Goal: Information Seeking & Learning: Learn about a topic

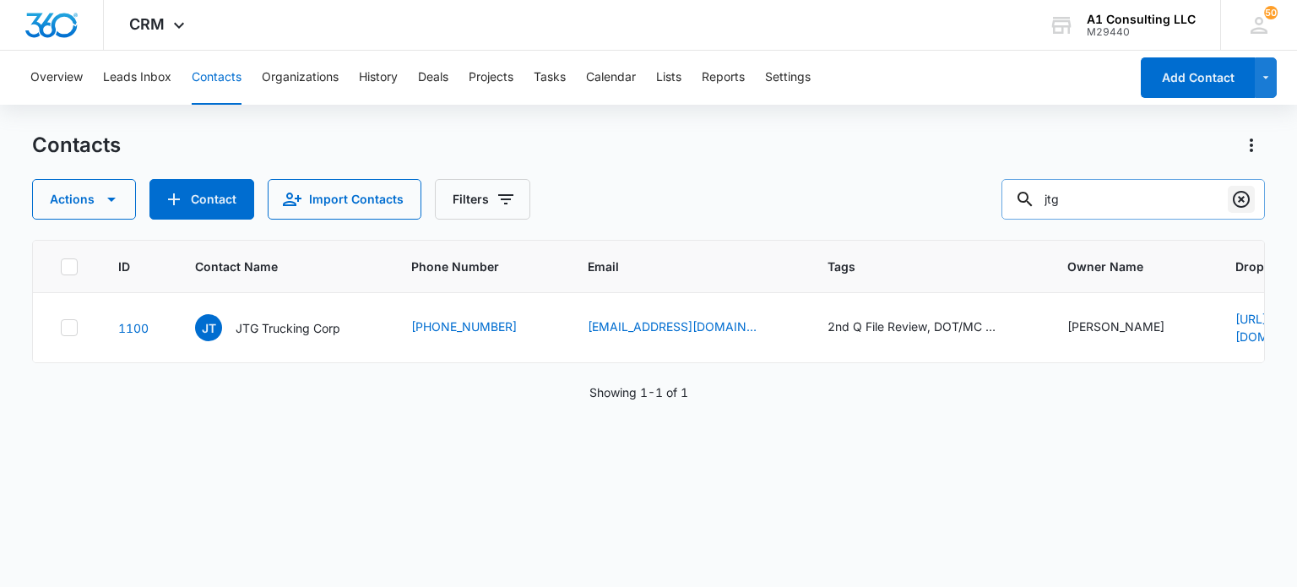
click at [1239, 205] on icon "Clear" at bounding box center [1241, 199] width 20 height 20
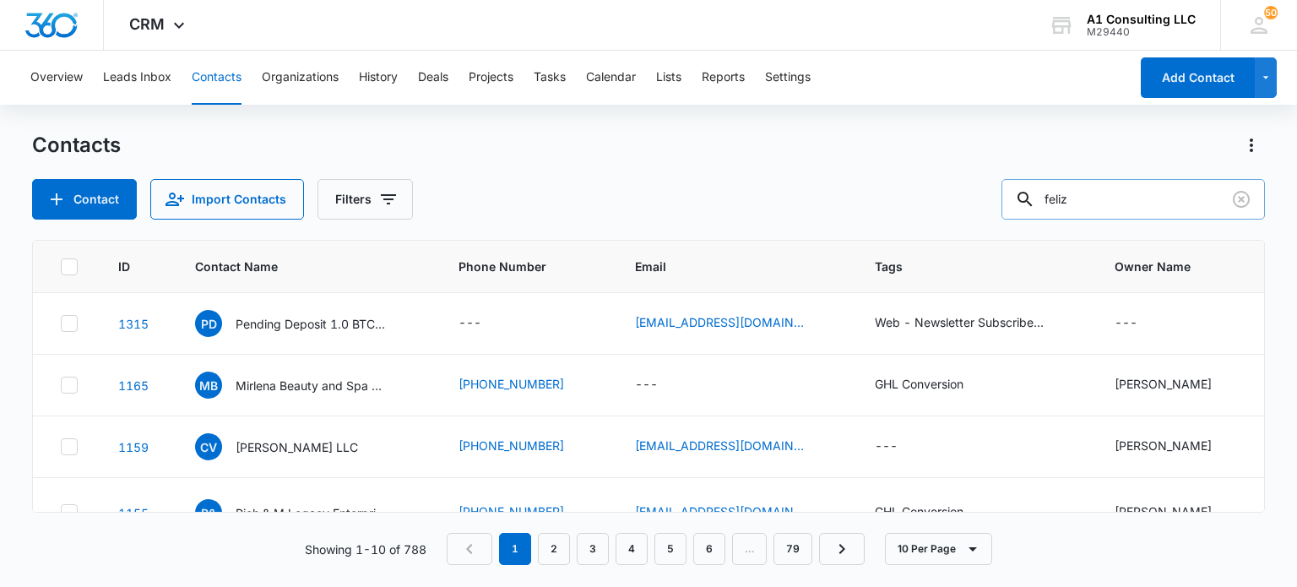
type input "feliz"
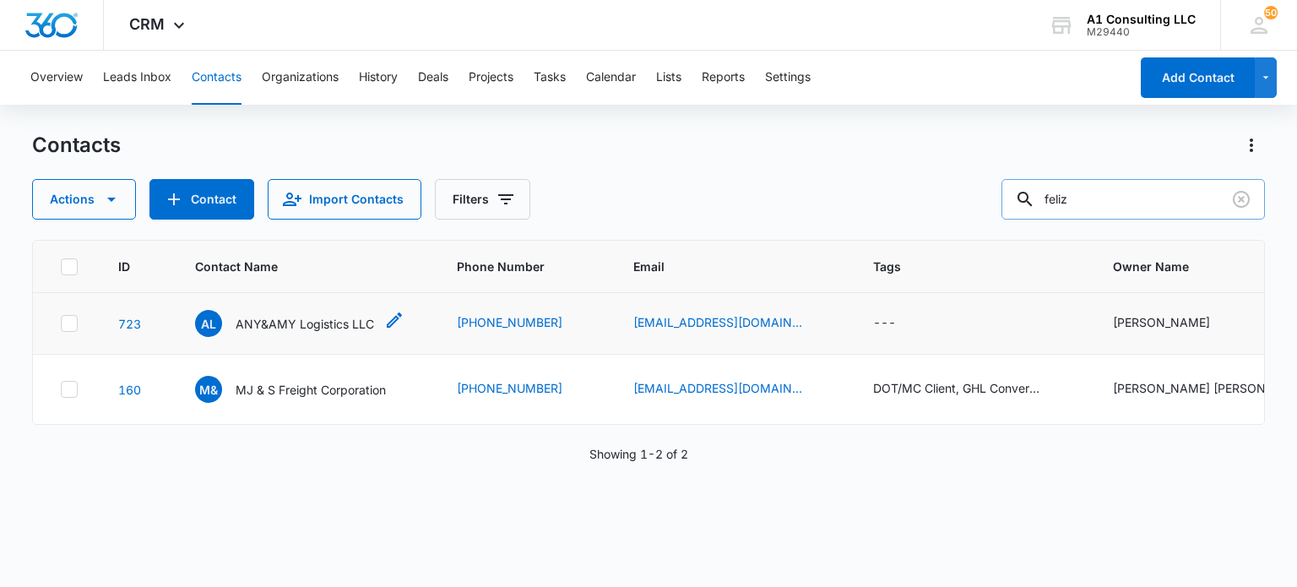
click at [314, 315] on p "ANY&AMY Logistics LLC" at bounding box center [305, 324] width 138 height 18
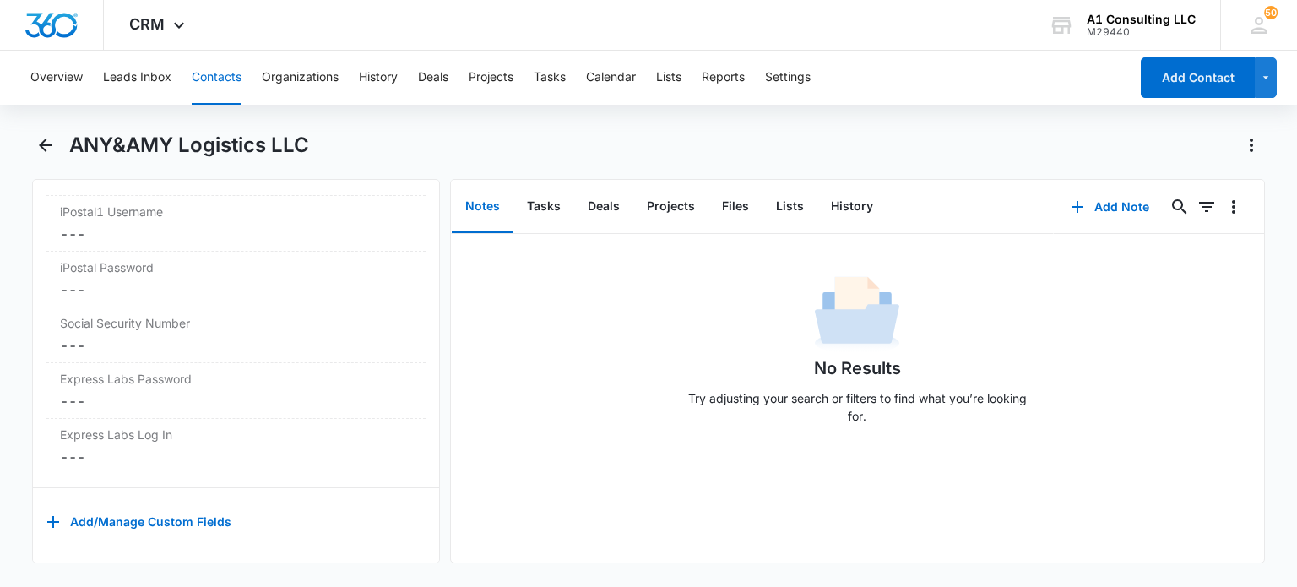
scroll to position [3564, 0]
click at [550, 198] on button "Tasks" at bounding box center [543, 207] width 61 height 52
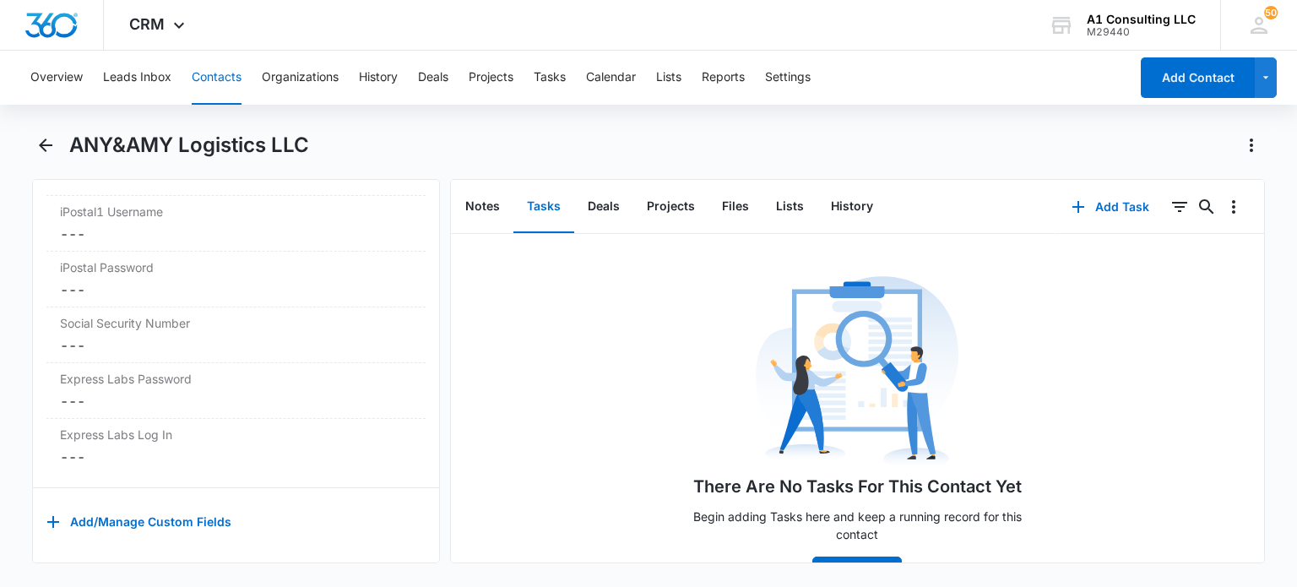
click at [236, 87] on button "Contacts" at bounding box center [217, 78] width 50 height 54
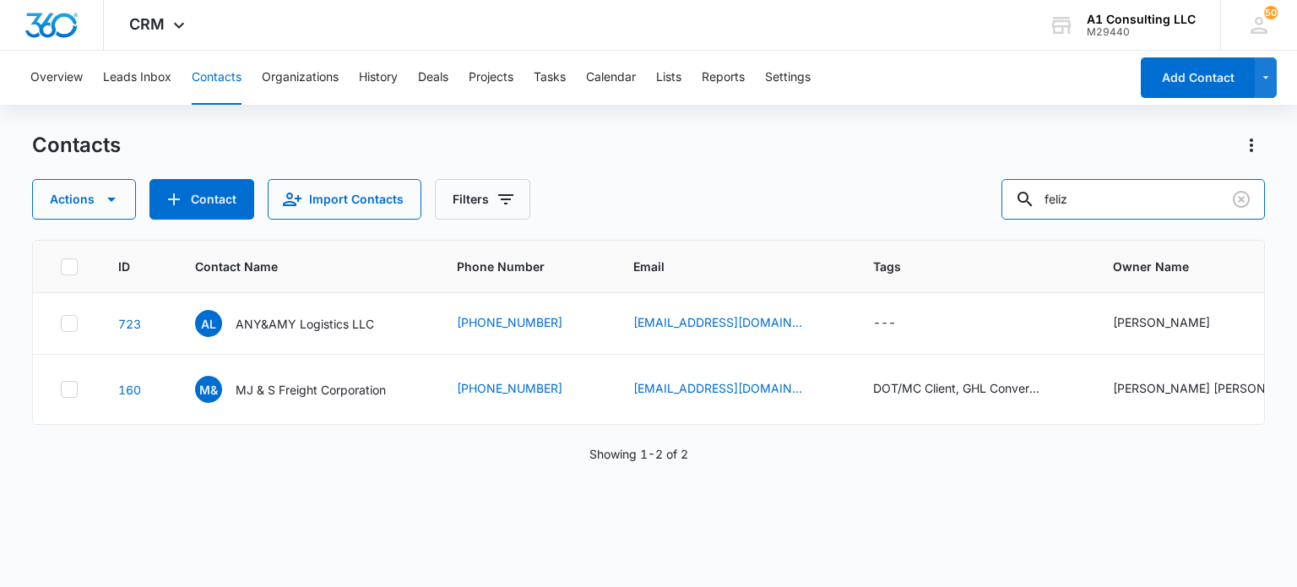
drag, startPoint x: 1108, startPoint y: 202, endPoint x: 922, endPoint y: 205, distance: 185.8
click at [922, 205] on div "Actions Contact Import Contacts Filters feliz" at bounding box center [648, 199] width 1232 height 41
type input "chalex"
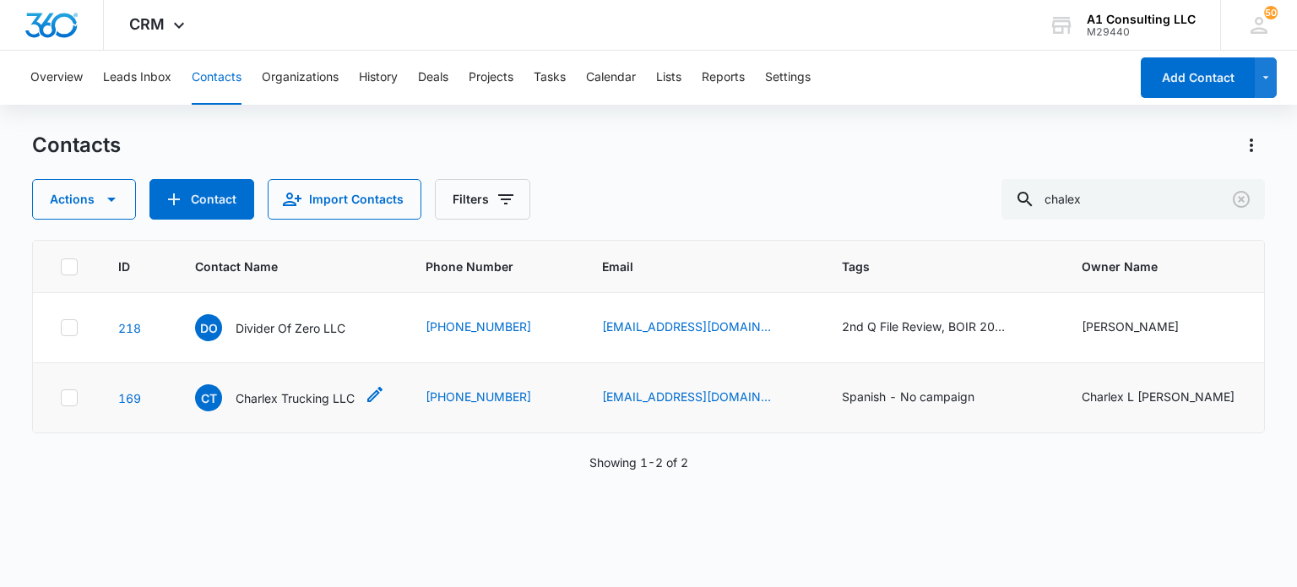
click at [304, 391] on p "Charlex Trucking LLC" at bounding box center [295, 398] width 119 height 18
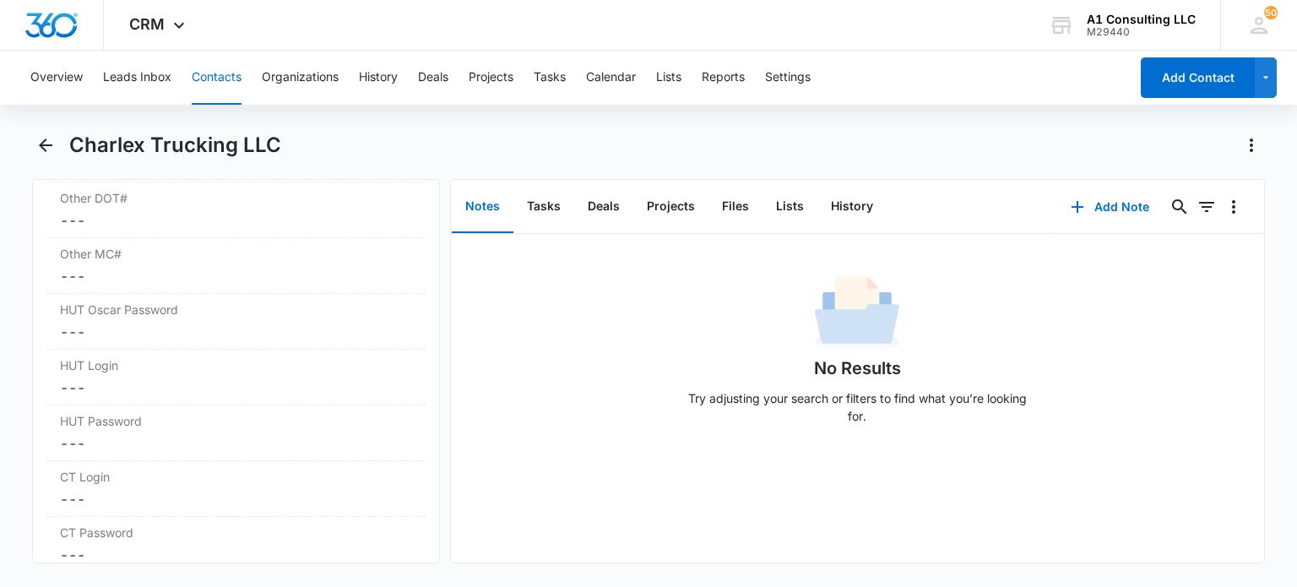
scroll to position [2602, 0]
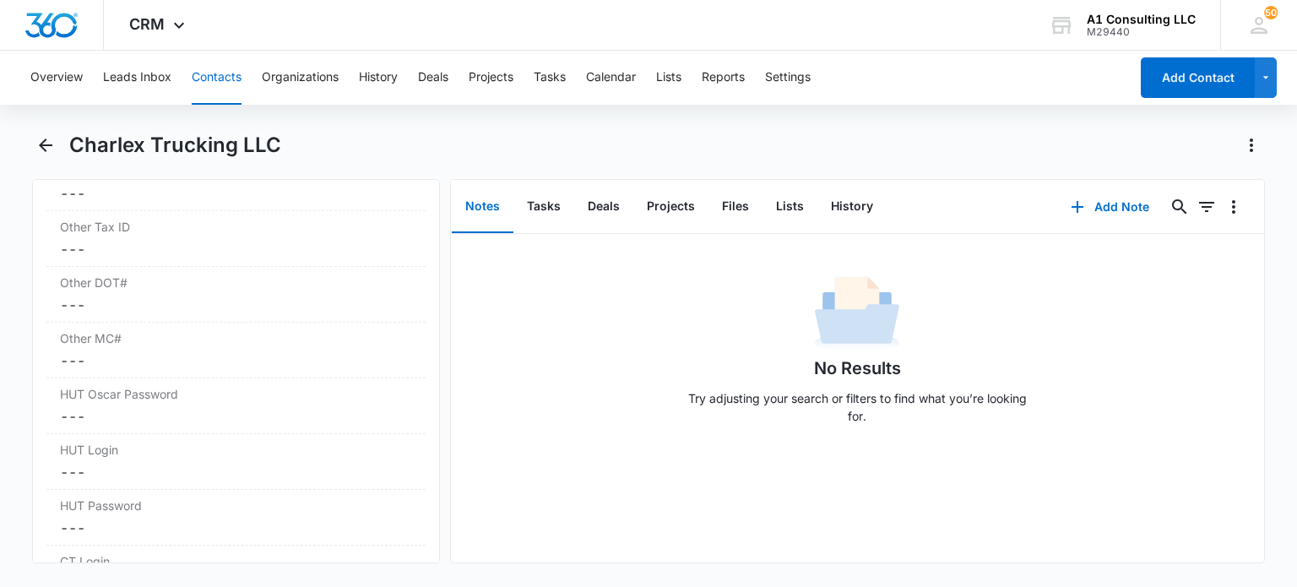
click at [228, 84] on button "Contacts" at bounding box center [217, 78] width 50 height 54
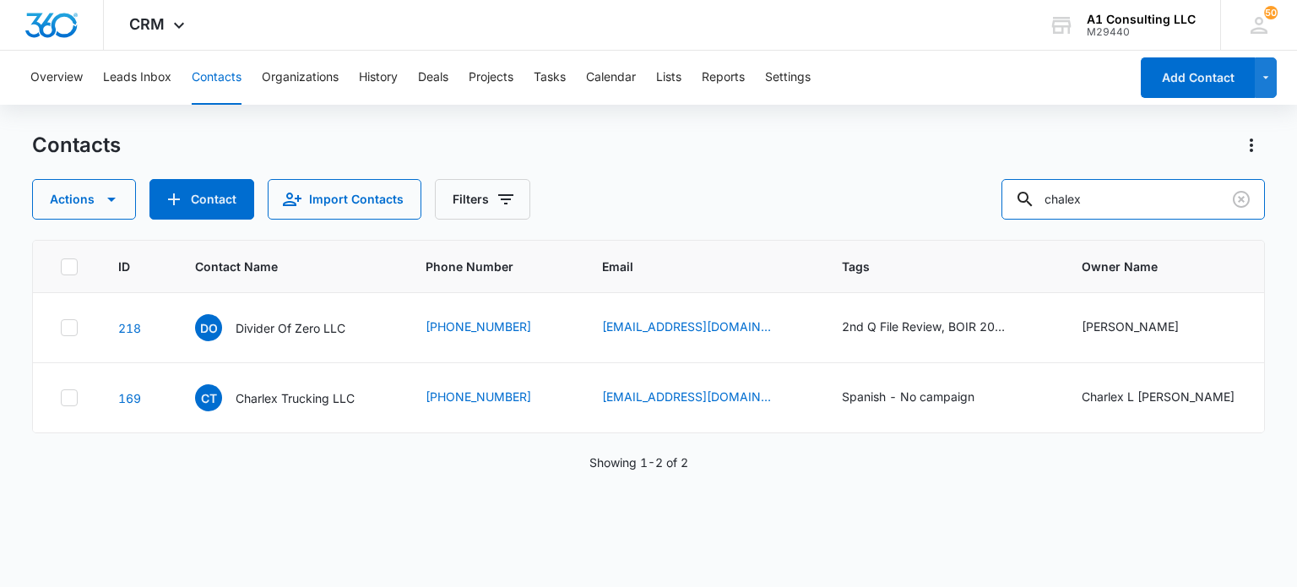
drag, startPoint x: 1155, startPoint y: 201, endPoint x: 897, endPoint y: 201, distance: 258.3
click at [897, 201] on div "Actions Contact Import Contacts Filters chalex" at bounding box center [648, 199] width 1232 height 41
type input "winston"
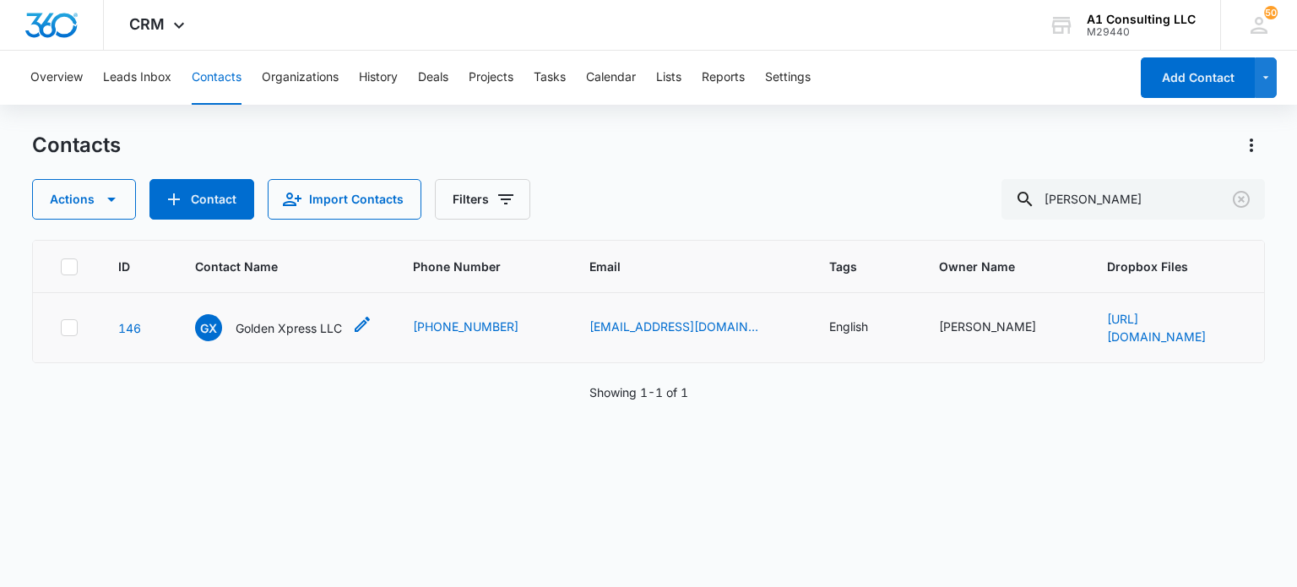
click at [319, 332] on p "Golden Xpress LLC" at bounding box center [289, 328] width 106 height 18
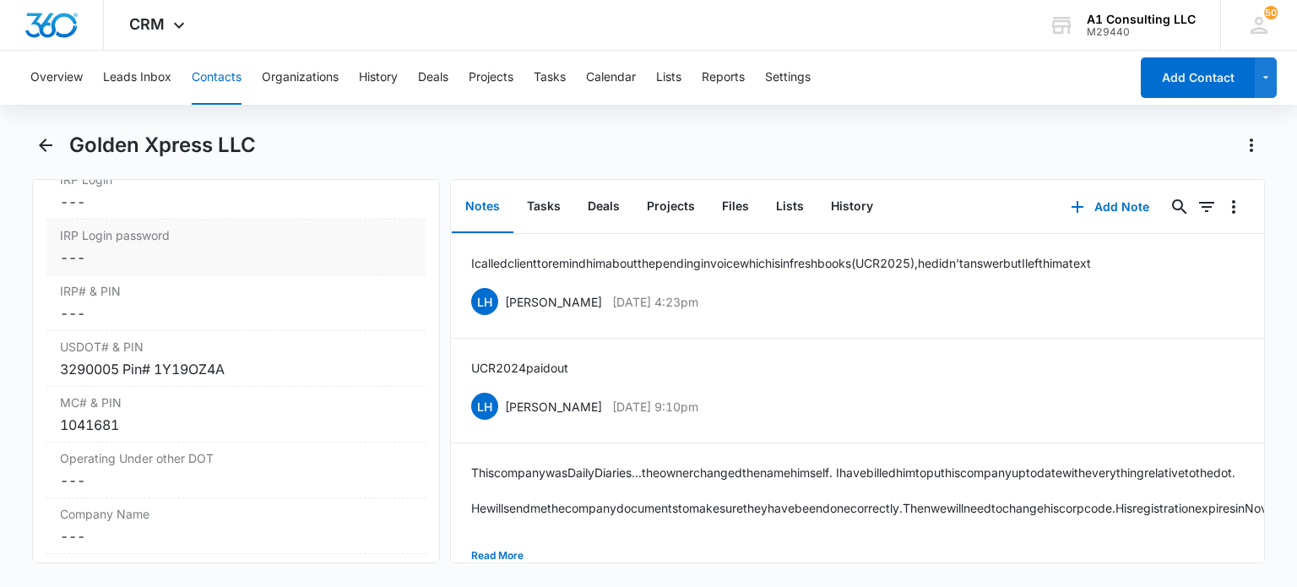
scroll to position [2364, 0]
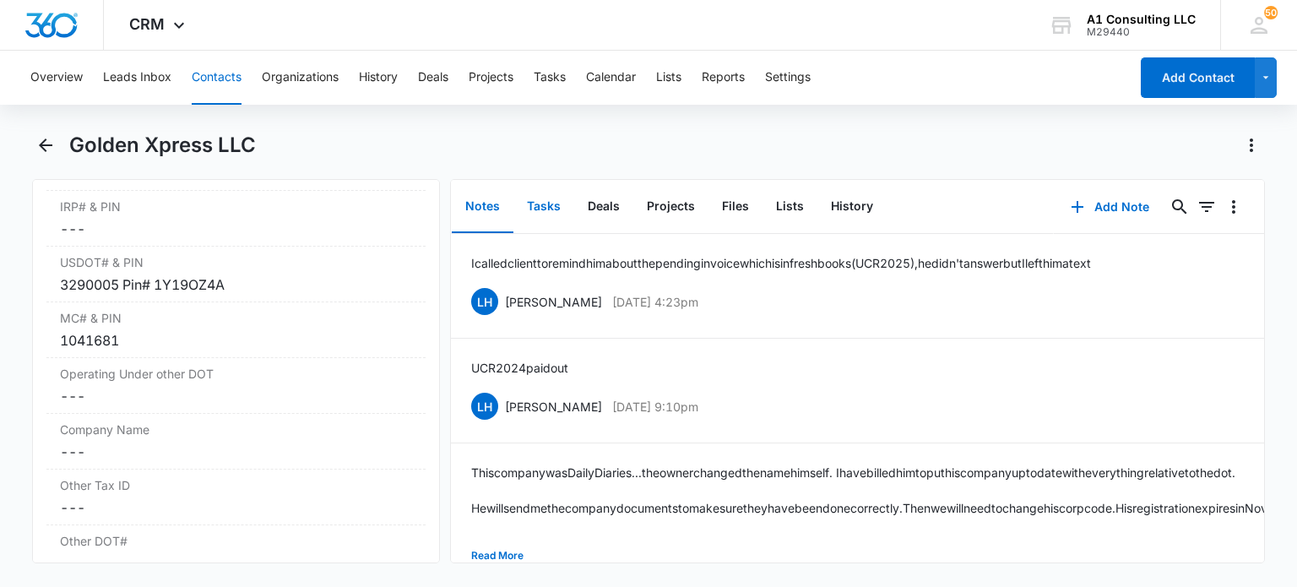
click at [539, 220] on button "Tasks" at bounding box center [543, 207] width 61 height 52
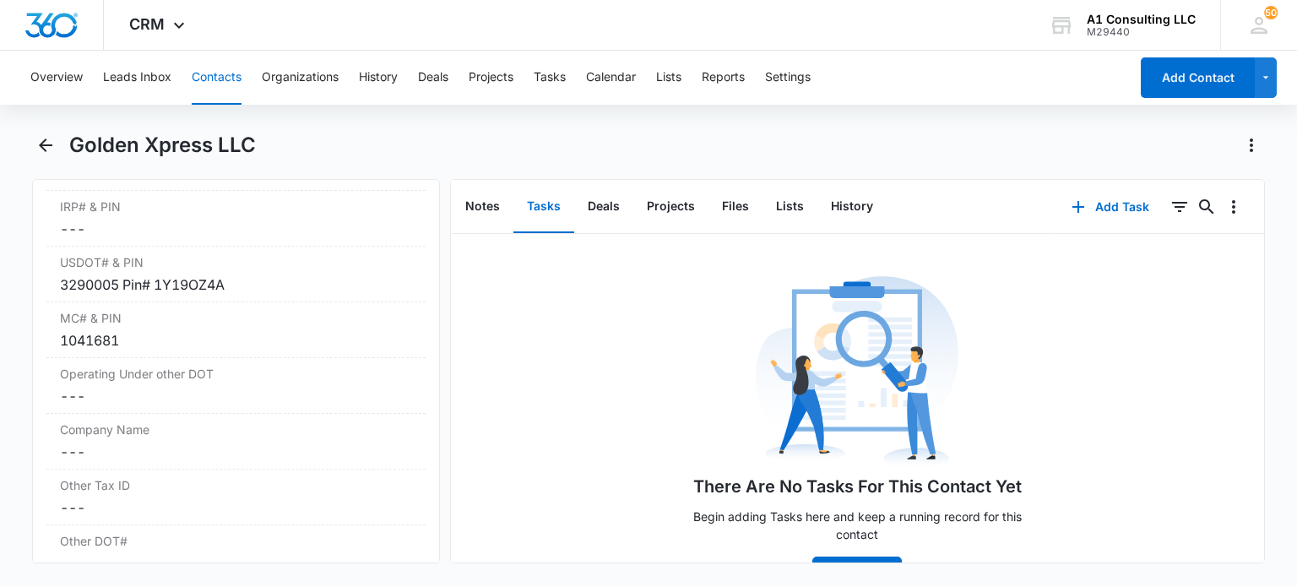
click at [226, 80] on button "Contacts" at bounding box center [217, 78] width 50 height 54
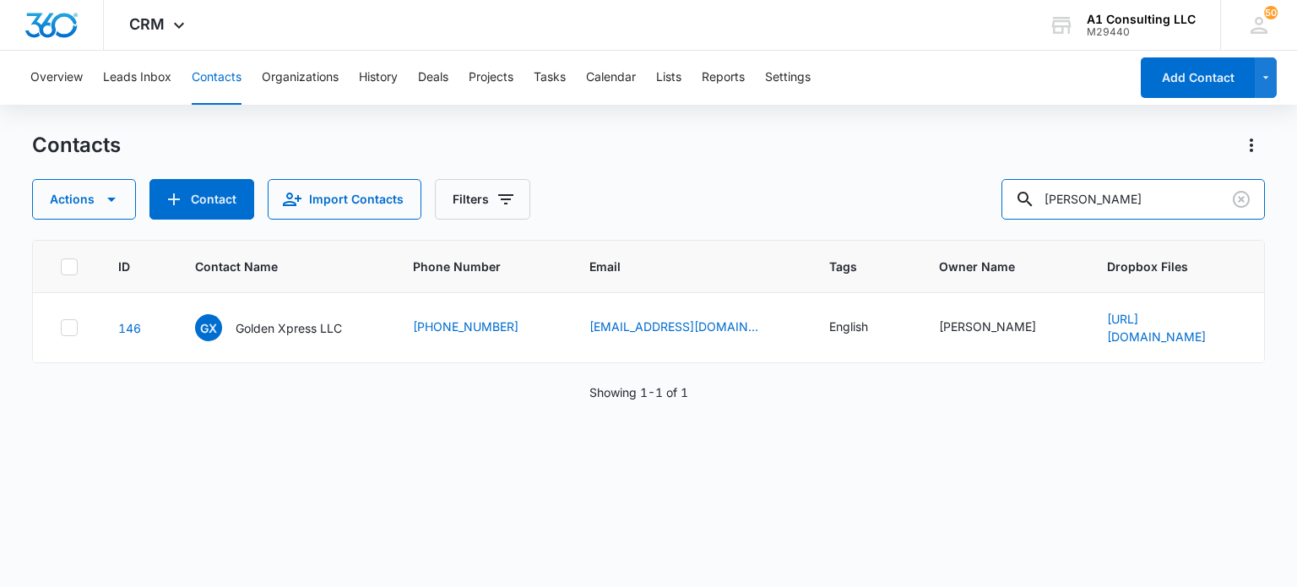
drag, startPoint x: 1135, startPoint y: 208, endPoint x: 749, endPoint y: 222, distance: 386.9
click at [743, 222] on div "Contacts Actions Contact Import Contacts Filters winston ID Contact Name Phone …" at bounding box center [648, 358] width 1232 height 453
type input "hansel"
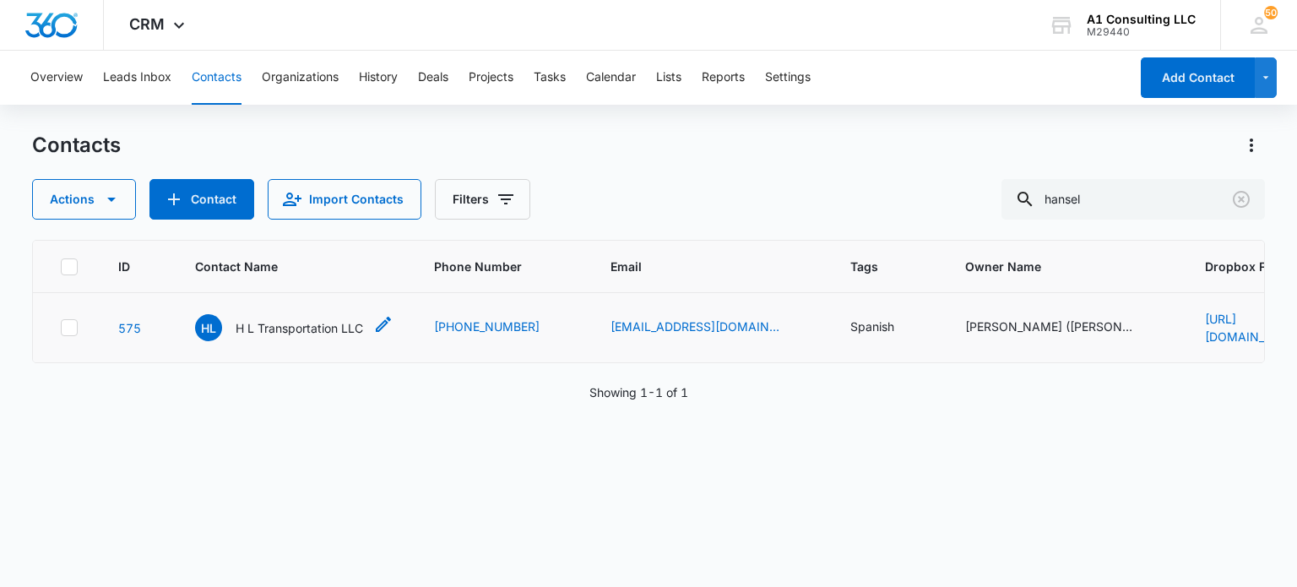
click at [320, 320] on p "H L Transportation LLC" at bounding box center [299, 328] width 127 height 18
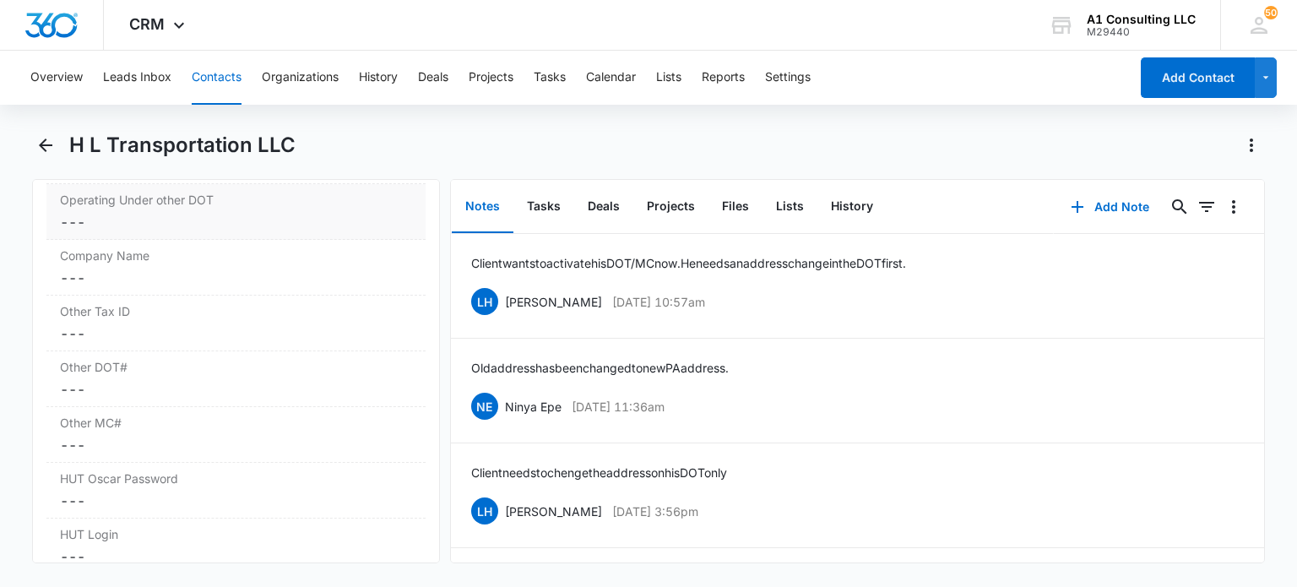
scroll to position [2453, 0]
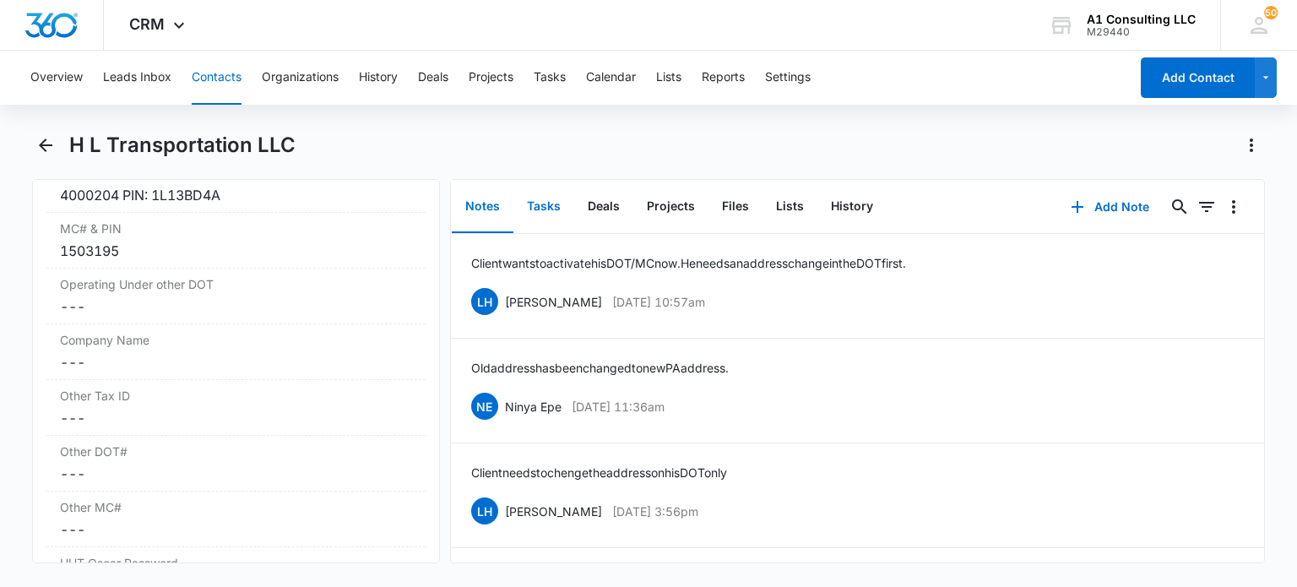
click at [547, 214] on button "Tasks" at bounding box center [543, 207] width 61 height 52
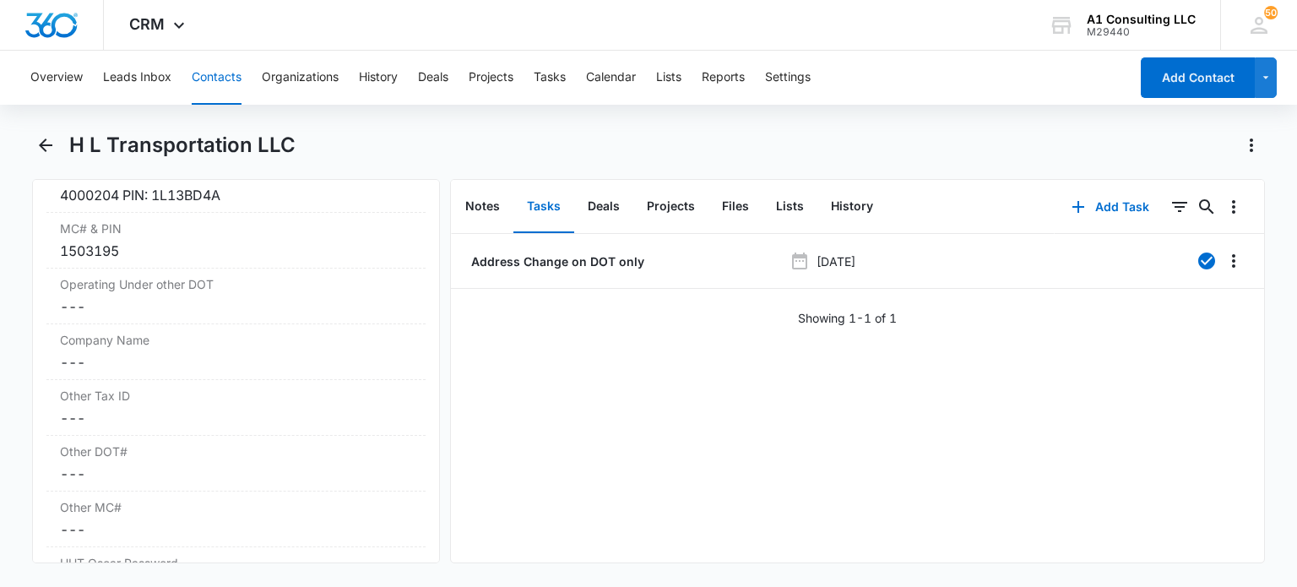
click at [225, 88] on button "Contacts" at bounding box center [217, 78] width 50 height 54
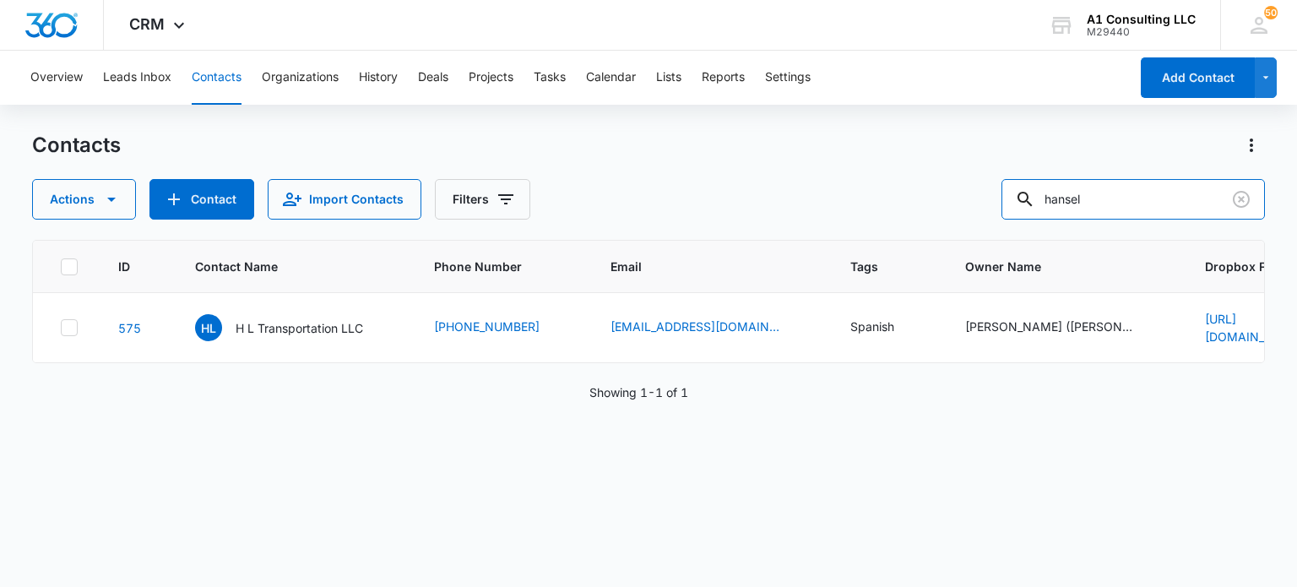
drag, startPoint x: 925, startPoint y: 198, endPoint x: 915, endPoint y: 197, distance: 10.3
click at [917, 198] on div "Actions Contact Import Contacts Filters hansel" at bounding box center [648, 199] width 1232 height 41
type input "2gators"
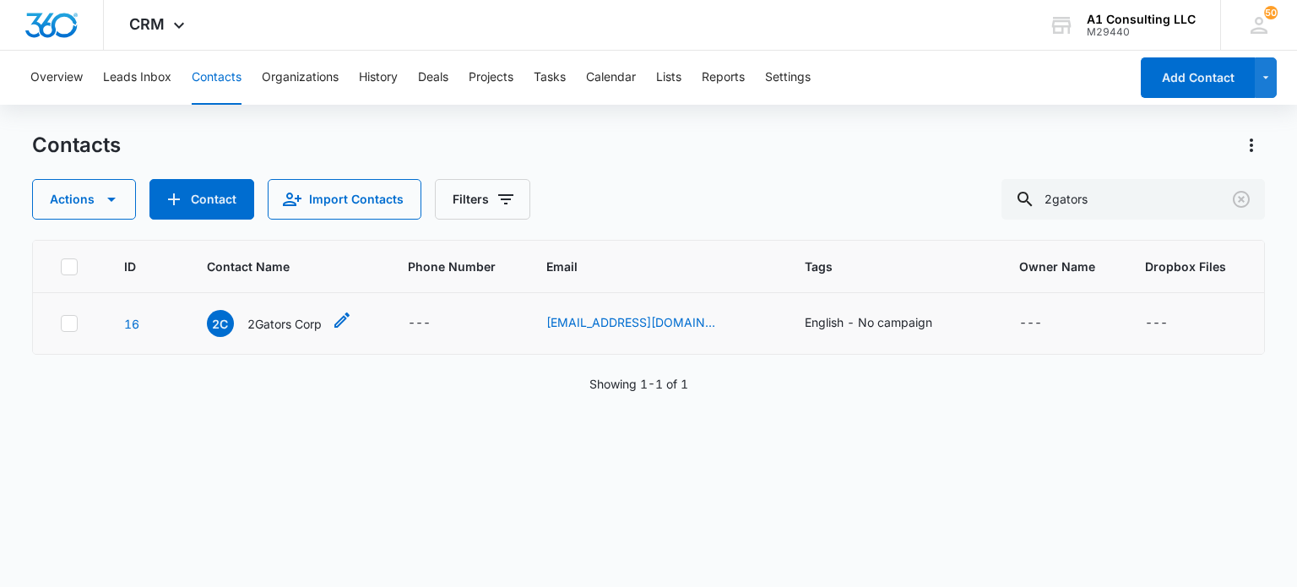
click at [312, 319] on p "2Gators Corp" at bounding box center [284, 324] width 74 height 18
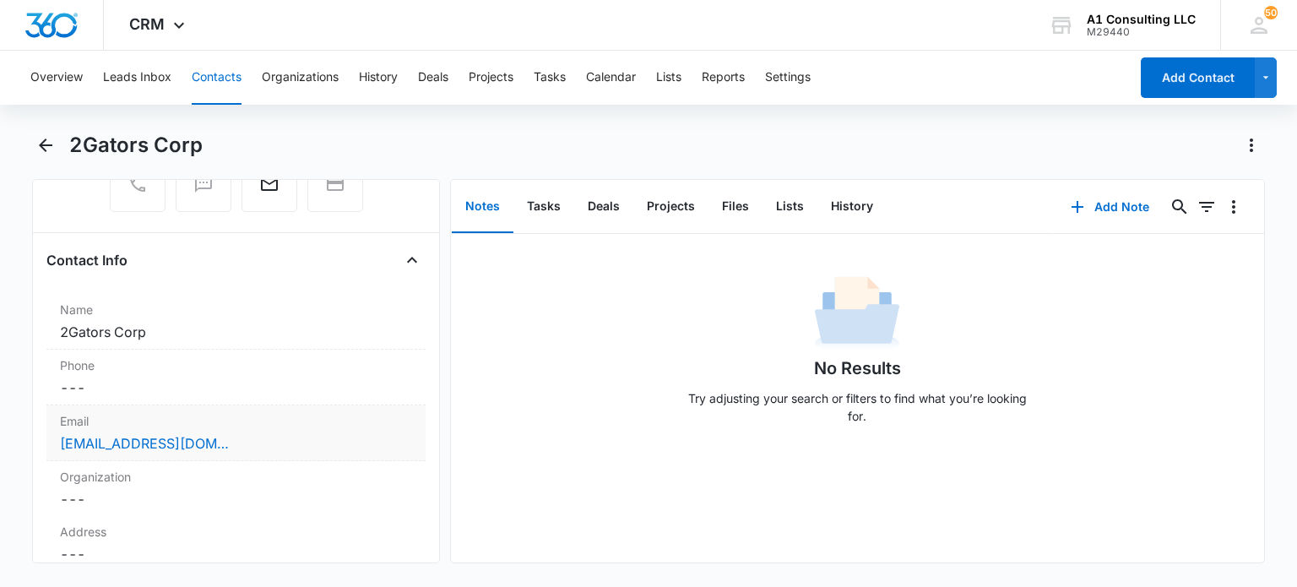
scroll to position [302, 0]
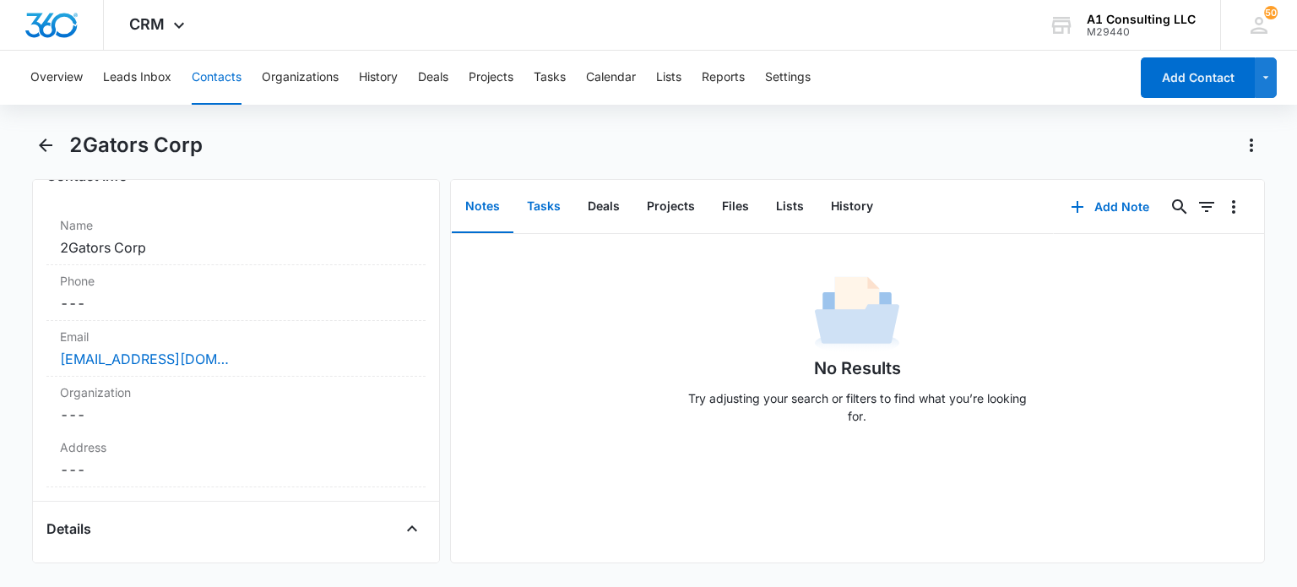
click at [545, 195] on button "Tasks" at bounding box center [543, 207] width 61 height 52
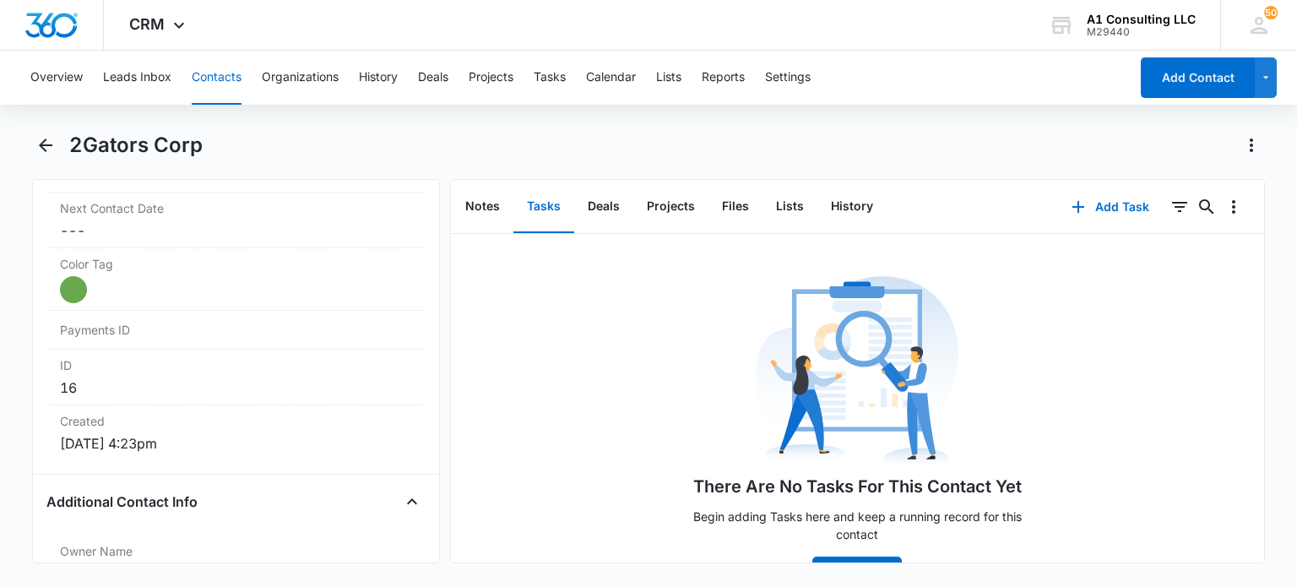
scroll to position [555, 0]
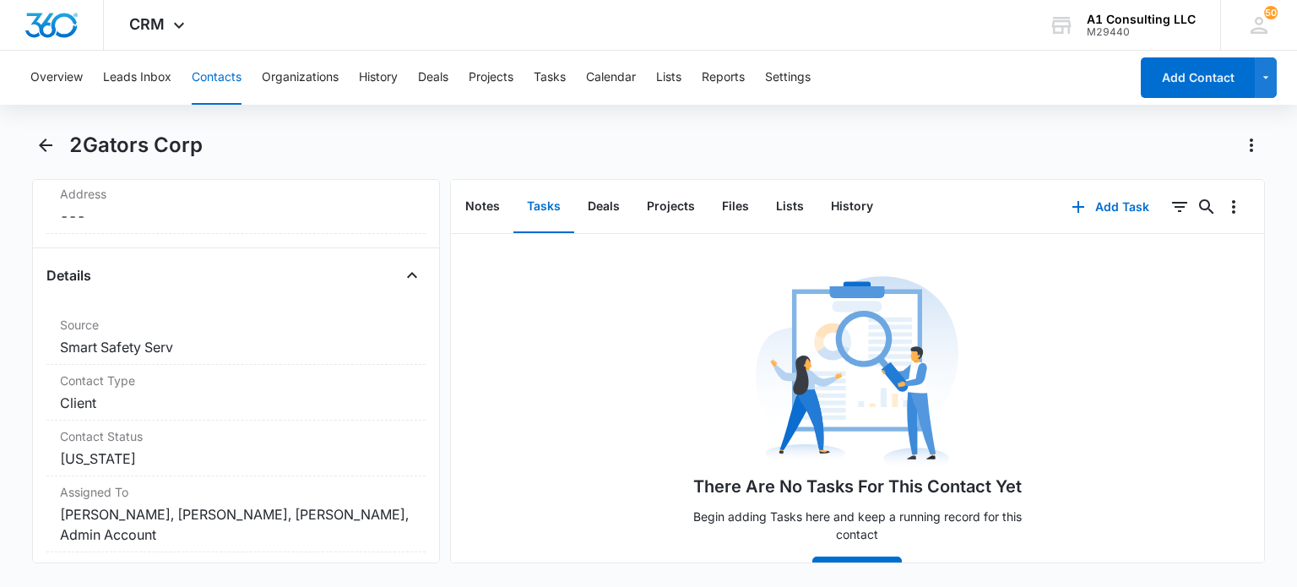
click at [229, 80] on button "Contacts" at bounding box center [217, 78] width 50 height 54
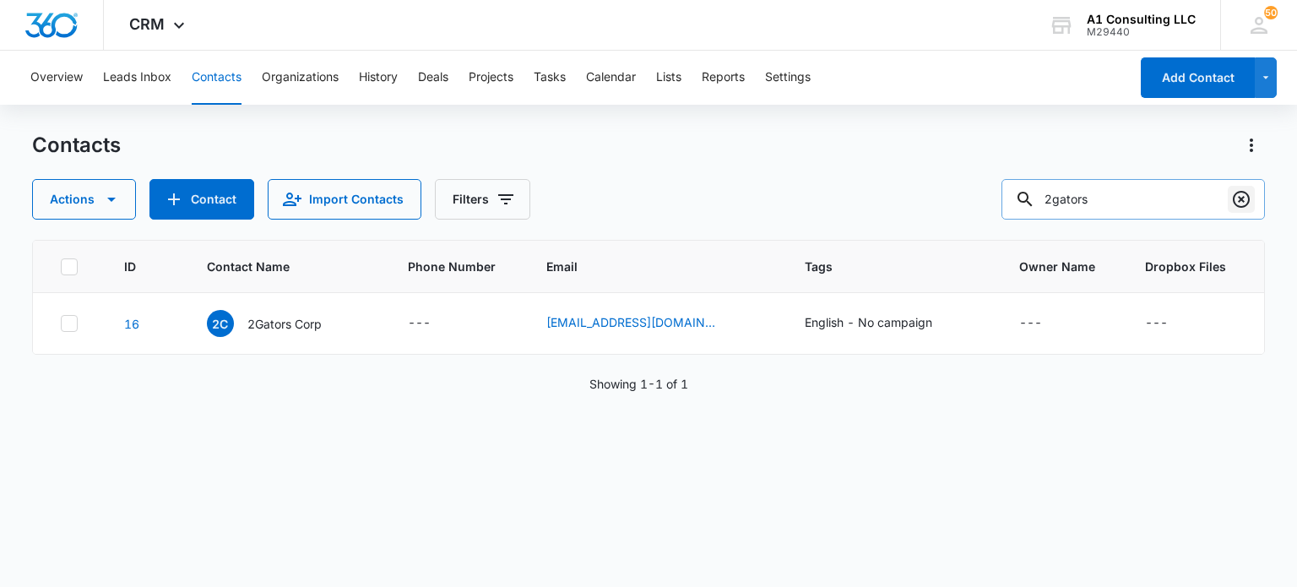
click at [1233, 198] on icon "Clear" at bounding box center [1241, 199] width 17 height 17
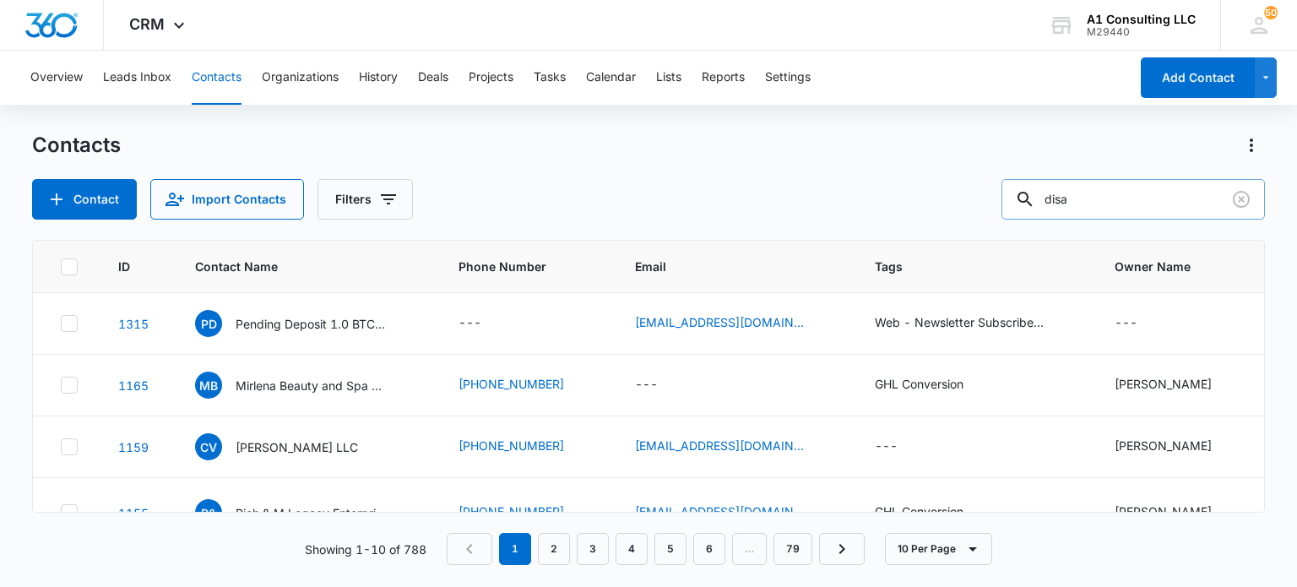
type input "disa"
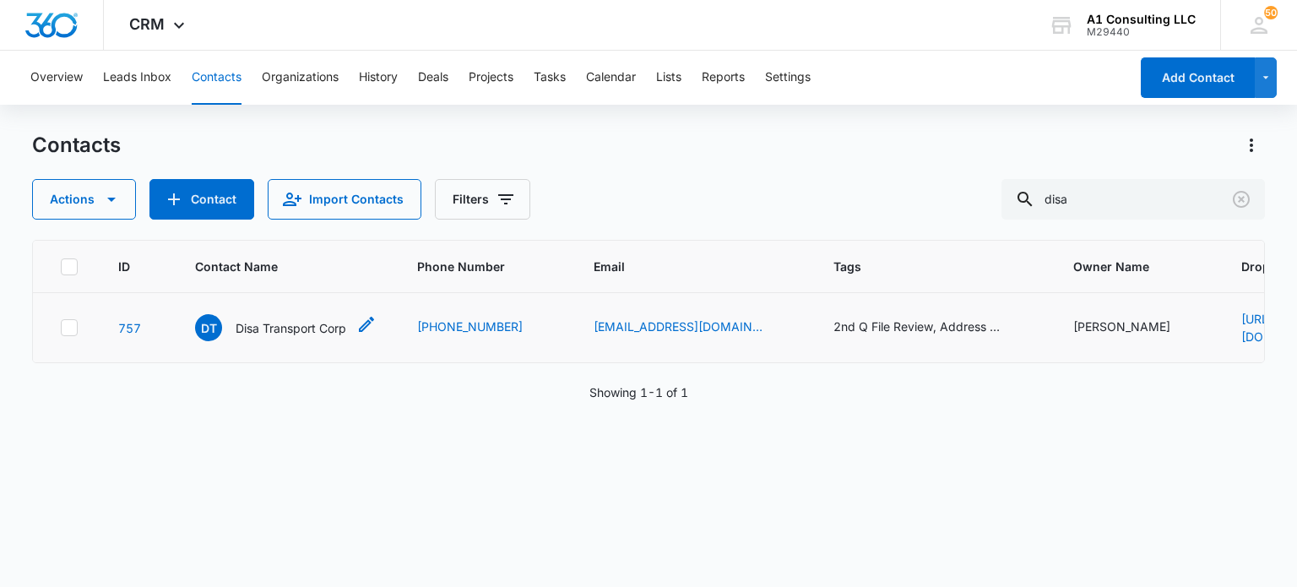
click at [283, 323] on p "Disa Transport Corp" at bounding box center [291, 328] width 111 height 18
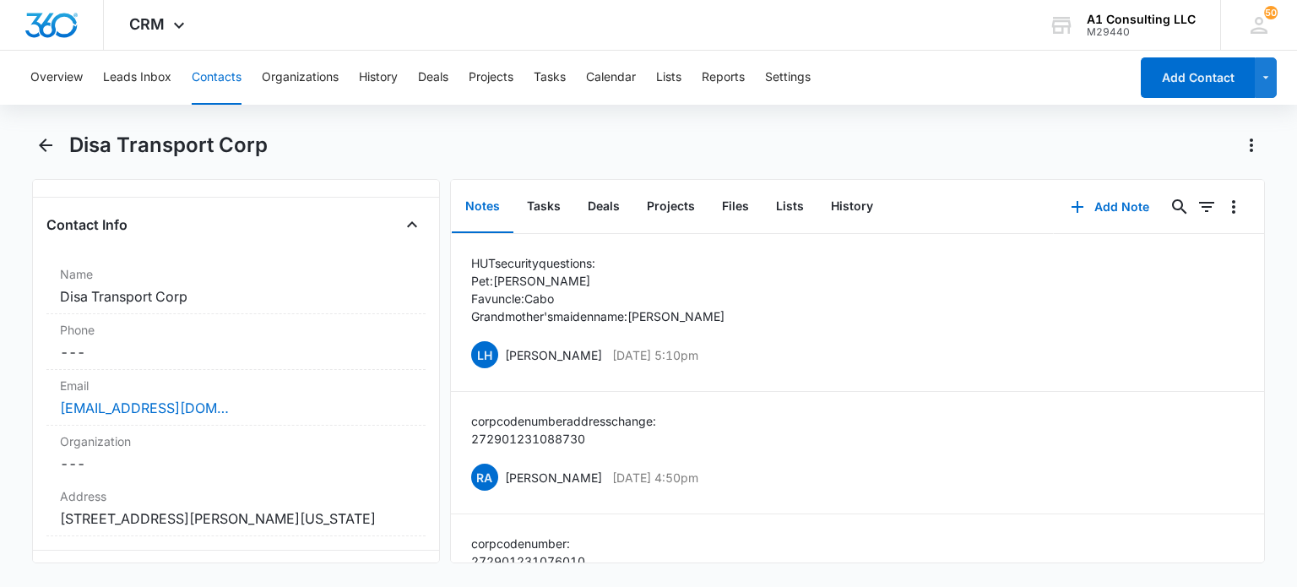
scroll to position [338, 0]
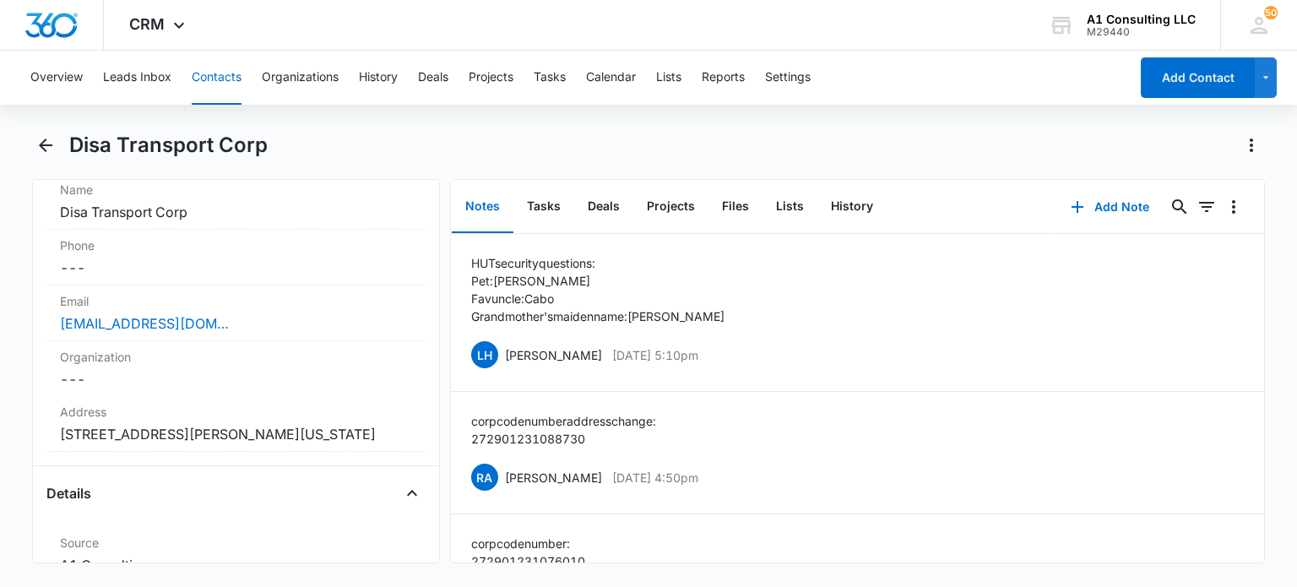
click at [209, 90] on button "Contacts" at bounding box center [217, 78] width 50 height 54
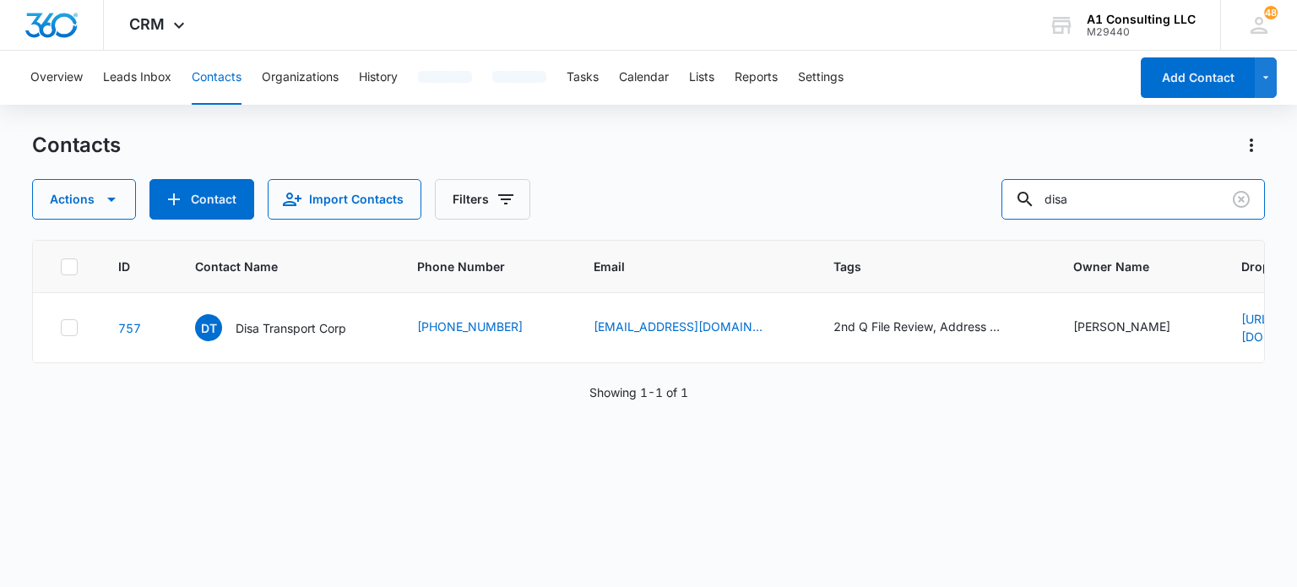
drag, startPoint x: 1129, startPoint y: 202, endPoint x: 984, endPoint y: 202, distance: 145.2
click at [984, 202] on div "Actions Contact Import Contacts Filters disa" at bounding box center [648, 199] width 1232 height 41
type input "freeman"
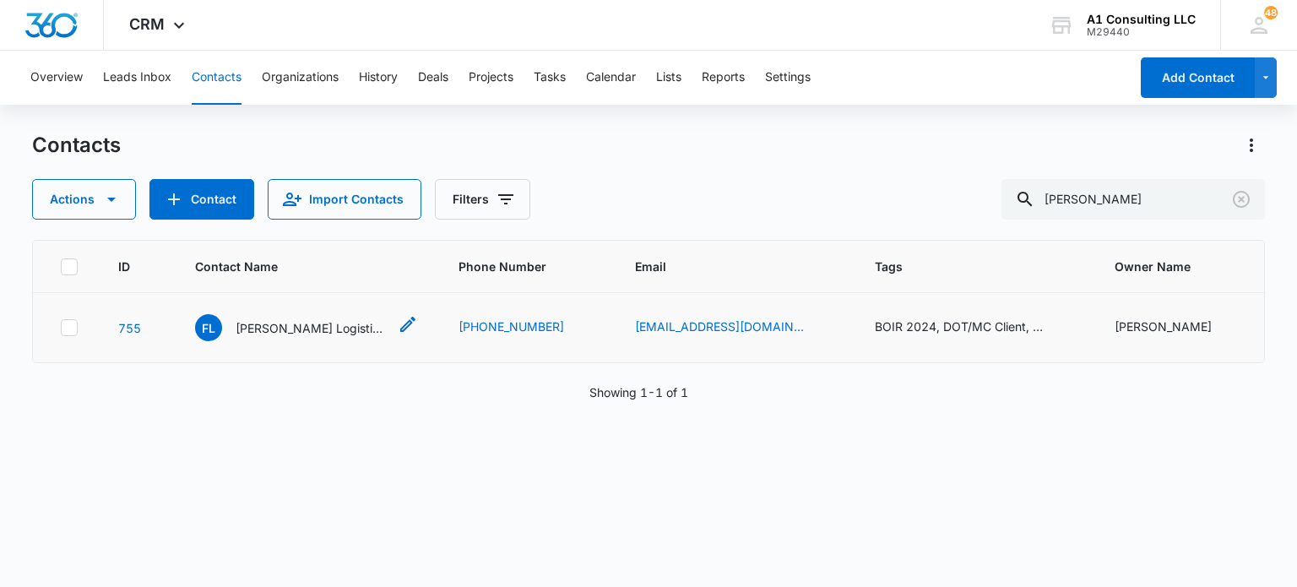
click at [306, 317] on div "FL Freeman Logistics LLC" at bounding box center [291, 327] width 192 height 27
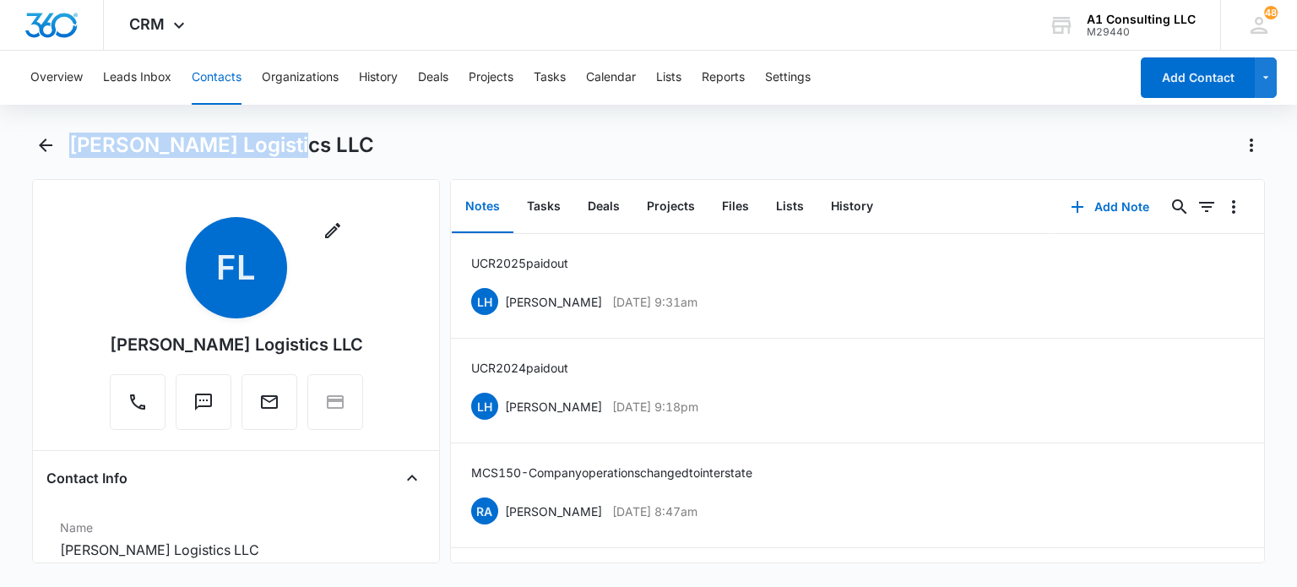
drag, startPoint x: 317, startPoint y: 149, endPoint x: 71, endPoint y: 144, distance: 246.6
click at [71, 144] on div "Freeman Logistics LLC" at bounding box center [666, 145] width 1195 height 27
copy h1 "Freeman Logistics LLC"
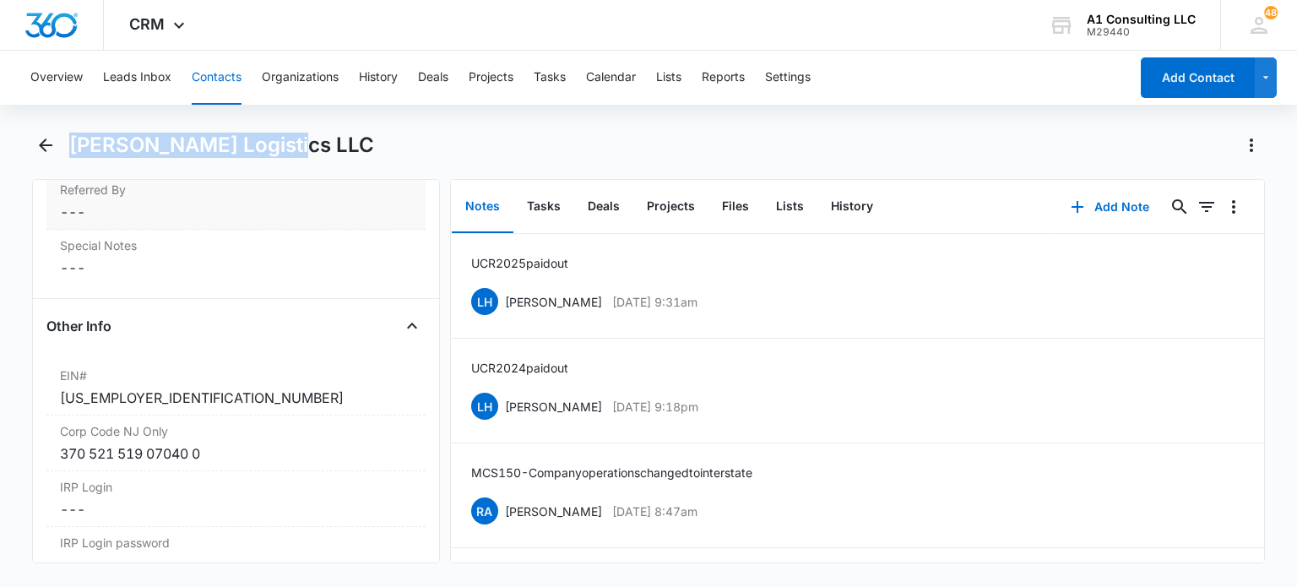
scroll to position [2279, 0]
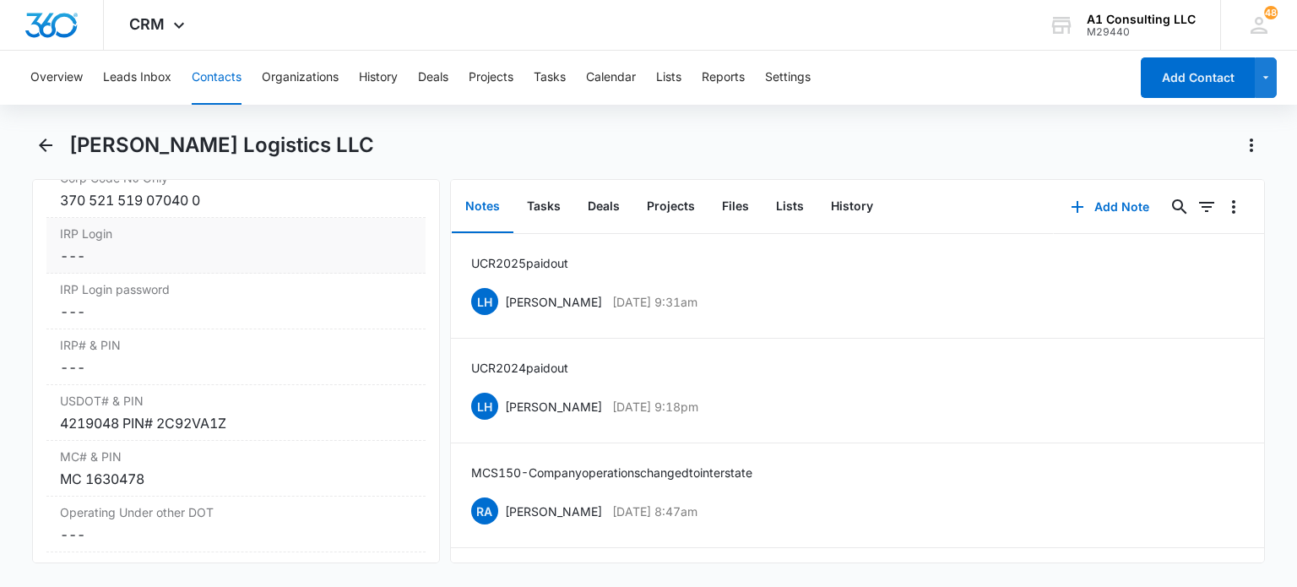
click at [217, 266] on dd "Cancel Save Changes ---" at bounding box center [235, 256] width 351 height 20
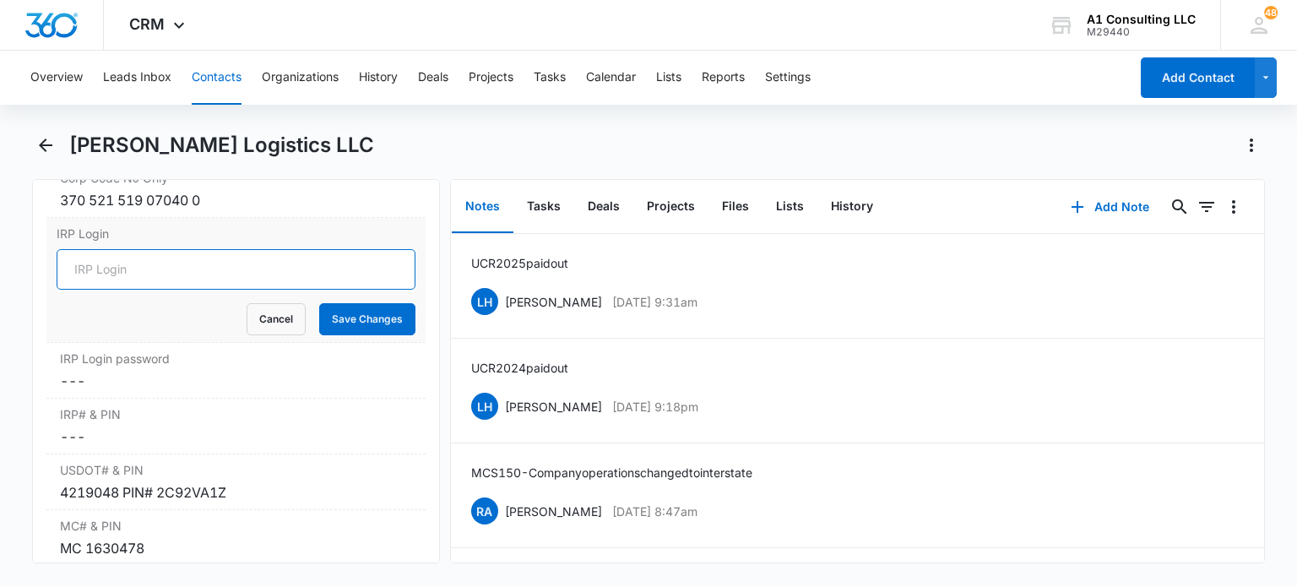
click at [222, 290] on input "IRP Login" at bounding box center [236, 269] width 358 height 41
type input "Freeman"
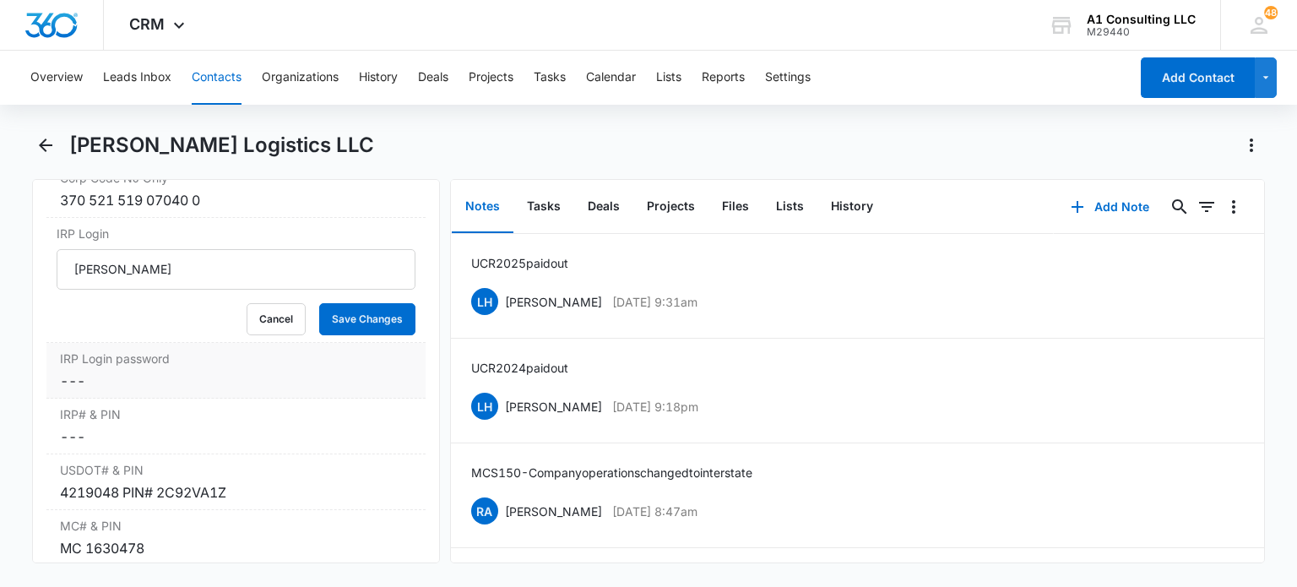
click at [187, 391] on dd "Cancel Save Changes ---" at bounding box center [235, 381] width 351 height 20
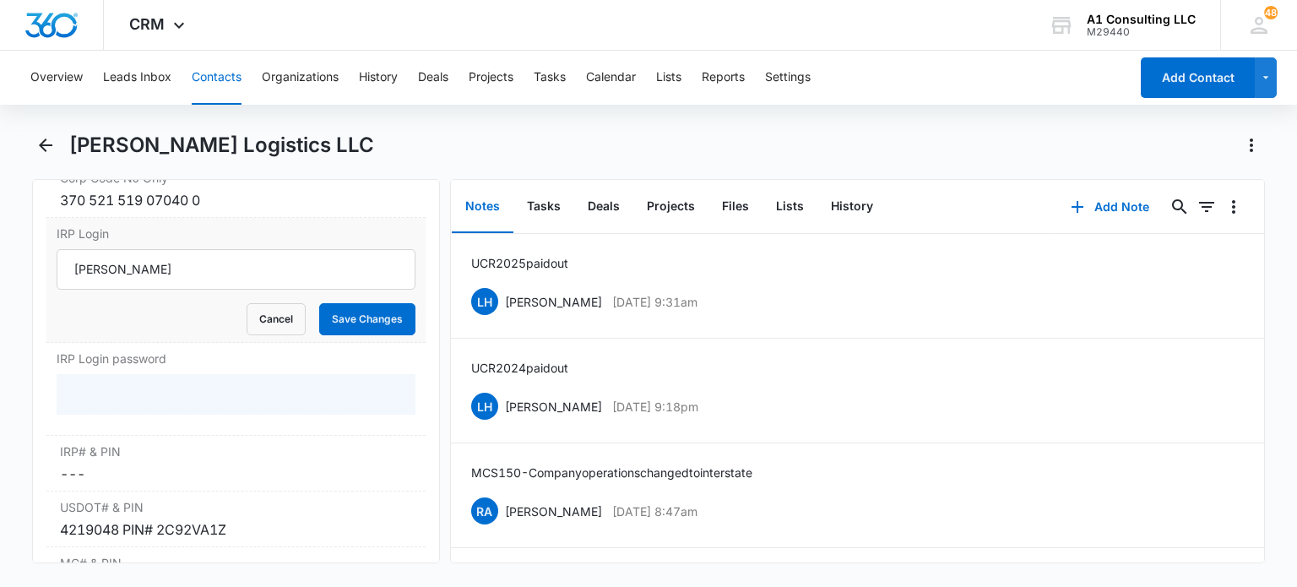
scroll to position [2364, 0]
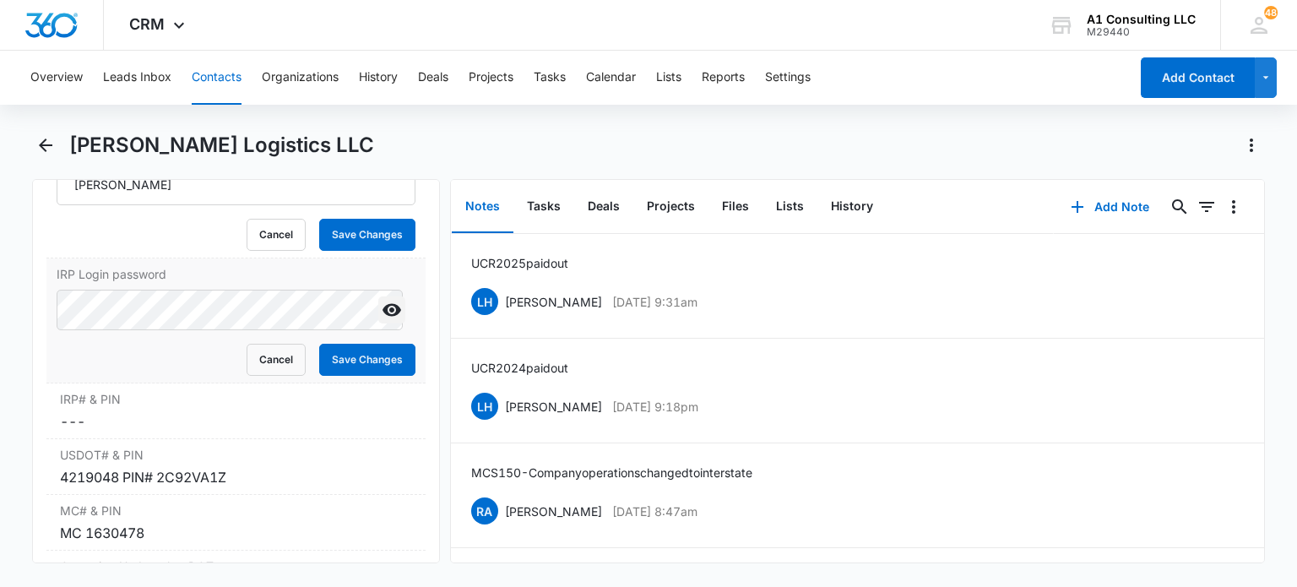
click at [382, 320] on icon "Show" at bounding box center [392, 310] width 20 height 20
click at [0, 344] on main "Freeman Logistics LLC Remove FL Freeman Logistics LLC Contact Info Name Cancel …" at bounding box center [648, 358] width 1297 height 452
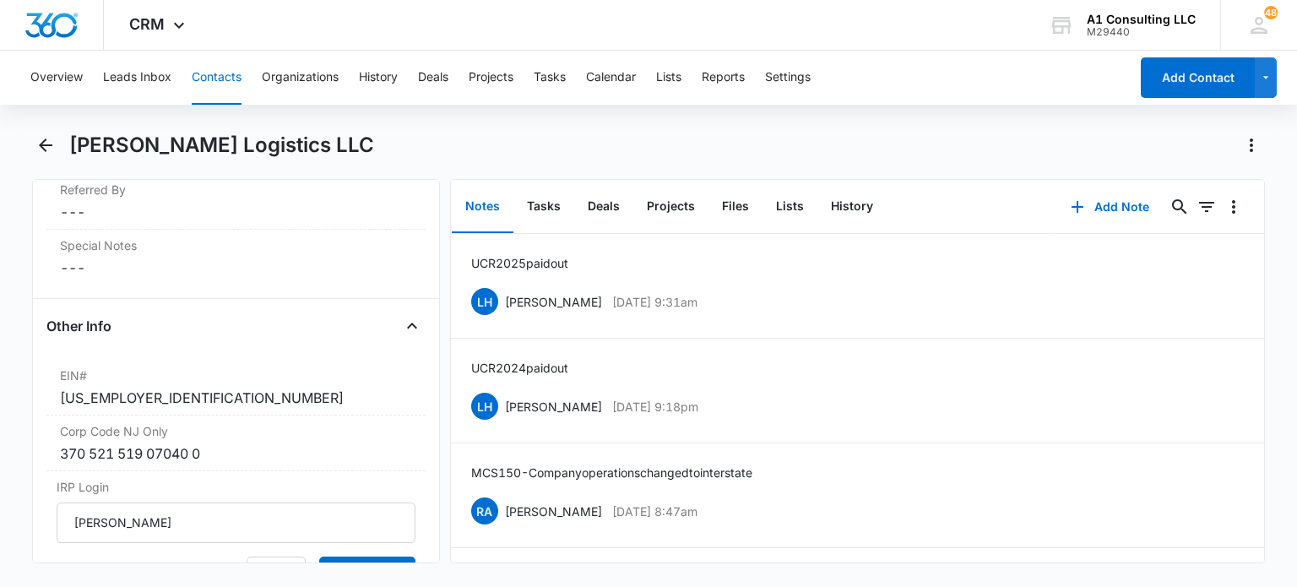
scroll to position [1773, 0]
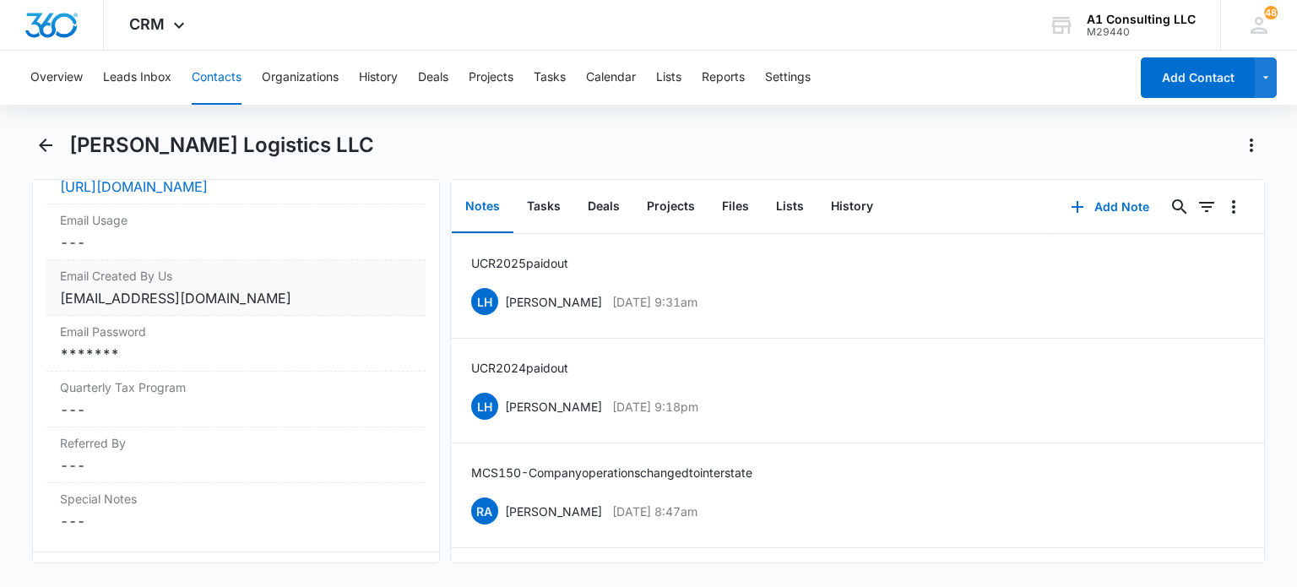
click at [290, 308] on div "freemanlogisticsllc511@gmail.com" at bounding box center [235, 298] width 351 height 20
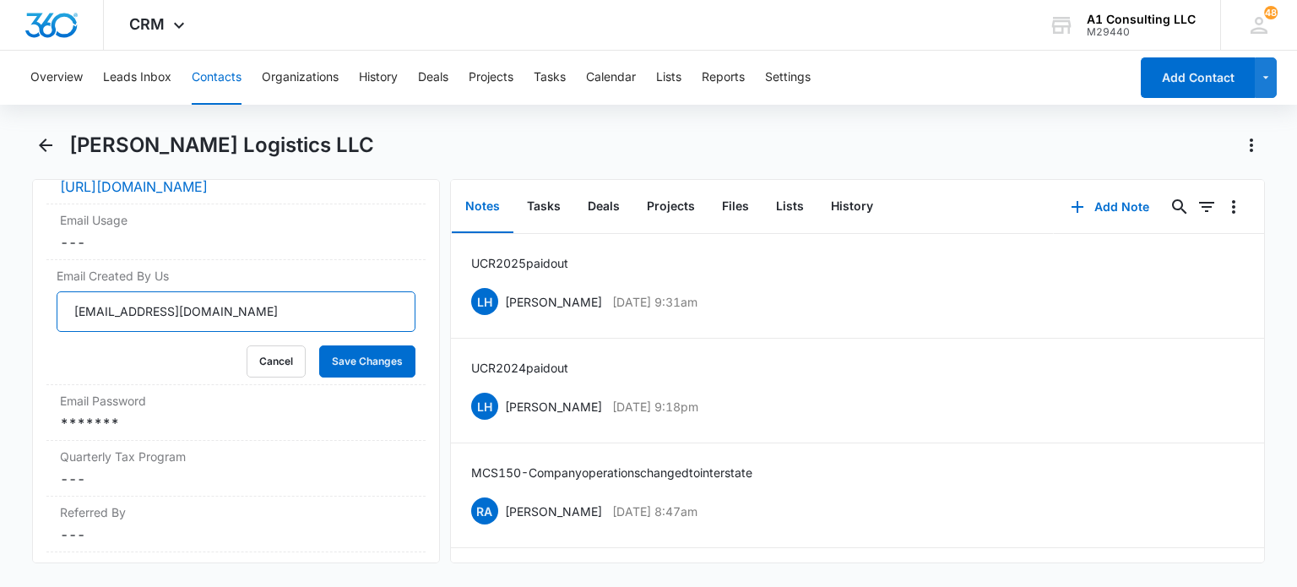
click at [307, 332] on input "freemanlogisticsllc511@gmail.com" at bounding box center [236, 311] width 358 height 41
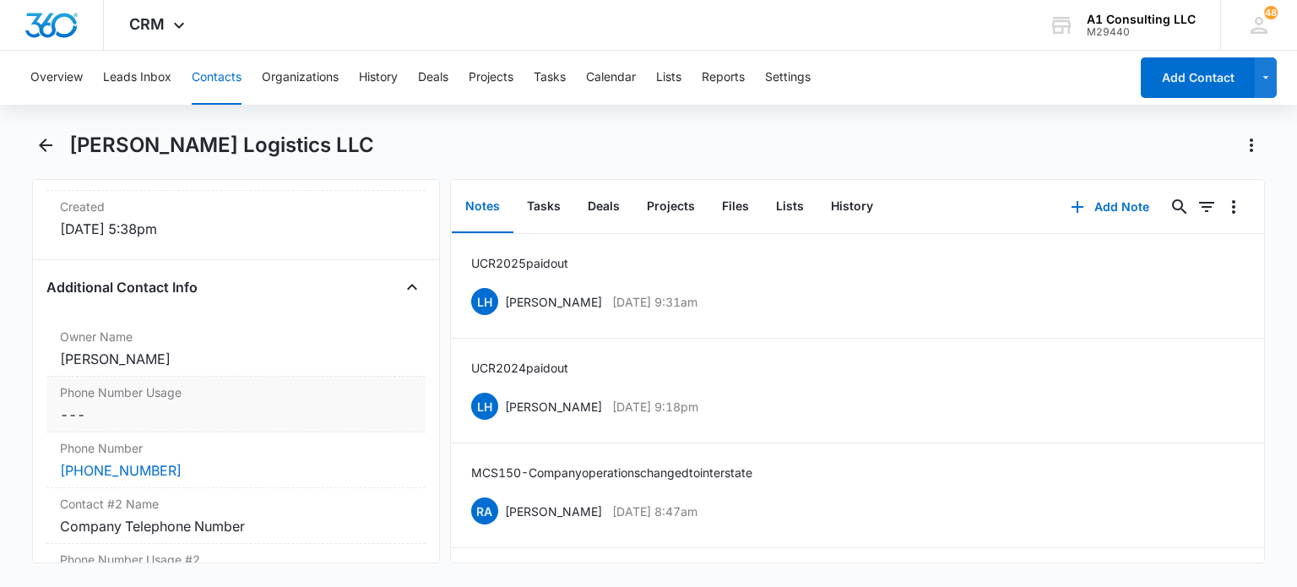
scroll to position [1351, 0]
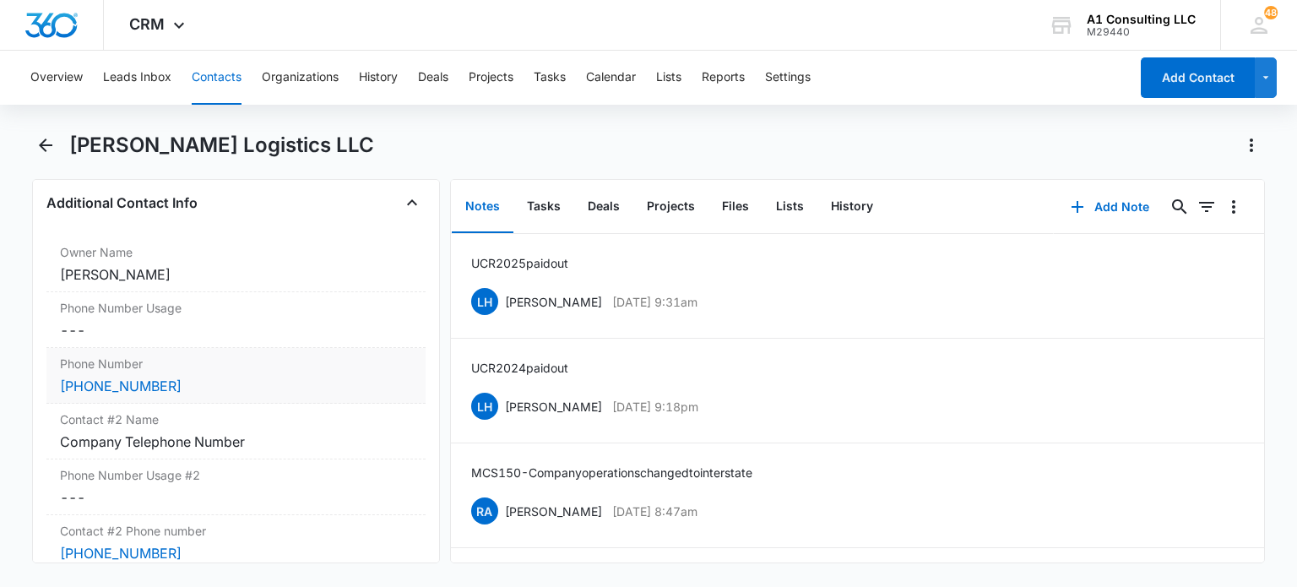
click at [240, 393] on div "(862) 219-1749" at bounding box center [235, 386] width 351 height 20
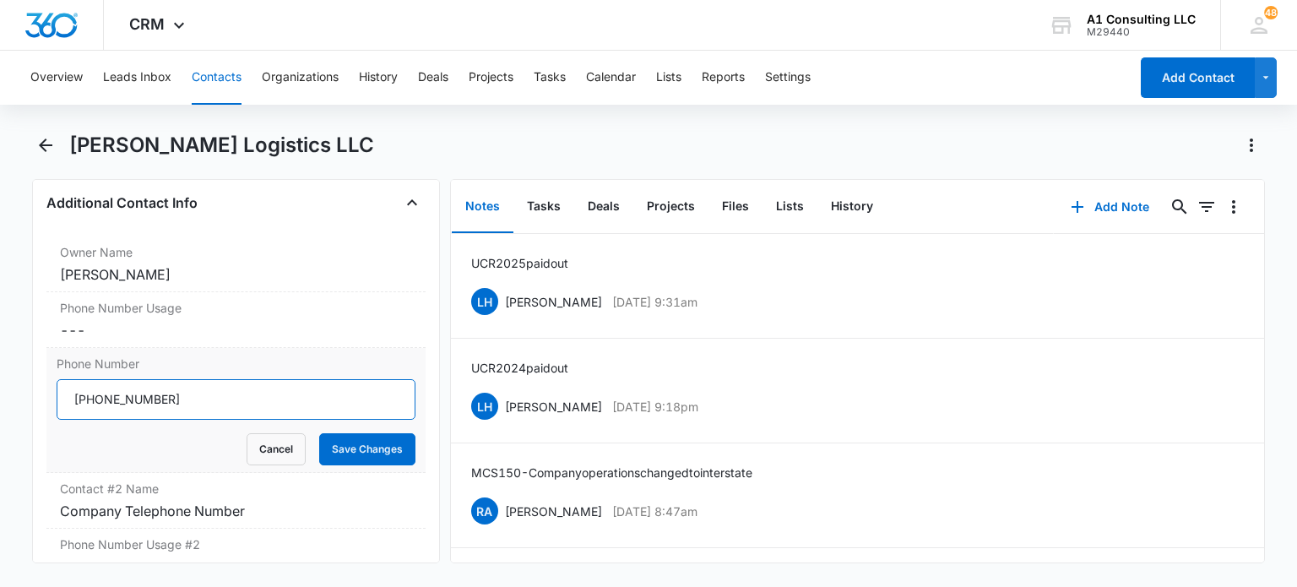
click at [245, 408] on input "Phone Number" at bounding box center [236, 399] width 358 height 41
click at [379, 465] on button "Save Changes" at bounding box center [367, 449] width 96 height 32
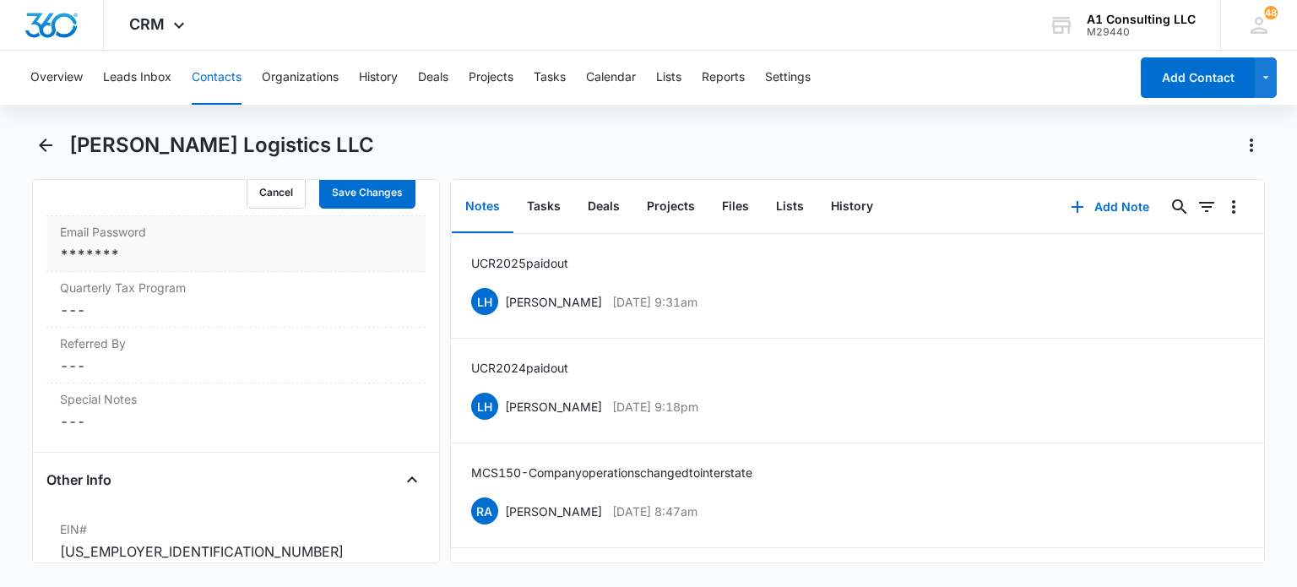
scroll to position [1773, 0]
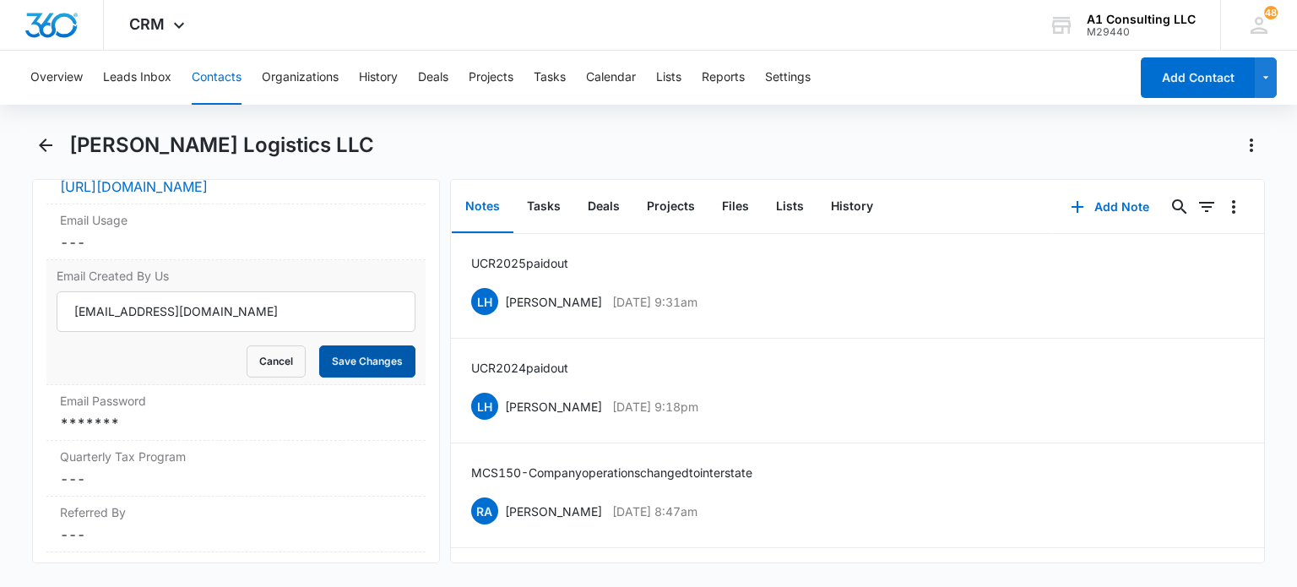
drag, startPoint x: 364, startPoint y: 395, endPoint x: 393, endPoint y: 316, distance: 84.7
click at [364, 377] on button "Save Changes" at bounding box center [367, 361] width 96 height 32
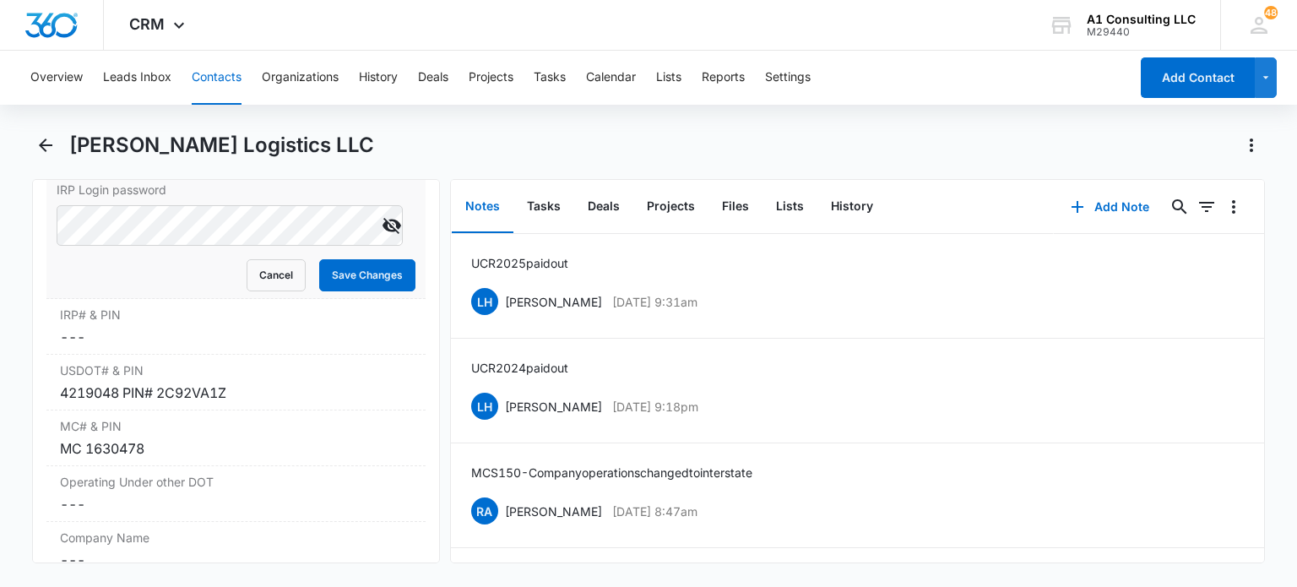
scroll to position [2279, 0]
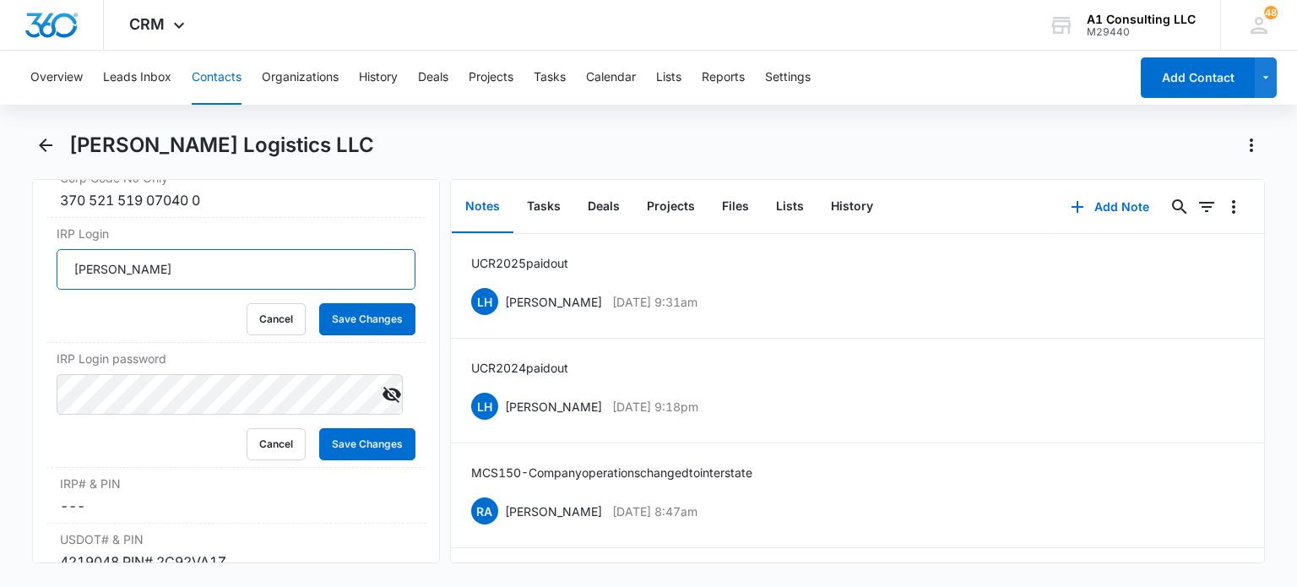
drag, startPoint x: 158, startPoint y: 306, endPoint x: 6, endPoint y: 297, distance: 152.2
click at [6, 300] on main "Freeman Logistics LLC Remove FL Freeman Logistics LLC Contact Info Name Cancel …" at bounding box center [648, 358] width 1297 height 452
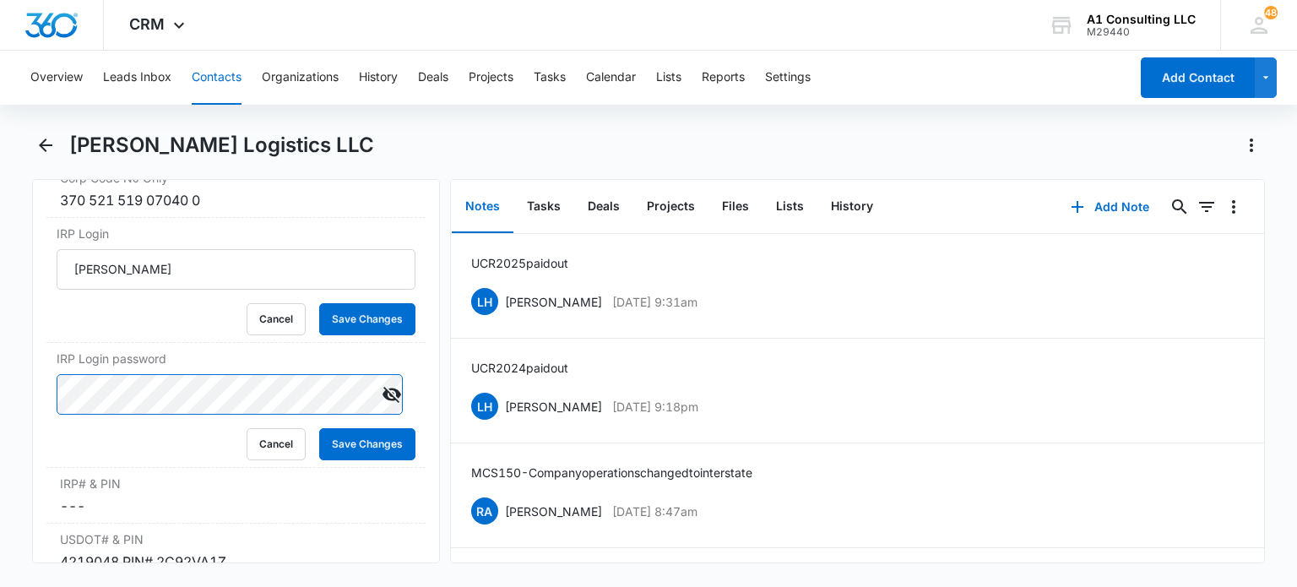
click at [7, 425] on main "Freeman Logistics LLC Remove FL Freeman Logistics LLC Contact Info Name Cancel …" at bounding box center [648, 358] width 1297 height 452
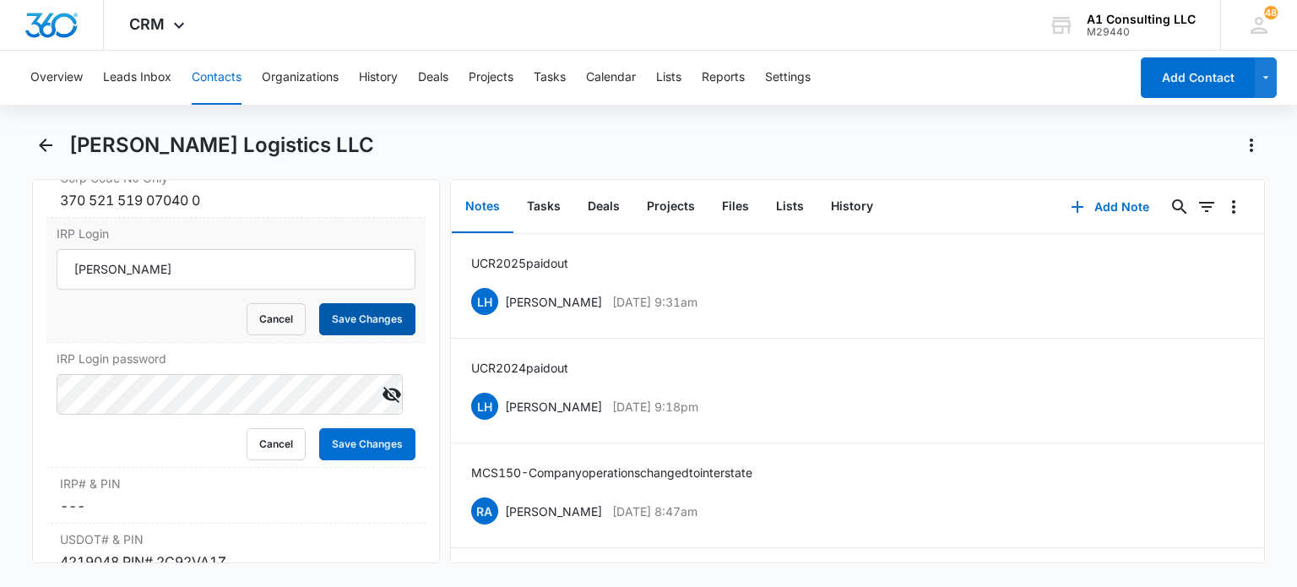
click at [360, 335] on button "Save Changes" at bounding box center [367, 319] width 96 height 32
drag, startPoint x: 367, startPoint y: 478, endPoint x: 381, endPoint y: 401, distance: 78.0
click at [368, 460] on button "Save Changes" at bounding box center [367, 444] width 96 height 32
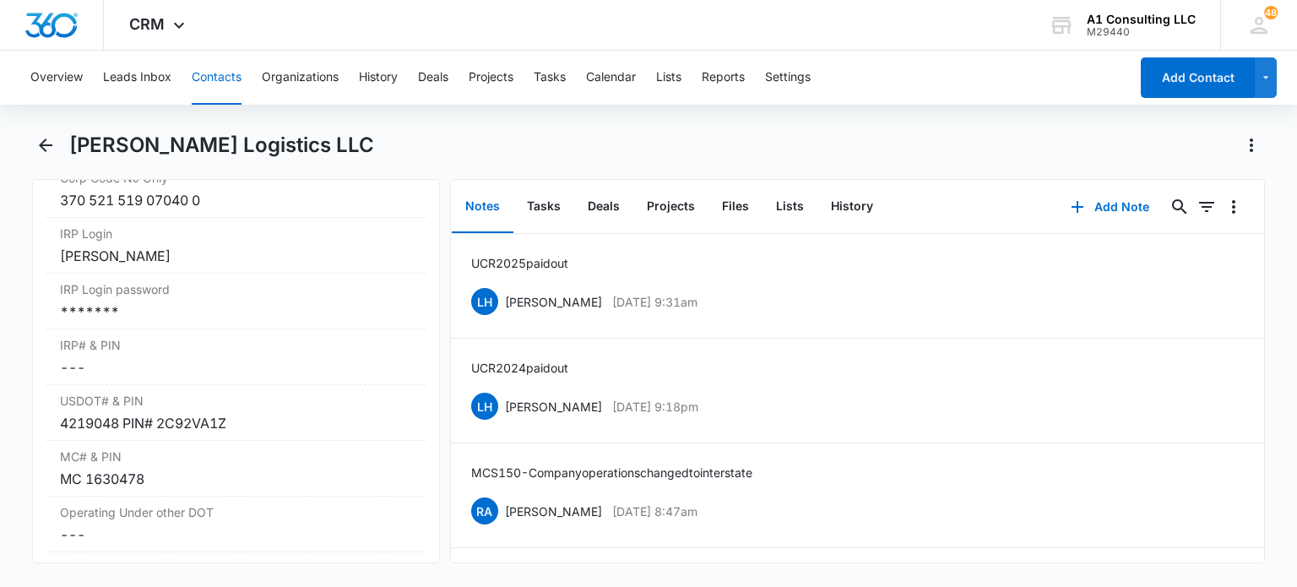
drag, startPoint x: 213, startPoint y: 79, endPoint x: 254, endPoint y: 91, distance: 43.3
click at [215, 89] on button "Contacts" at bounding box center [217, 78] width 50 height 54
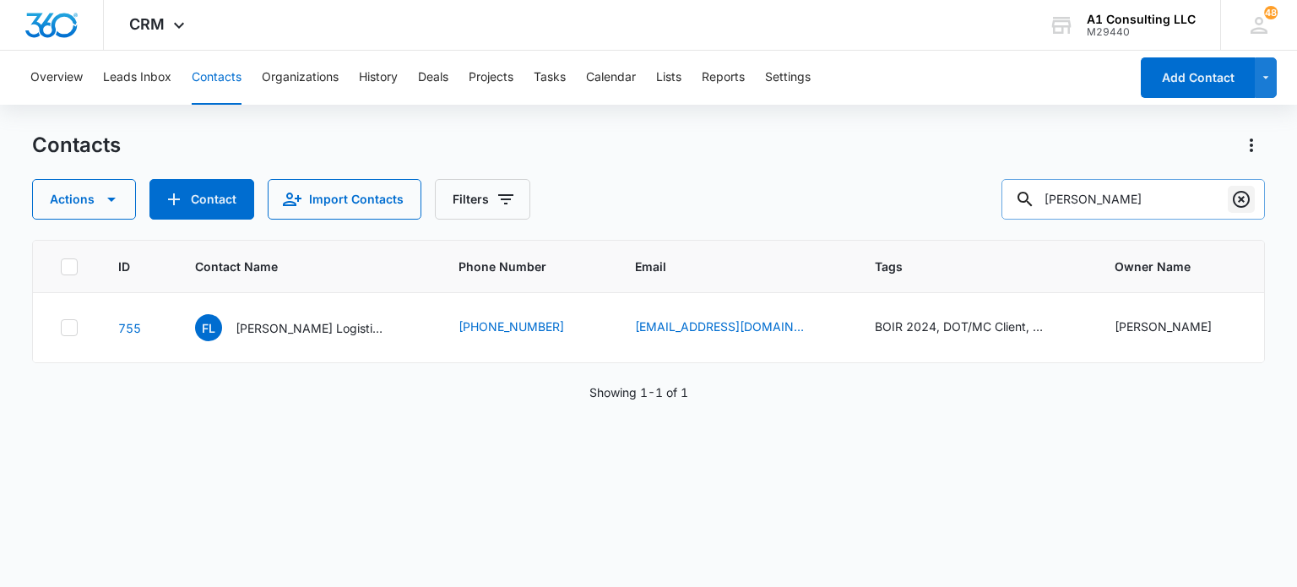
click at [1241, 206] on icon "Clear" at bounding box center [1241, 199] width 17 height 17
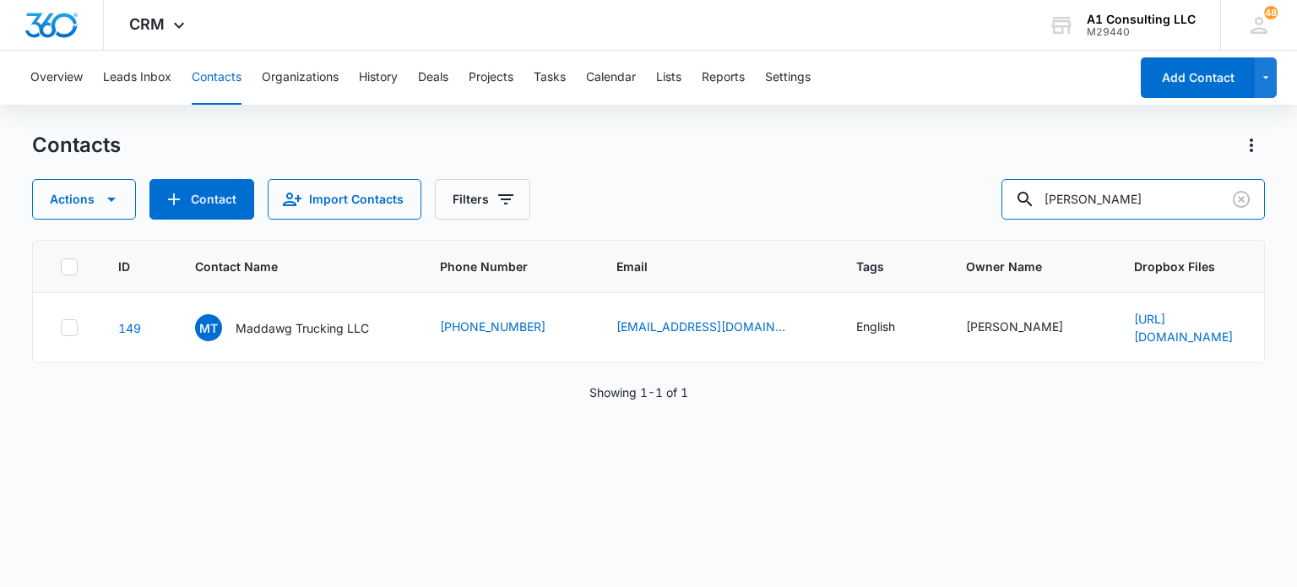
drag, startPoint x: 1202, startPoint y: 189, endPoint x: 995, endPoint y: 192, distance: 206.9
click at [995, 192] on div "Actions Contact Import Contacts Filters jason senior" at bounding box center [648, 199] width 1232 height 41
type input "kjh"
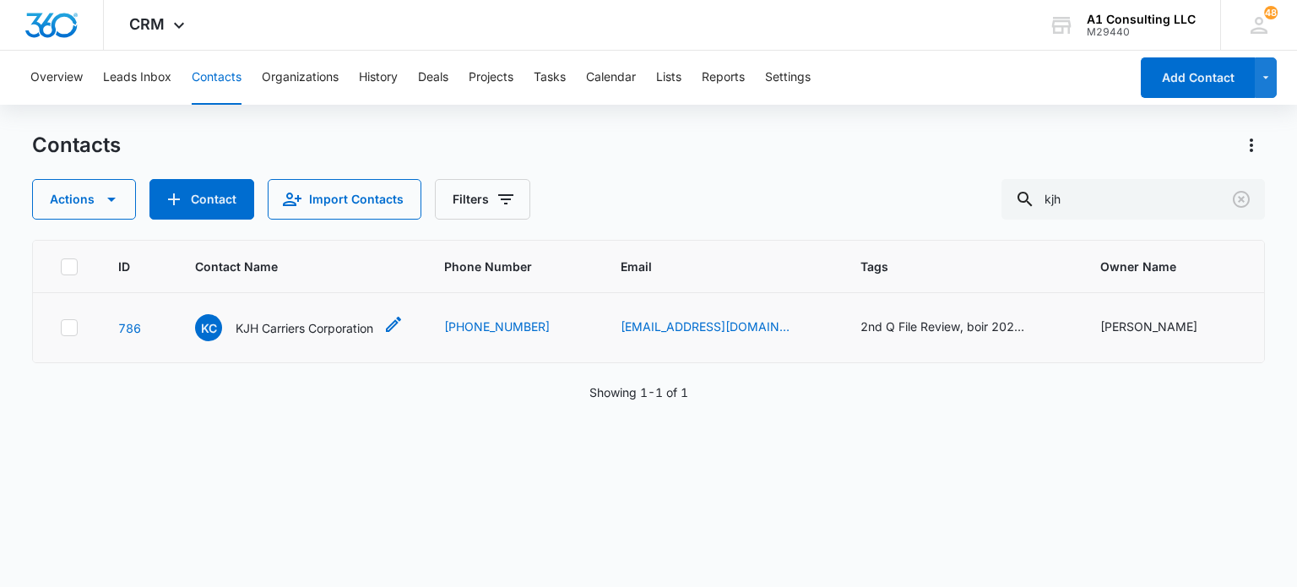
click at [277, 332] on p "KJH Carriers Corporation" at bounding box center [305, 328] width 138 height 18
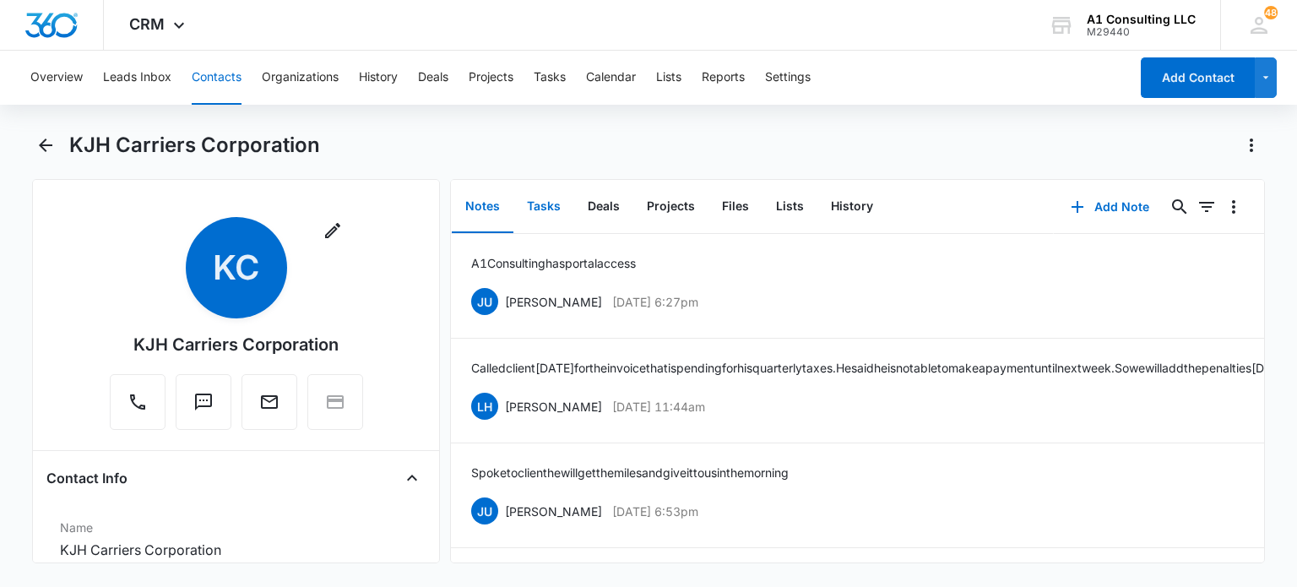
click at [530, 208] on button "Tasks" at bounding box center [543, 207] width 61 height 52
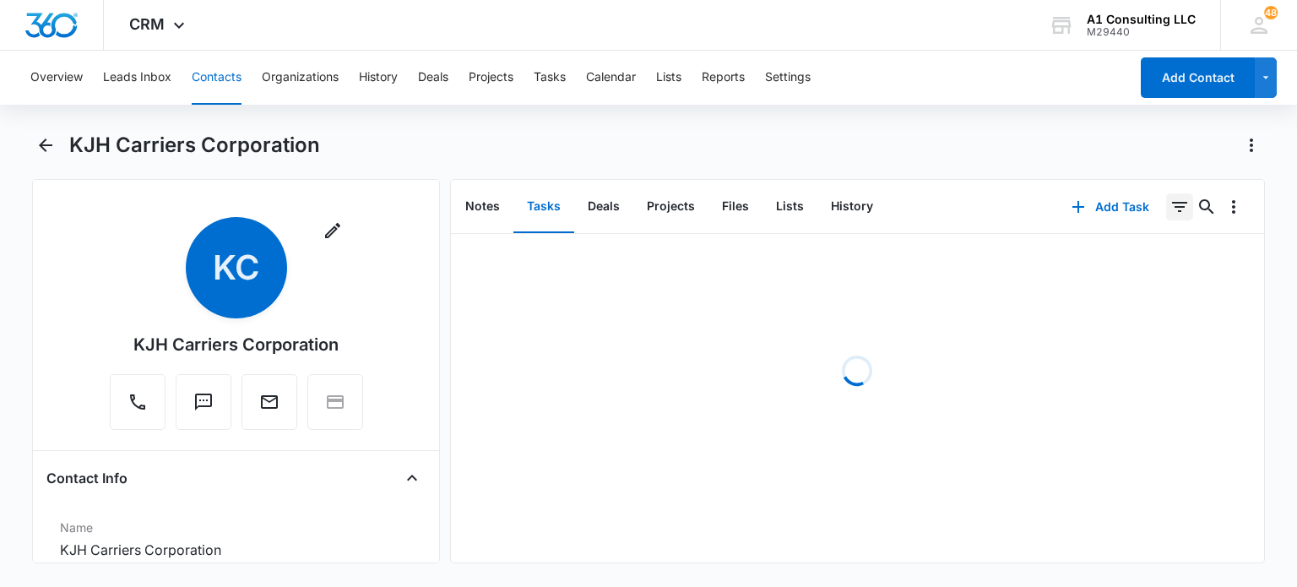
drag, startPoint x: 1167, startPoint y: 209, endPoint x: 1177, endPoint y: 219, distance: 13.7
click at [1172, 210] on icon "Filters" at bounding box center [1179, 207] width 15 height 10
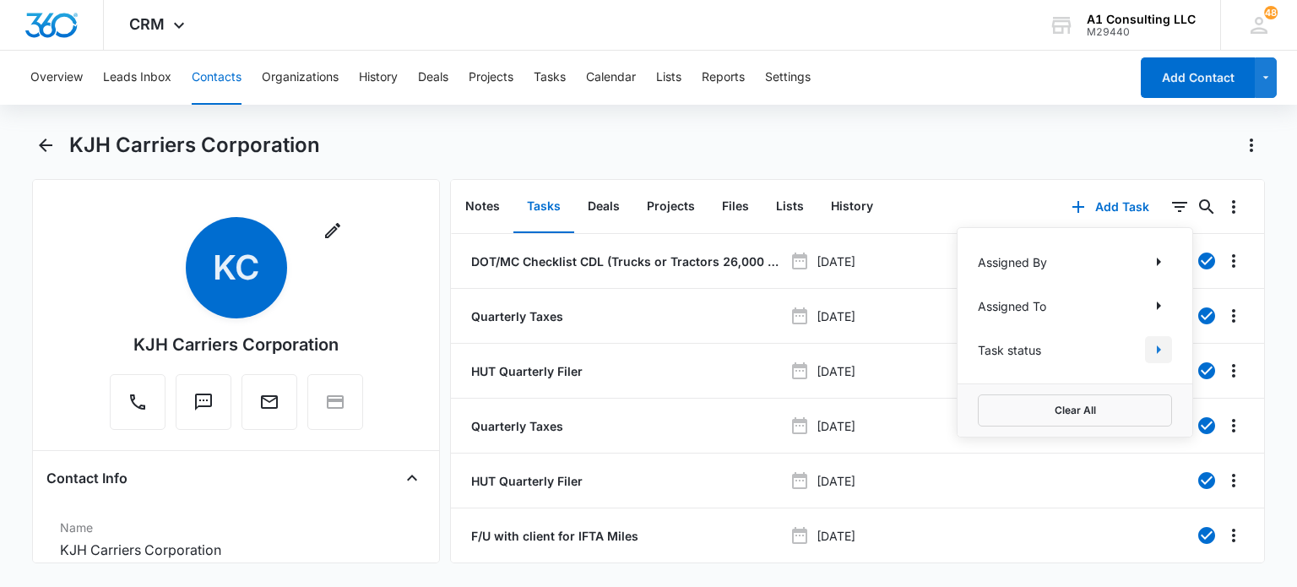
click at [1148, 354] on icon "Show Task status filters" at bounding box center [1158, 349] width 20 height 20
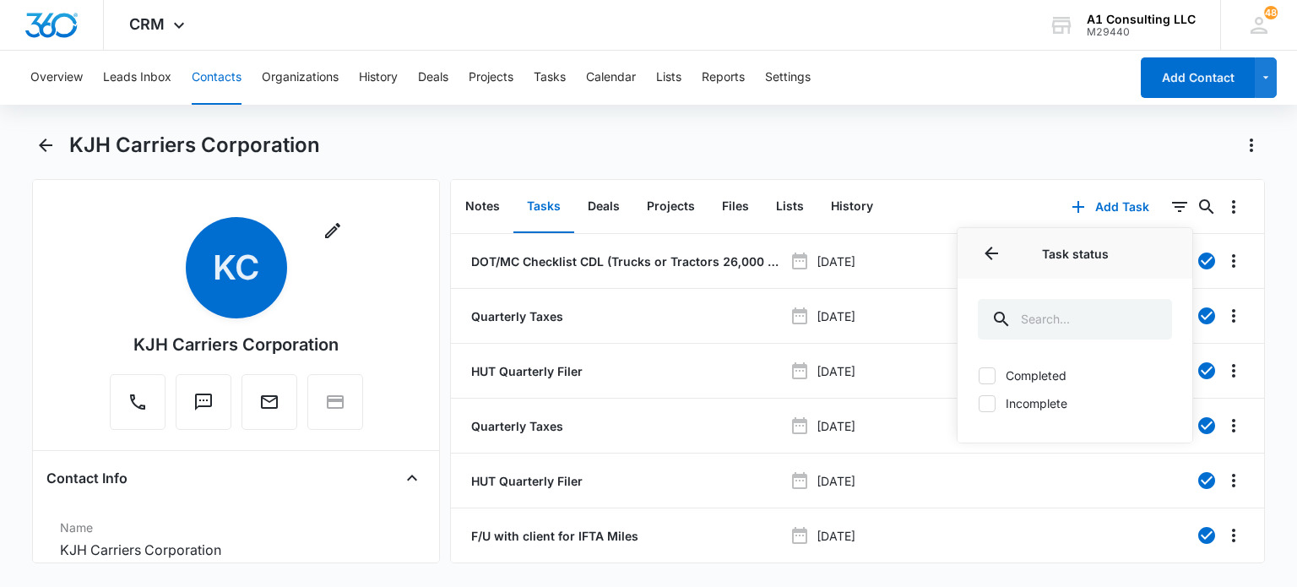
click at [1009, 400] on label "Incomplete" at bounding box center [1075, 403] width 194 height 18
click at [978, 403] on input "Incomplete" at bounding box center [978, 403] width 1 height 1
checkbox input "true"
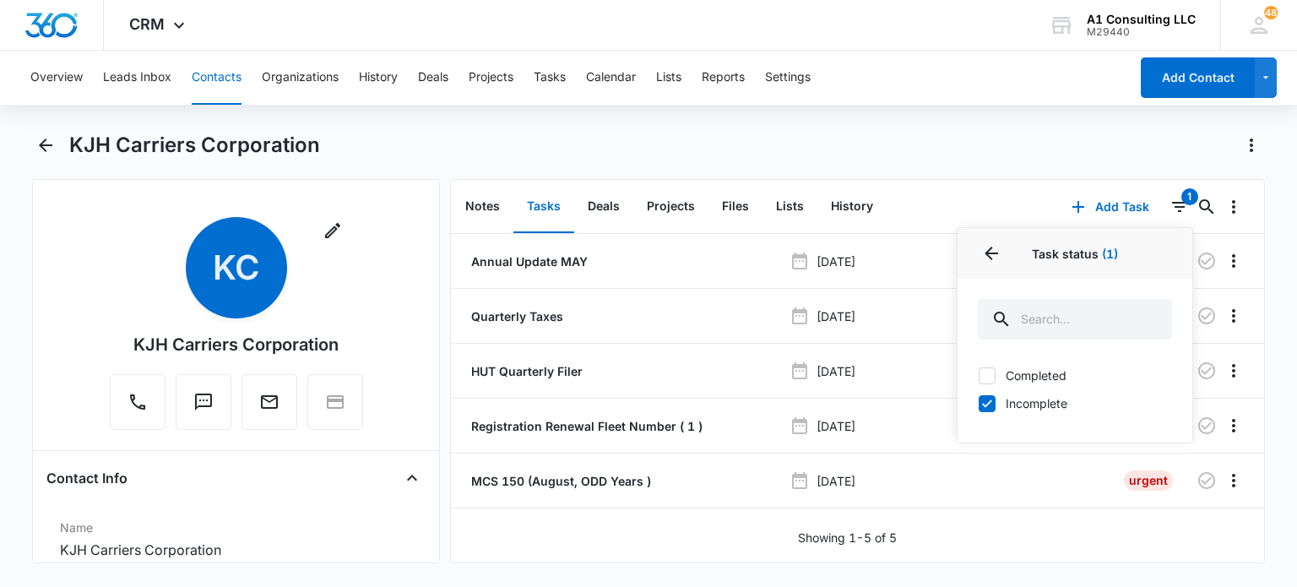
click at [683, 138] on div "KJH Carriers Corporation" at bounding box center [666, 145] width 1195 height 27
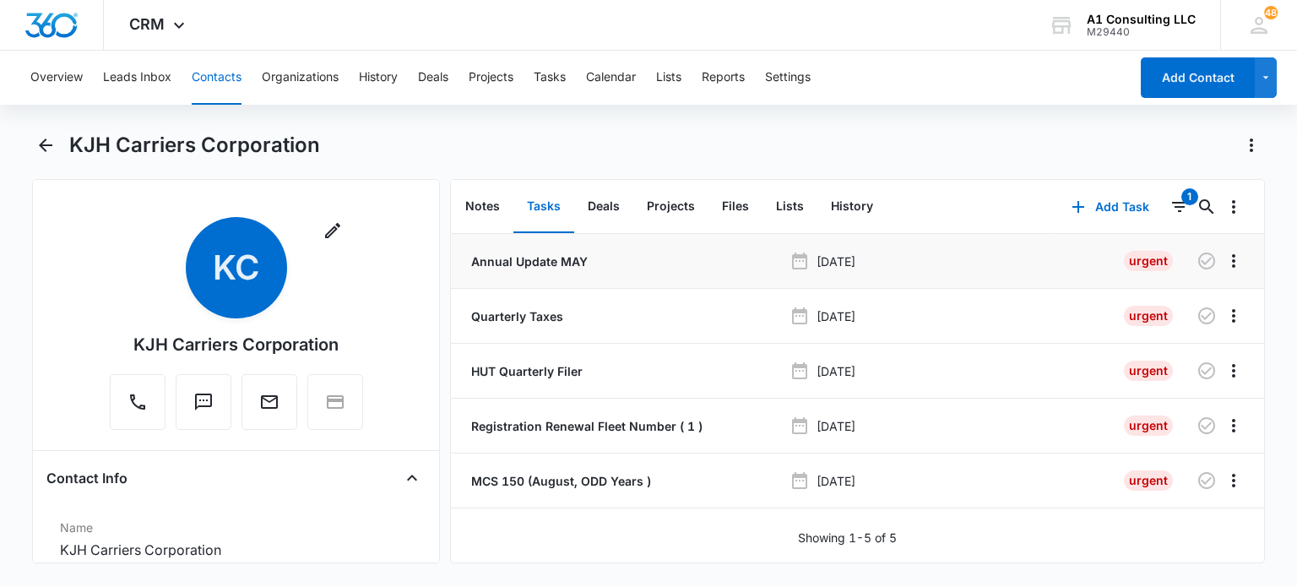
click at [559, 257] on p "Annual Update MAY" at bounding box center [528, 261] width 120 height 18
click at [532, 313] on p "Quarterly Taxes" at bounding box center [515, 316] width 95 height 18
click at [529, 374] on p "HUT Quarterly Filer" at bounding box center [525, 371] width 115 height 18
drag, startPoint x: 552, startPoint y: 429, endPoint x: 544, endPoint y: 474, distance: 46.4
click at [550, 431] on p "Registration Renewal Fleet Number ( 1 )" at bounding box center [585, 426] width 235 height 18
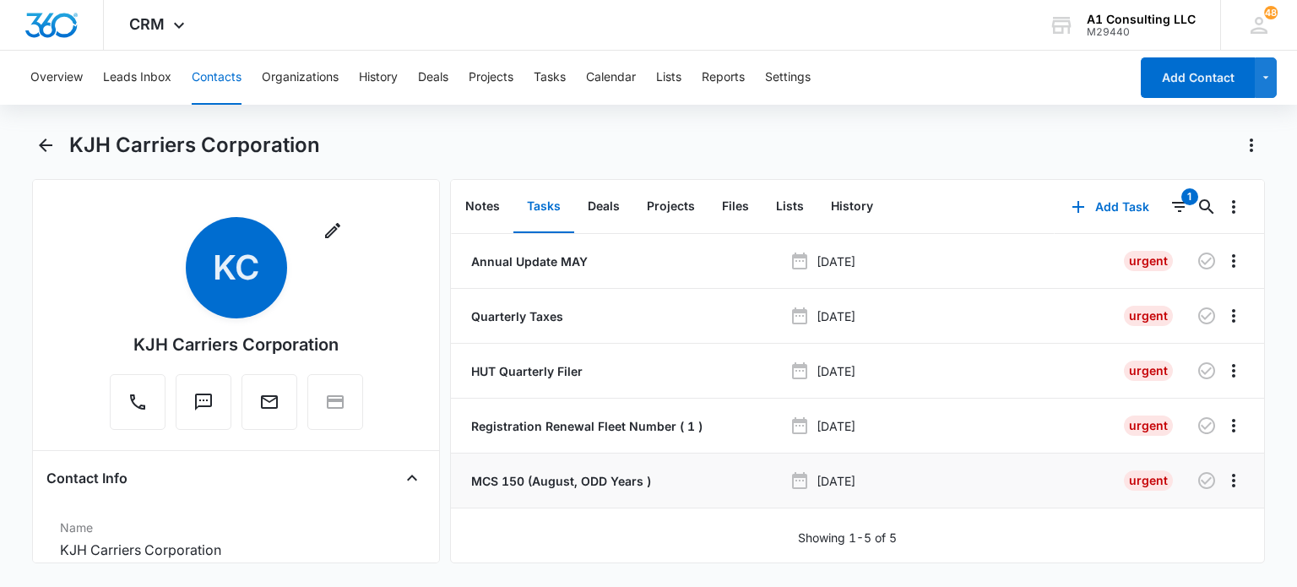
click at [544, 478] on p "MCS 150 (August, ODD Years )" at bounding box center [559, 481] width 183 height 18
click at [214, 73] on button "Contacts" at bounding box center [217, 78] width 50 height 54
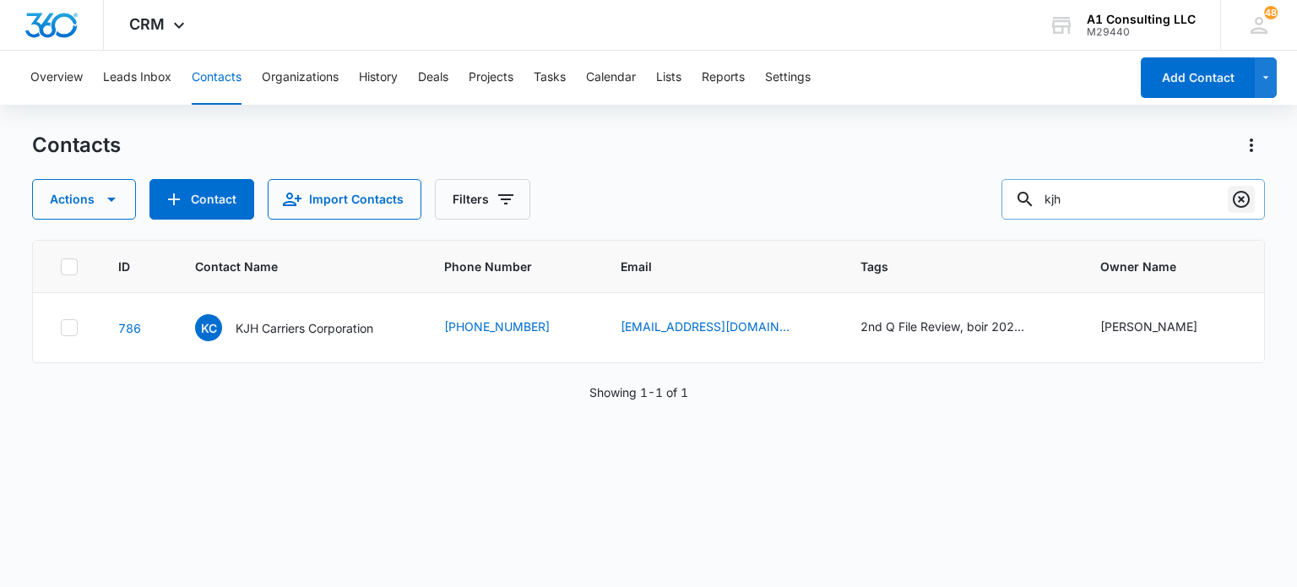
click at [1239, 203] on icon "Clear" at bounding box center [1241, 199] width 20 height 20
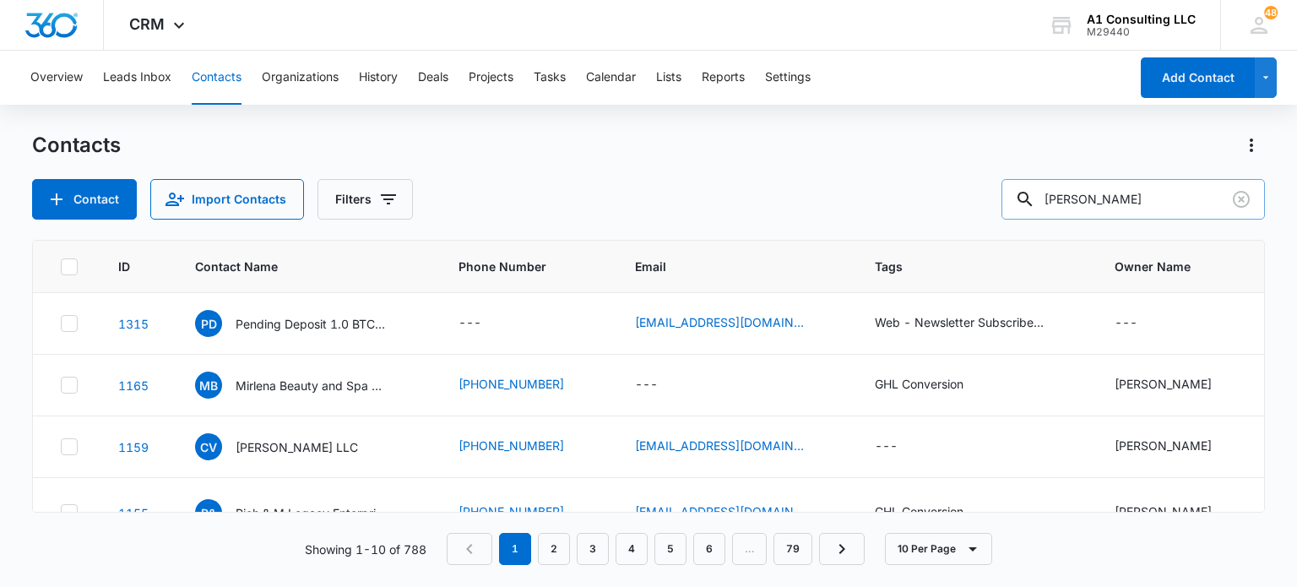
type input "christopher"
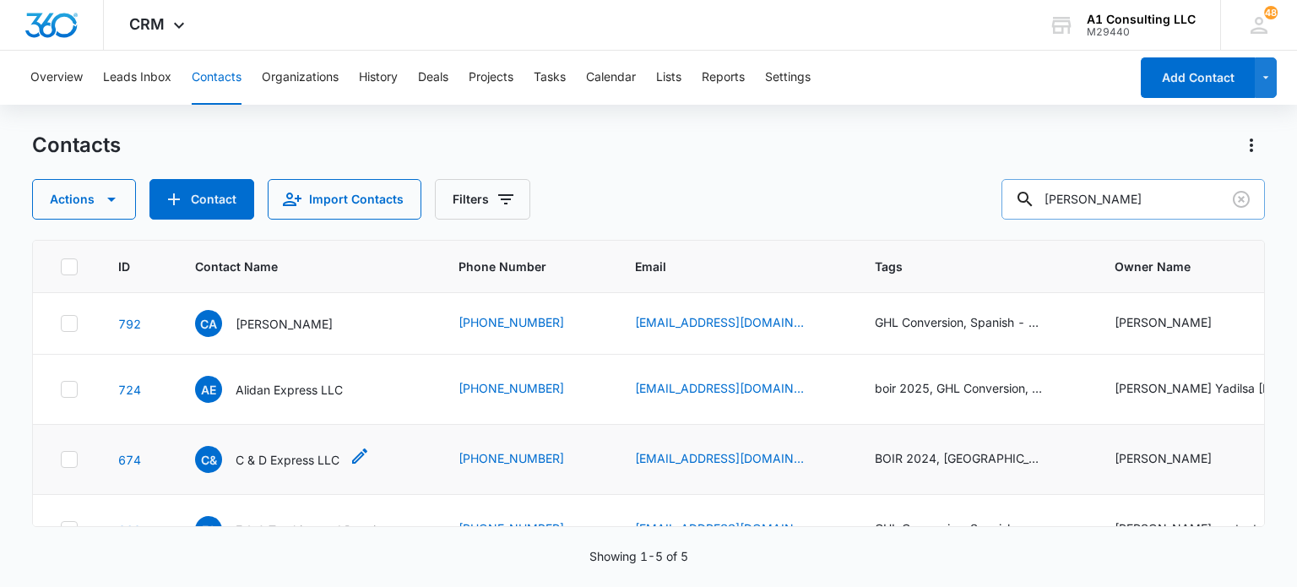
click at [241, 460] on p "C & D Express LLC" at bounding box center [288, 460] width 104 height 18
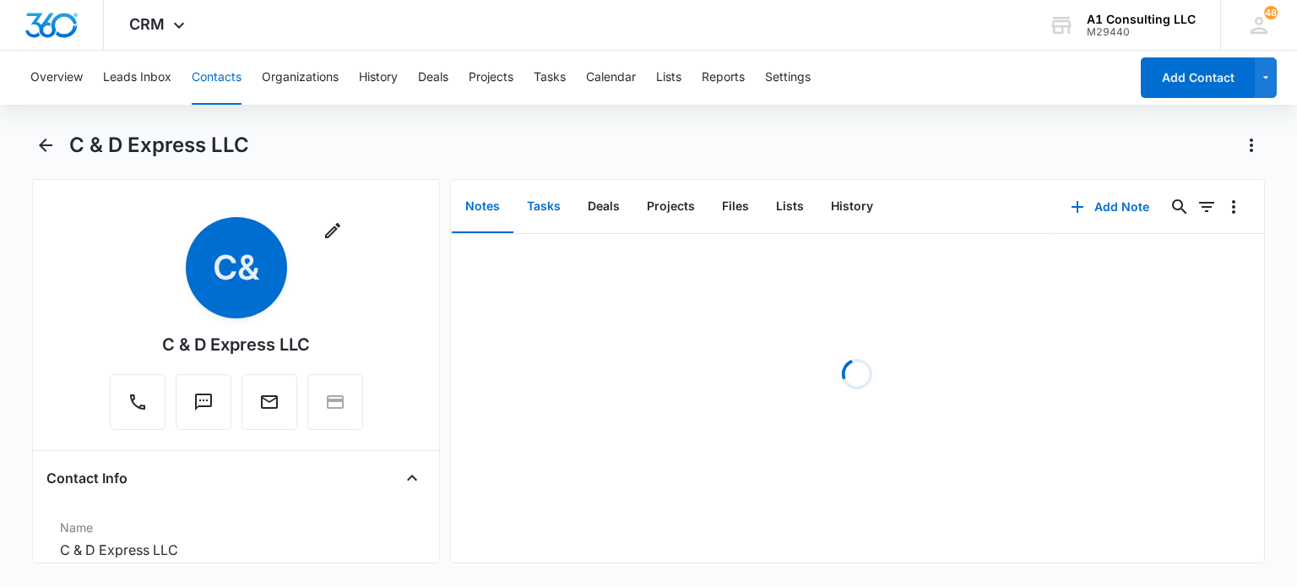
click at [534, 212] on button "Tasks" at bounding box center [543, 207] width 61 height 52
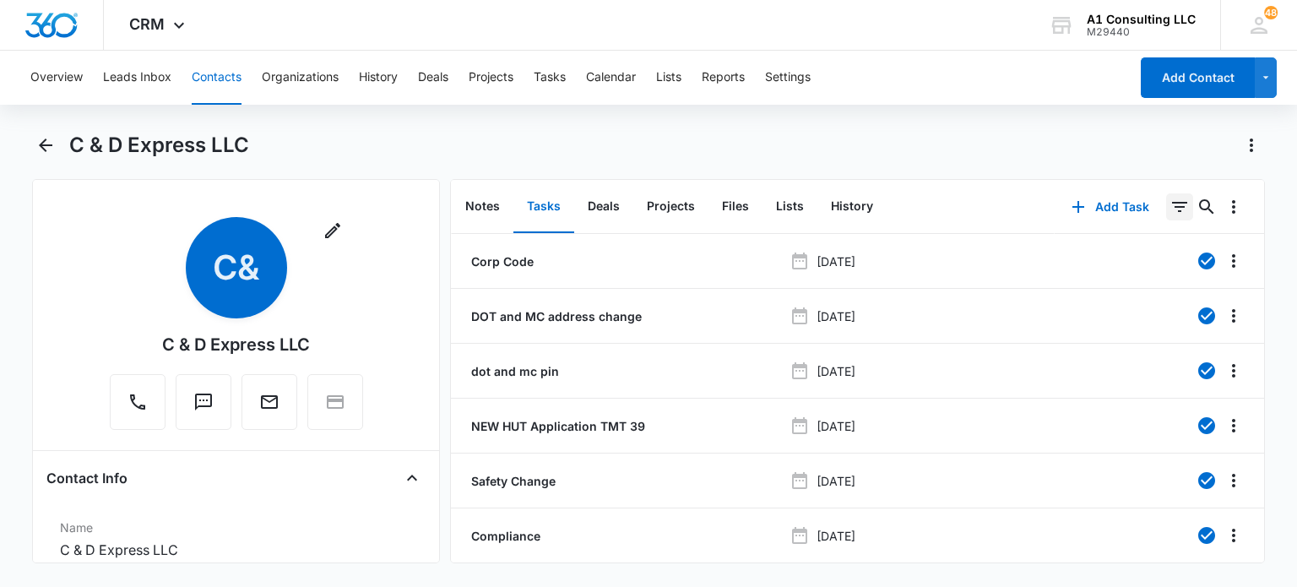
click at [1175, 210] on icon "Filters" at bounding box center [1179, 207] width 20 height 20
click at [1148, 350] on icon "Show Task status filters" at bounding box center [1158, 349] width 20 height 20
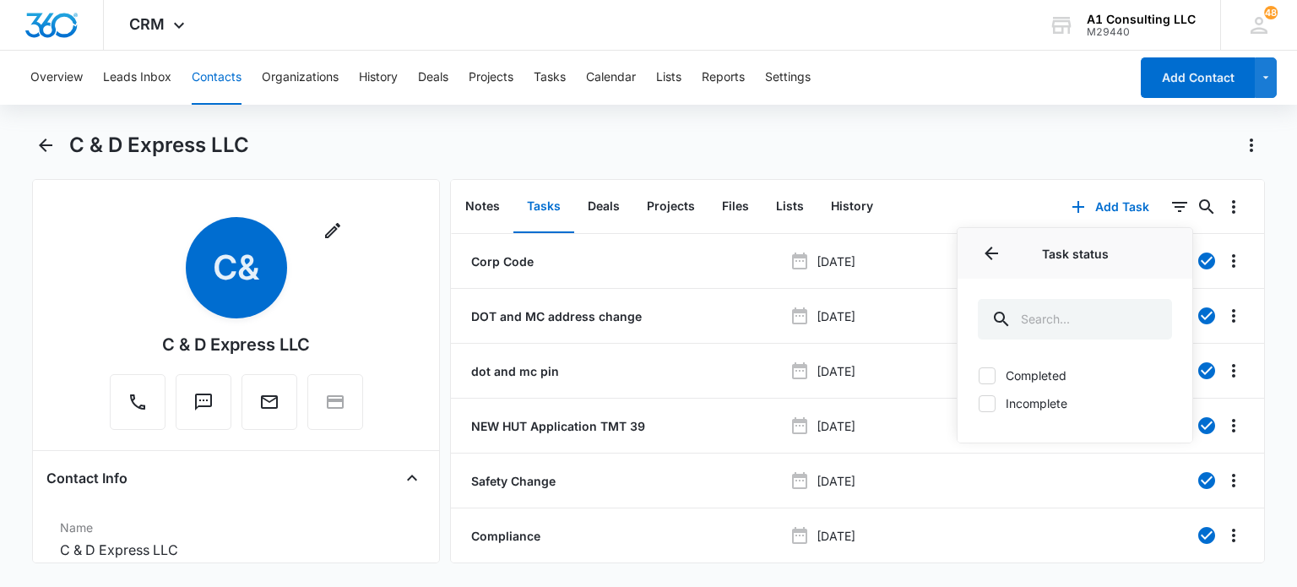
click at [1024, 399] on label "Incomplete" at bounding box center [1075, 403] width 194 height 18
click at [978, 403] on input "Incomplete" at bounding box center [978, 403] width 1 height 1
checkbox input "true"
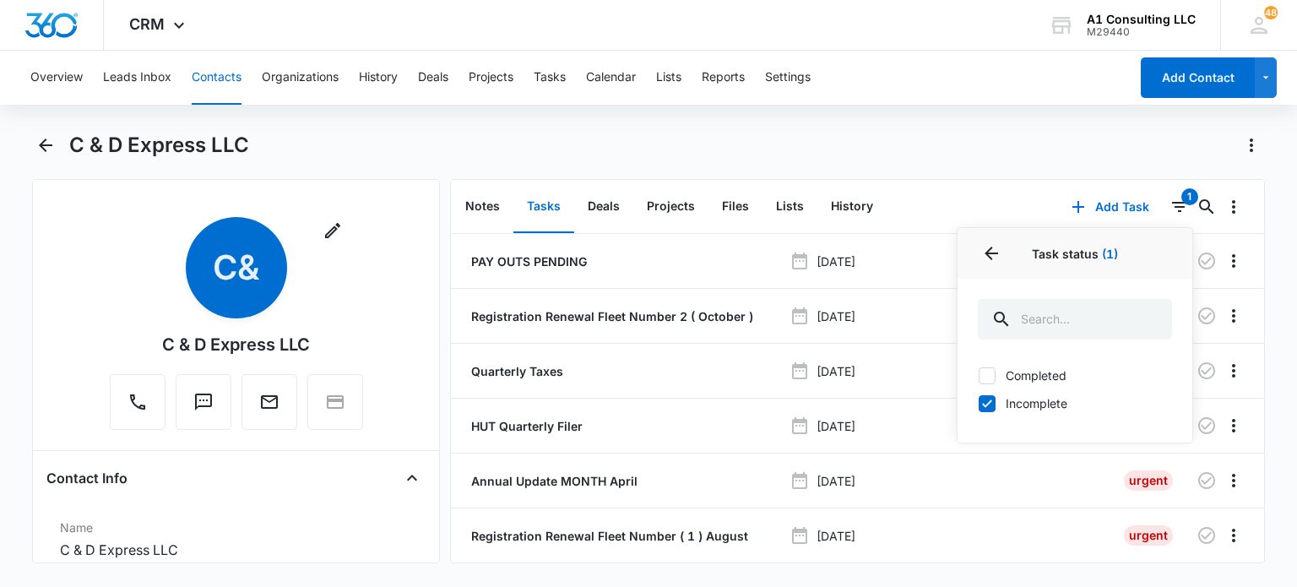
click at [723, 155] on div "C & D Express LLC" at bounding box center [666, 145] width 1195 height 27
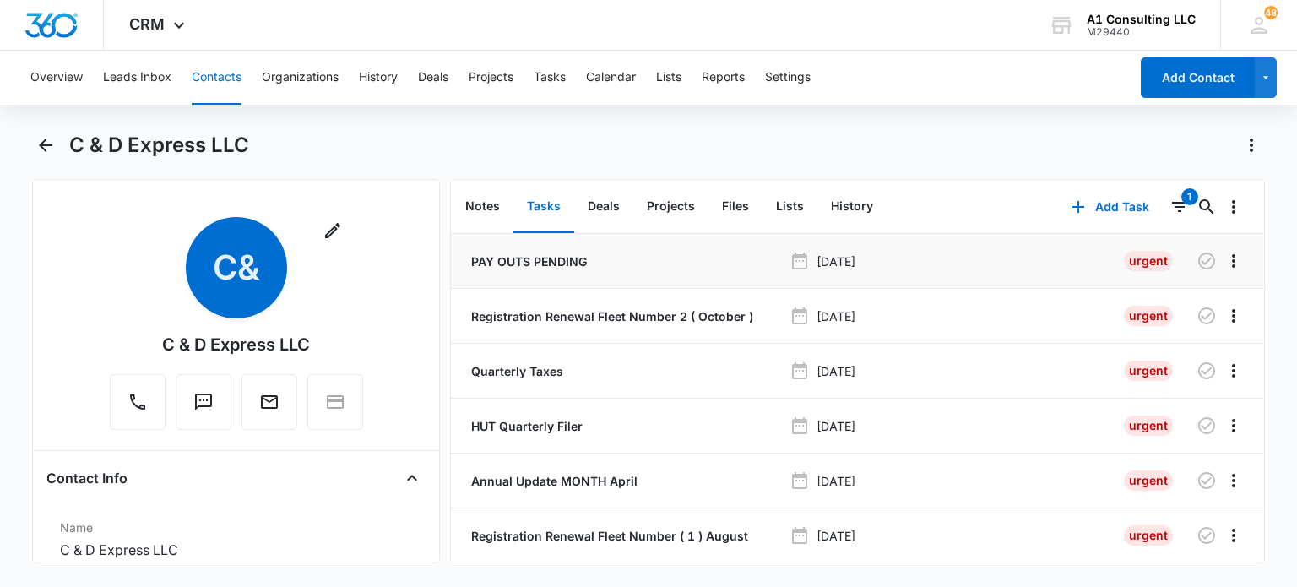
click at [558, 266] on p "PAY OUTS PENDING" at bounding box center [527, 261] width 119 height 18
click at [574, 322] on p "Registration Renewal Fleet Number 2 ( October )" at bounding box center [610, 316] width 285 height 18
click at [534, 371] on p "Quarterly Taxes" at bounding box center [515, 371] width 95 height 18
click at [540, 427] on p "HUT Quarterly Filer" at bounding box center [525, 426] width 115 height 18
click at [534, 482] on p "Annual Update MONTH April" at bounding box center [553, 481] width 170 height 18
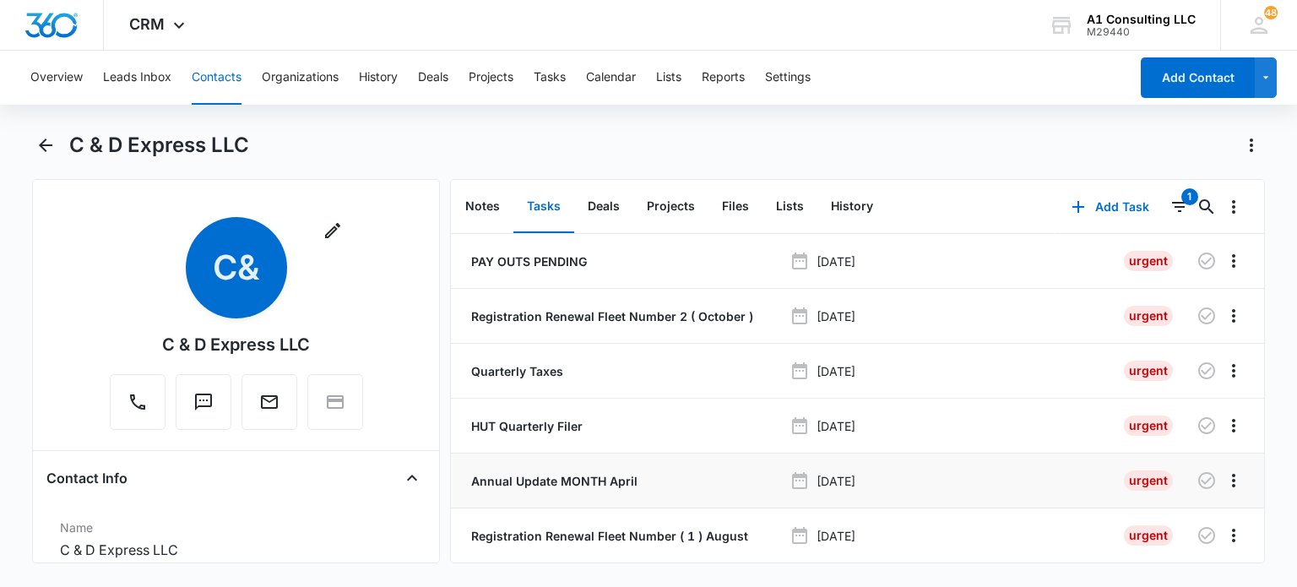
scroll to position [84, 0]
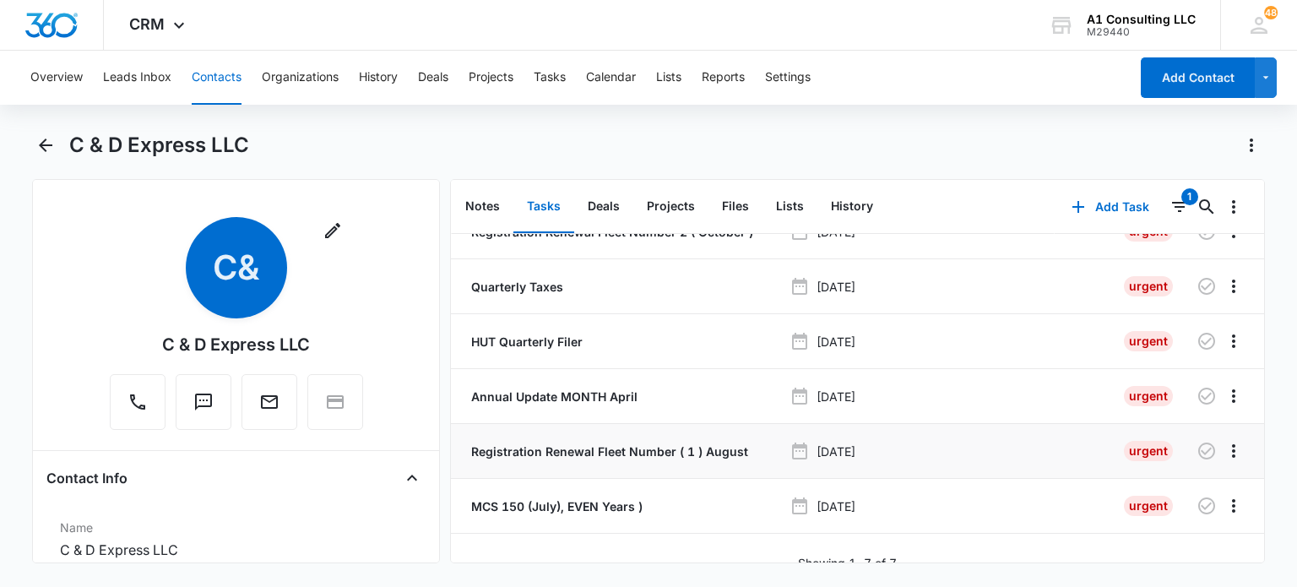
click at [546, 455] on p "Registration Renewal Fleet Number ( 1 ) August" at bounding box center [608, 451] width 280 height 18
click at [550, 501] on p "MCS 150 (July), EVEN Years )" at bounding box center [555, 506] width 175 height 18
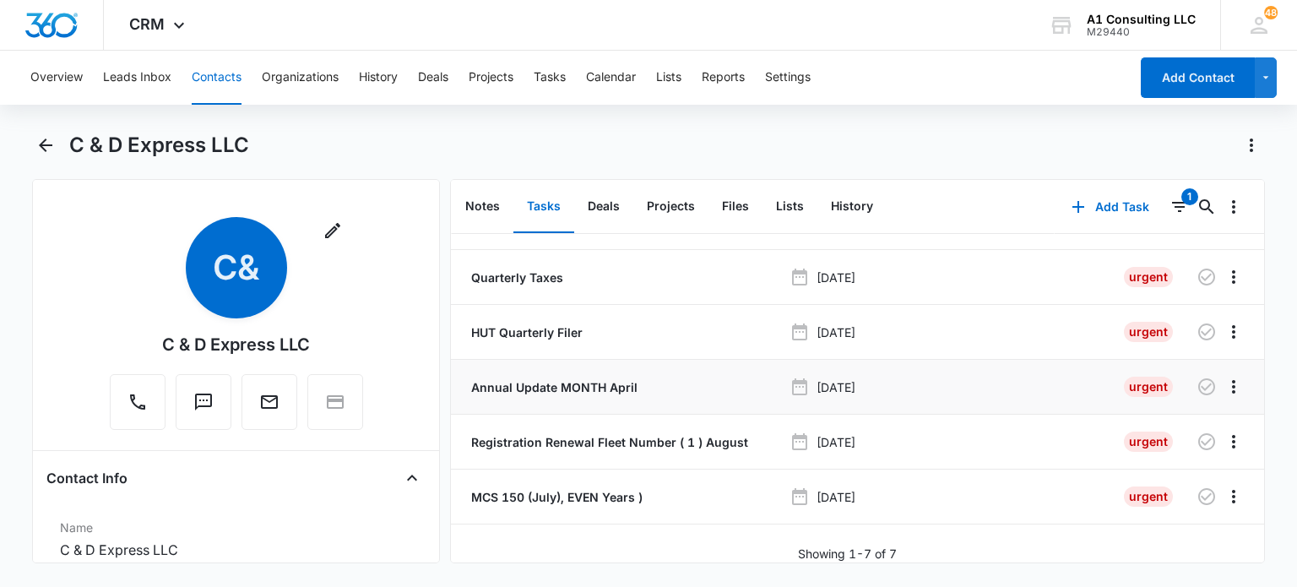
scroll to position [0, 0]
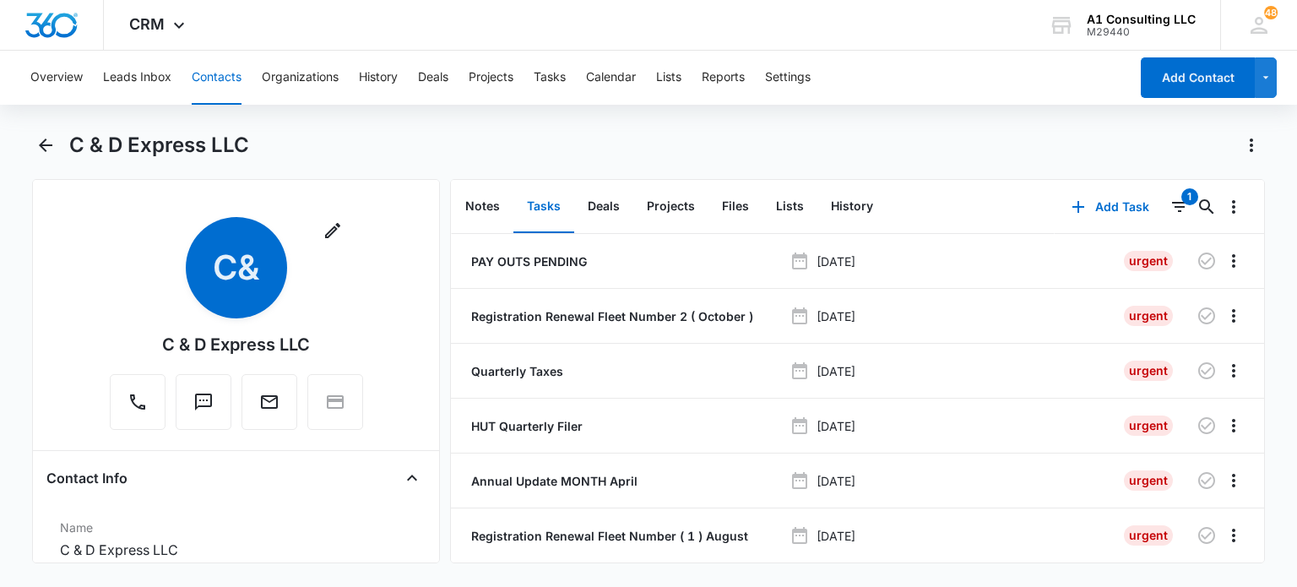
click at [199, 73] on button "Contacts" at bounding box center [217, 78] width 50 height 54
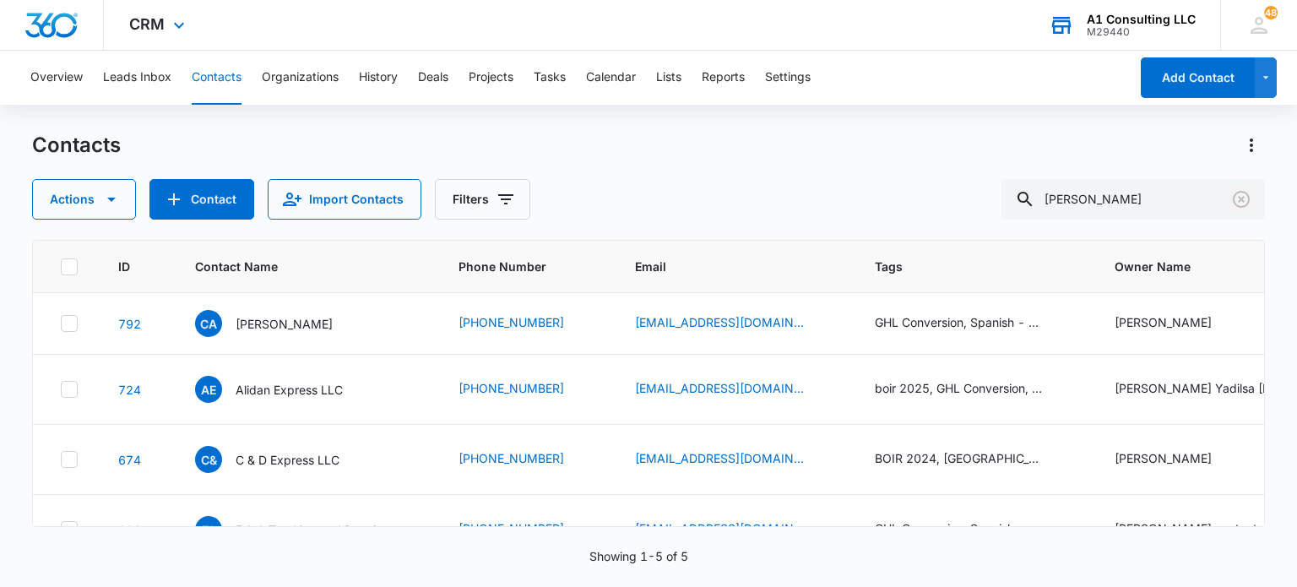
click at [1236, 198] on icon "Clear" at bounding box center [1241, 199] width 20 height 20
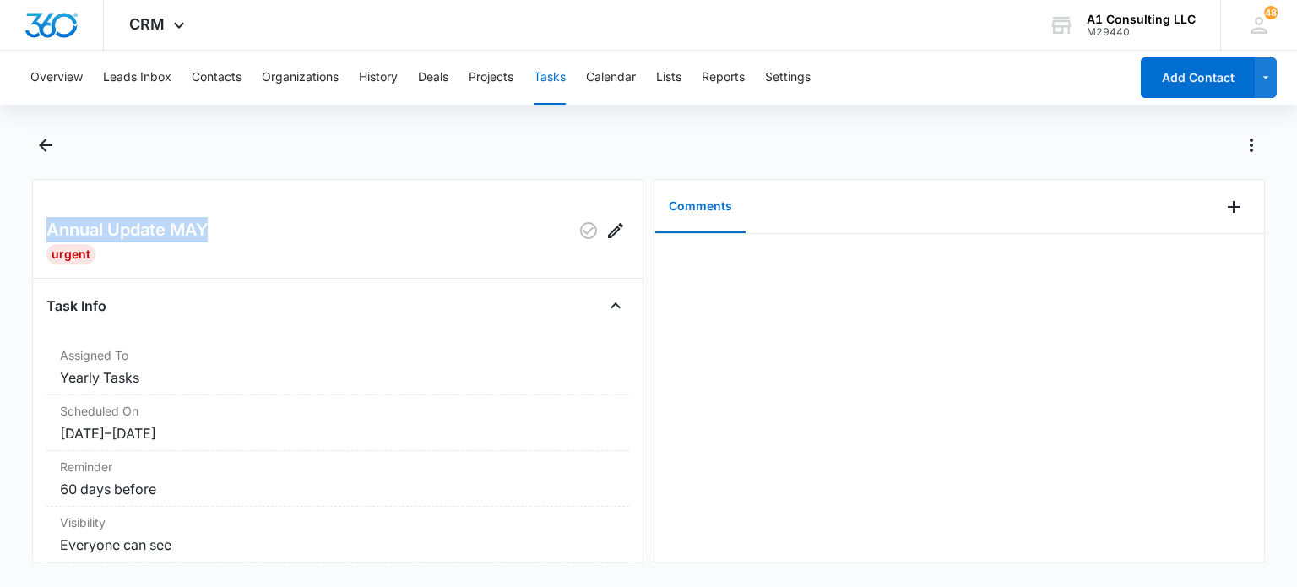
drag, startPoint x: 247, startPoint y: 234, endPoint x: 48, endPoint y: 220, distance: 199.7
click at [48, 220] on div "Annual Update MAY" at bounding box center [337, 230] width 583 height 27
copy h2 "Annual Update MAY"
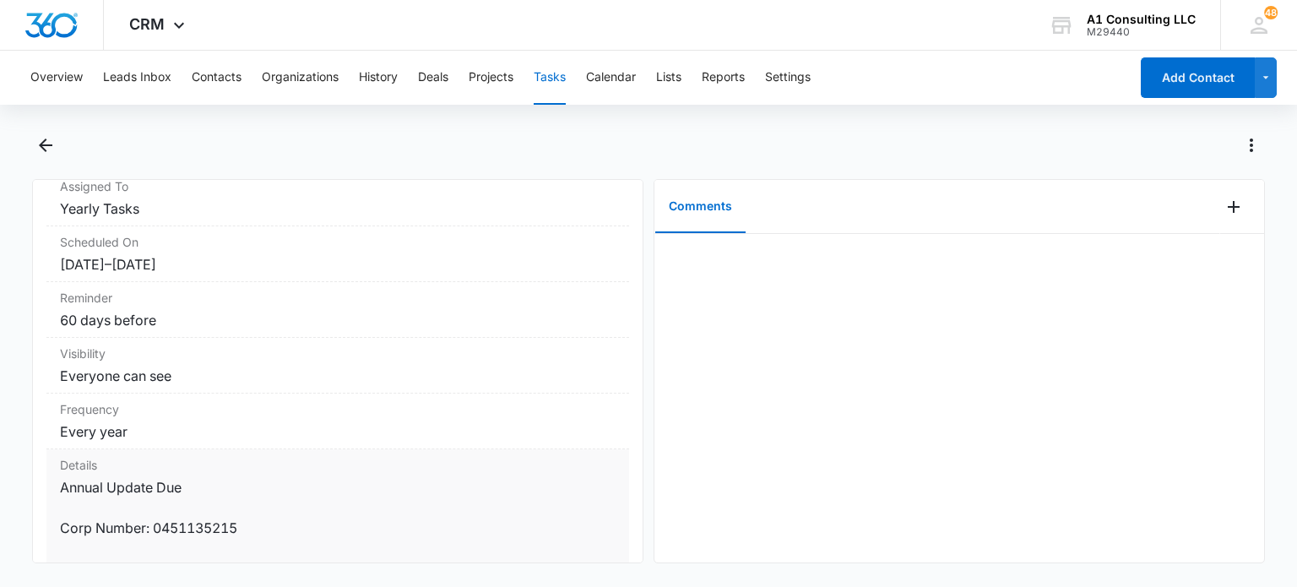
scroll to position [253, 0]
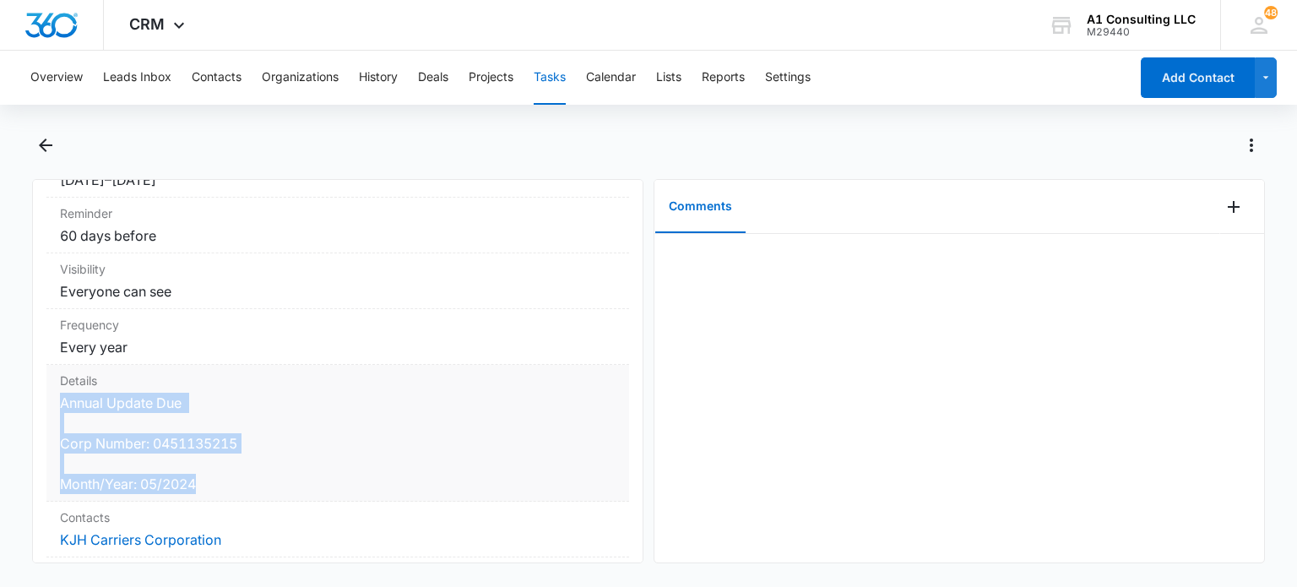
drag, startPoint x: 205, startPoint y: 485, endPoint x: 63, endPoint y: 404, distance: 163.4
click at [63, 404] on dd "Annual Update Due Corp Number: 0451135215 Month/Year: 05/2024" at bounding box center [337, 443] width 555 height 101
copy dd "Annual Update Due Corp Number: 0451135215 Month/Year: 05/2024"
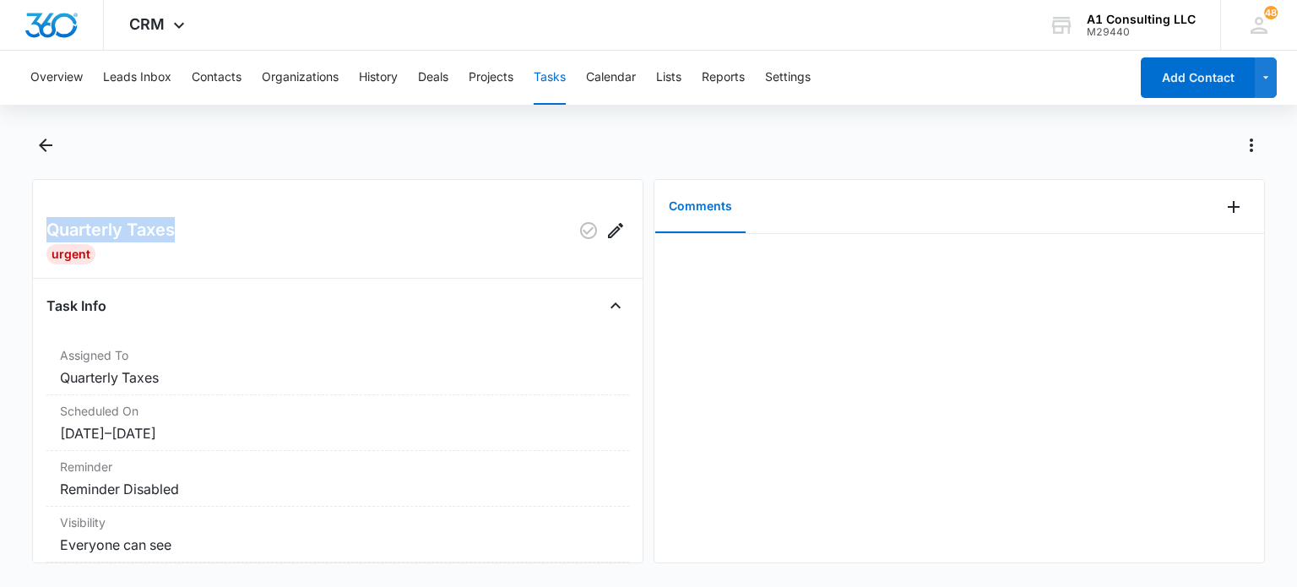
drag, startPoint x: 188, startPoint y: 219, endPoint x: 52, endPoint y: 228, distance: 136.2
click at [52, 228] on div "Quarterly Taxes" at bounding box center [337, 230] width 583 height 27
copy h2 "Quarterly Taxes"
drag, startPoint x: 287, startPoint y: 225, endPoint x: 37, endPoint y: 205, distance: 250.7
click at [37, 205] on div "MCS 150 (August, ODD Years ) Urgent Task Info Assigned To Yearly Tasks Schedule…" at bounding box center [337, 371] width 611 height 384
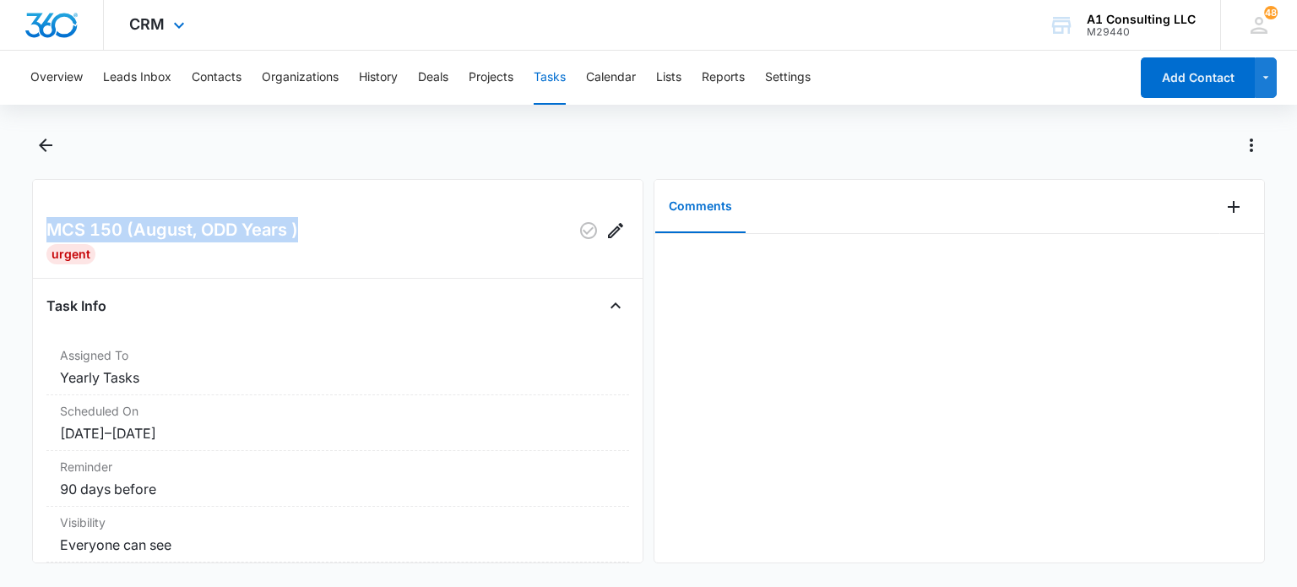
copy h2 "MCS 150 (August, ODD Years )"
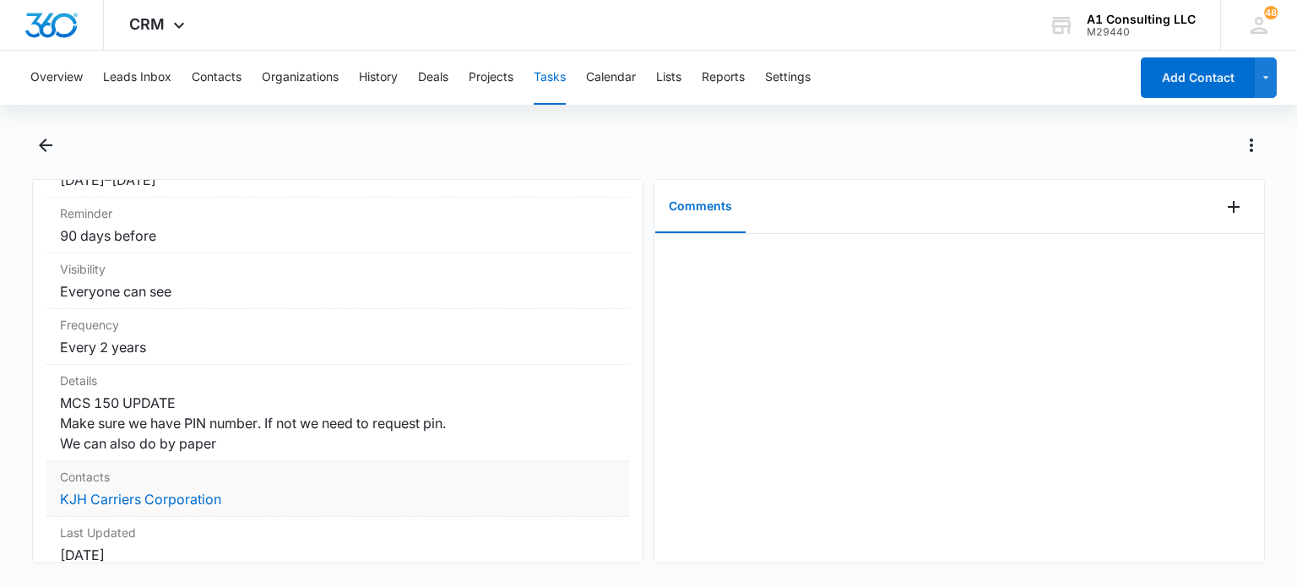
scroll to position [338, 0]
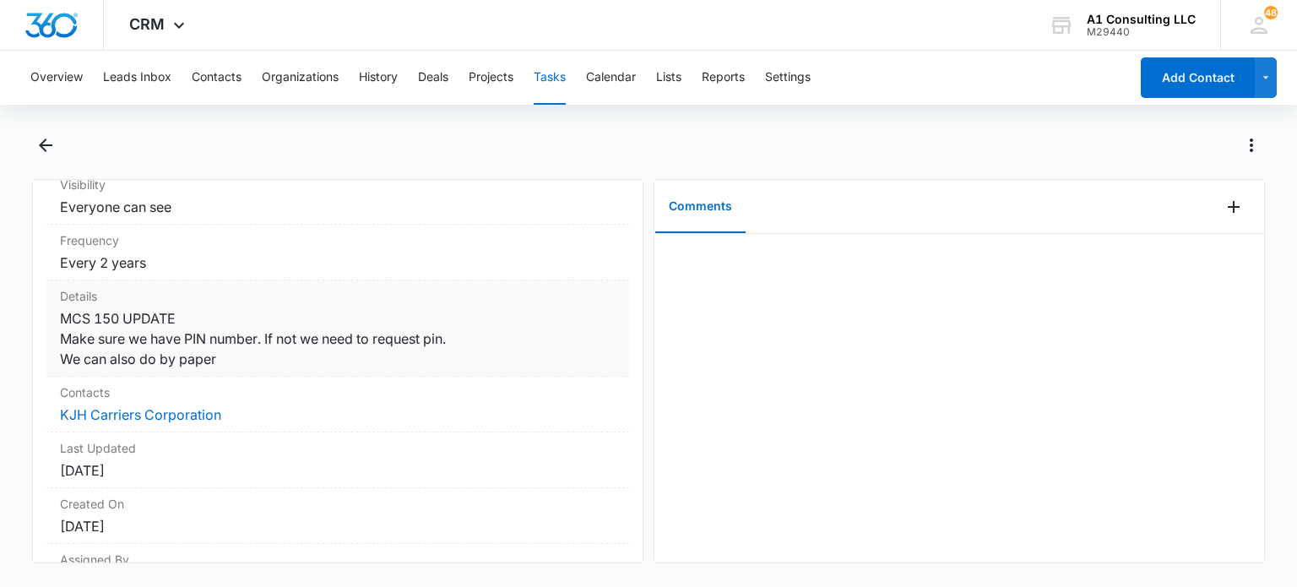
drag, startPoint x: 207, startPoint y: 359, endPoint x: 52, endPoint y: 323, distance: 158.5
click at [52, 323] on div "Details MCS 150 UPDATE Make sure we have PIN number. If not we need to request …" at bounding box center [337, 328] width 583 height 96
copy dd "MCS 150 UPDATE Make sure we have PIN number. If not we need to request pin. We …"
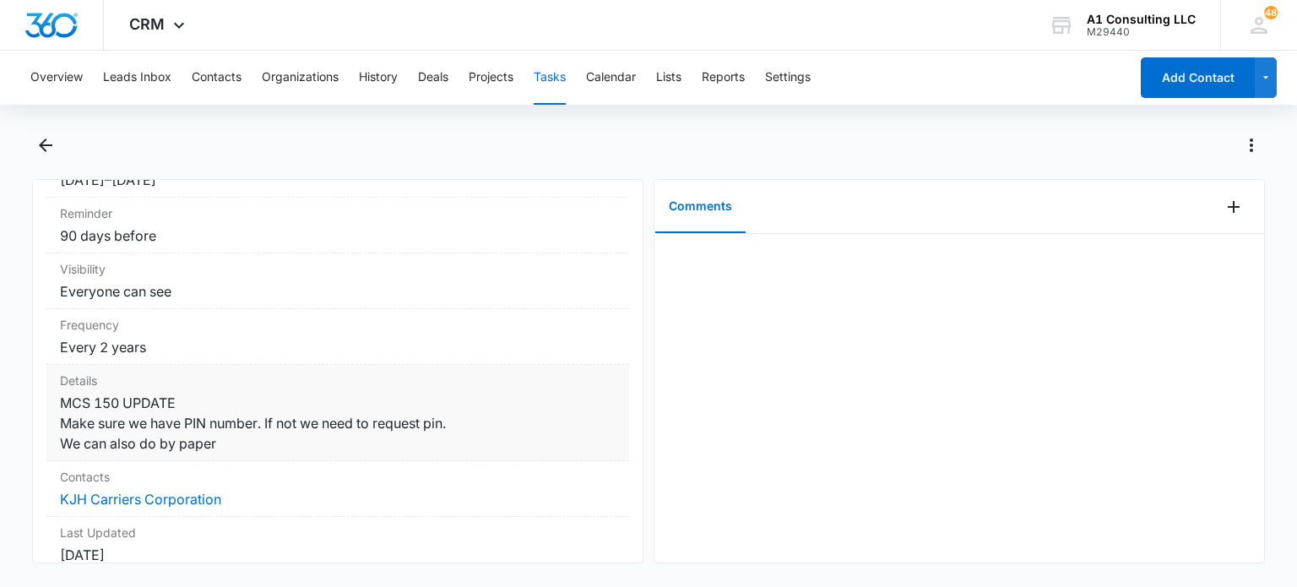
scroll to position [169, 0]
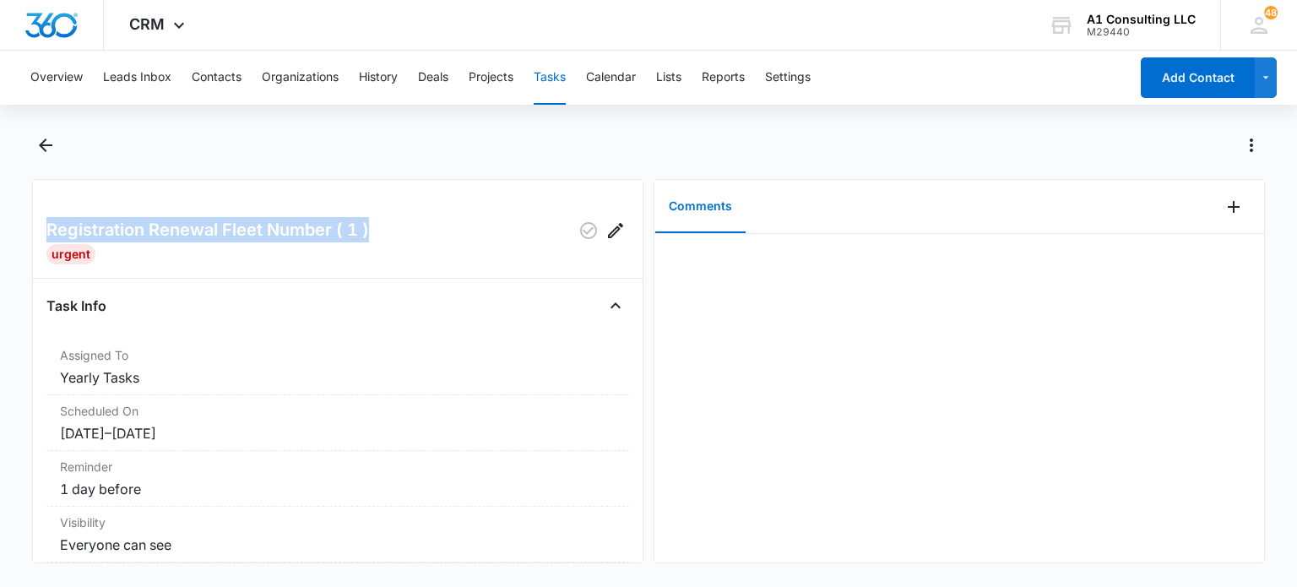
drag, startPoint x: 293, startPoint y: 229, endPoint x: 39, endPoint y: 216, distance: 254.4
click at [39, 216] on div "Registration Renewal Fleet Number ( 1 ) Urgent Task Info Assigned To Yearly Tas…" at bounding box center [337, 371] width 611 height 384
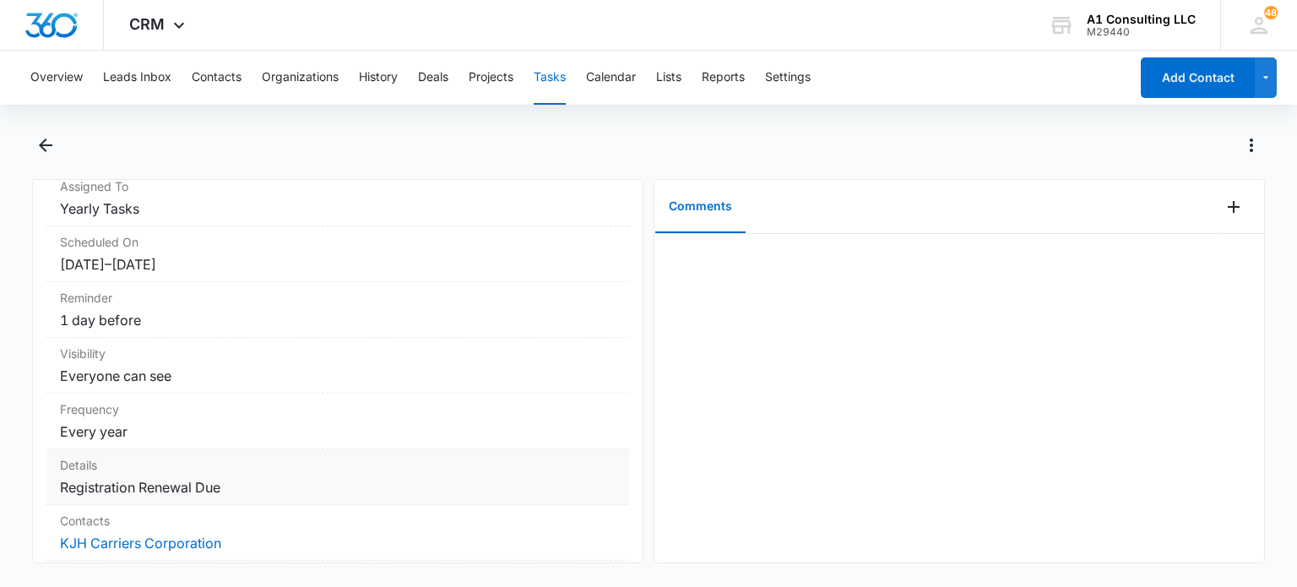
drag, startPoint x: 230, startPoint y: 484, endPoint x: 61, endPoint y: 485, distance: 168.9
click at [61, 485] on dd "Registration Renewal Due" at bounding box center [337, 487] width 555 height 20
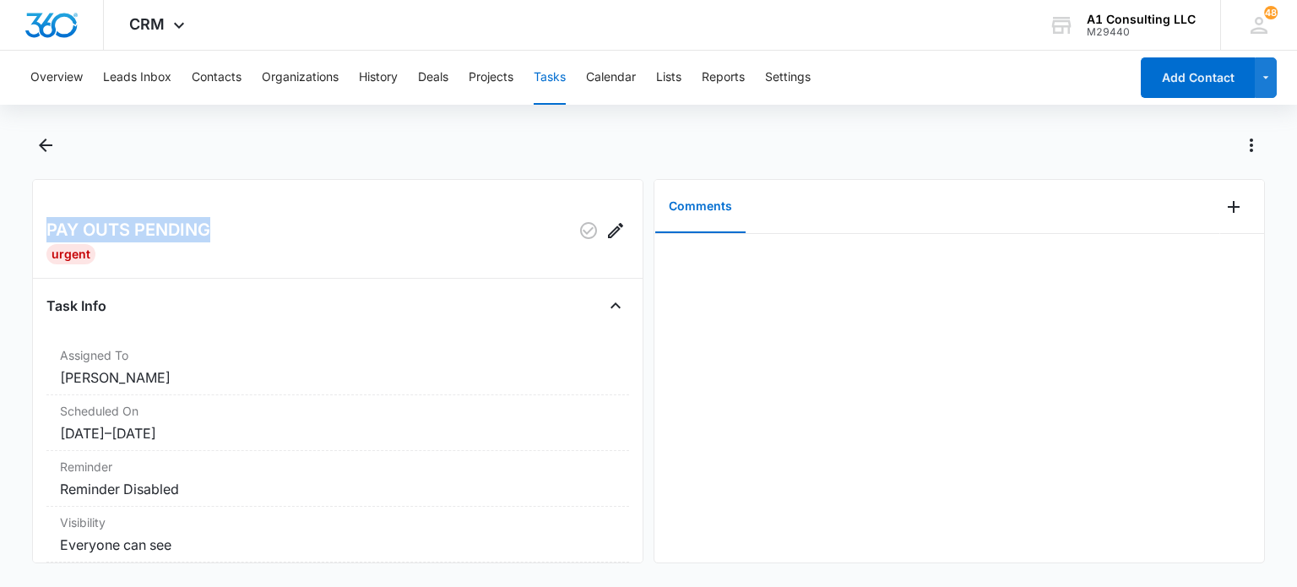
drag, startPoint x: 240, startPoint y: 242, endPoint x: 414, endPoint y: 134, distance: 204.7
click at [20, 235] on main "PAY OUTS PENDING Urgent Task Info Assigned To [PERSON_NAME] Scheduled On [DATE]…" at bounding box center [648, 358] width 1297 height 452
copy h2 "PAY OUTS PENDING"
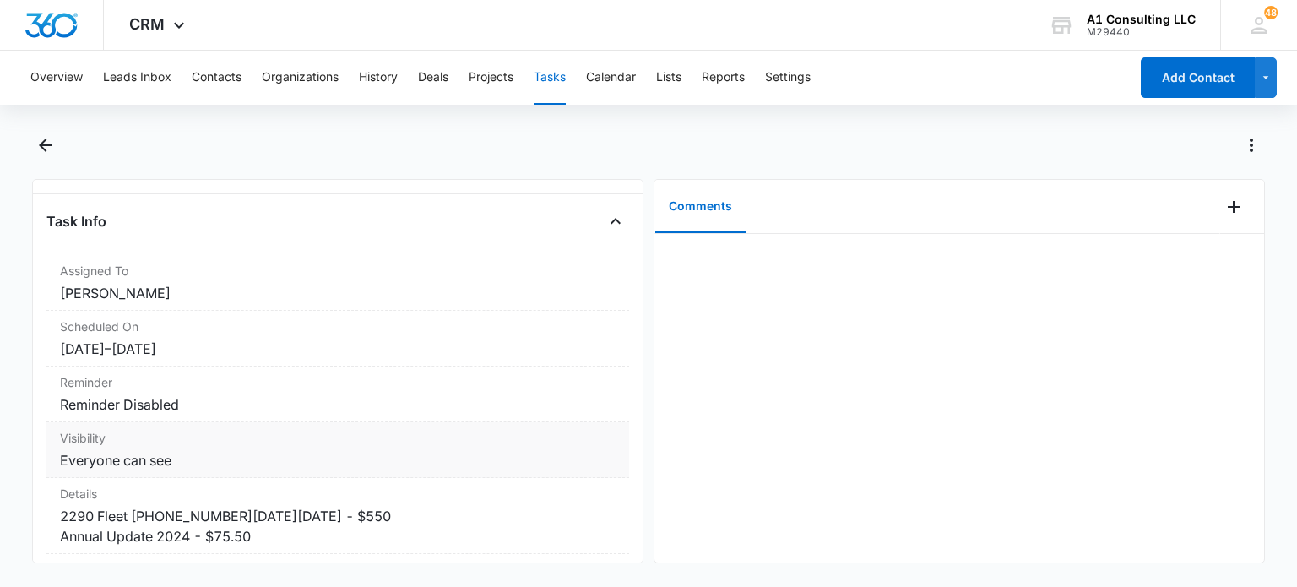
scroll to position [253, 0]
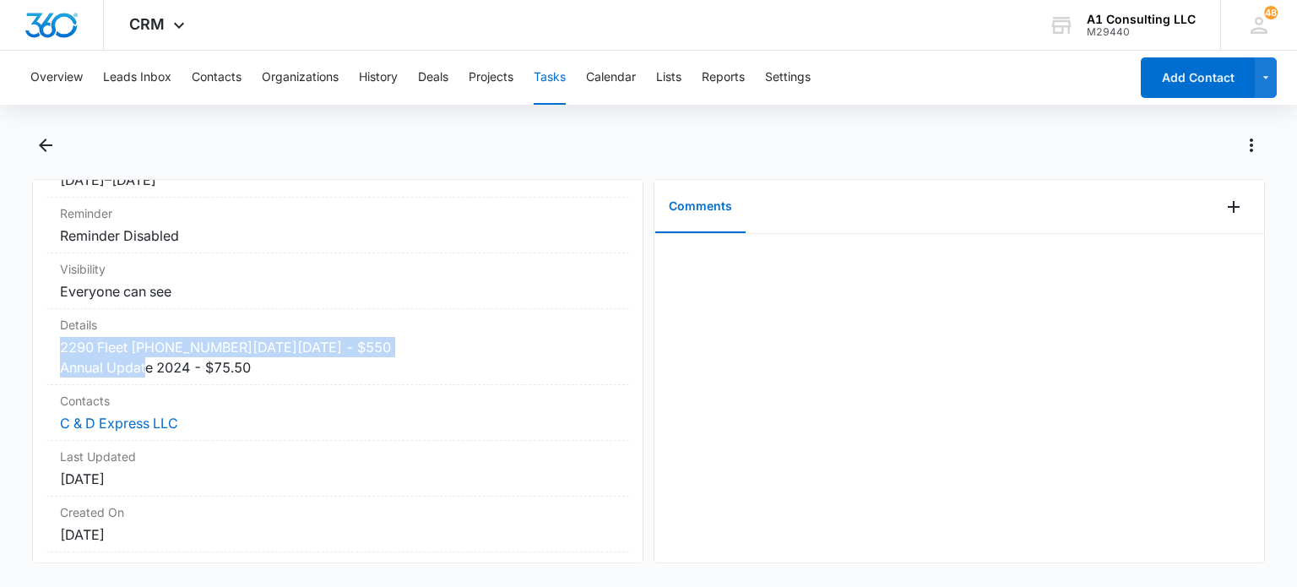
drag, startPoint x: 260, startPoint y: 367, endPoint x: 36, endPoint y: 346, distance: 224.7
click at [36, 346] on div "PAY OUTS PENDING Urgent Task Info Assigned To [PERSON_NAME] Scheduled On [DATE]…" at bounding box center [337, 371] width 611 height 384
copy dd "2290 Fleet [PHONE_NUMBER][DATE][DATE] - $550 Annual Update 2024 - $75.50"
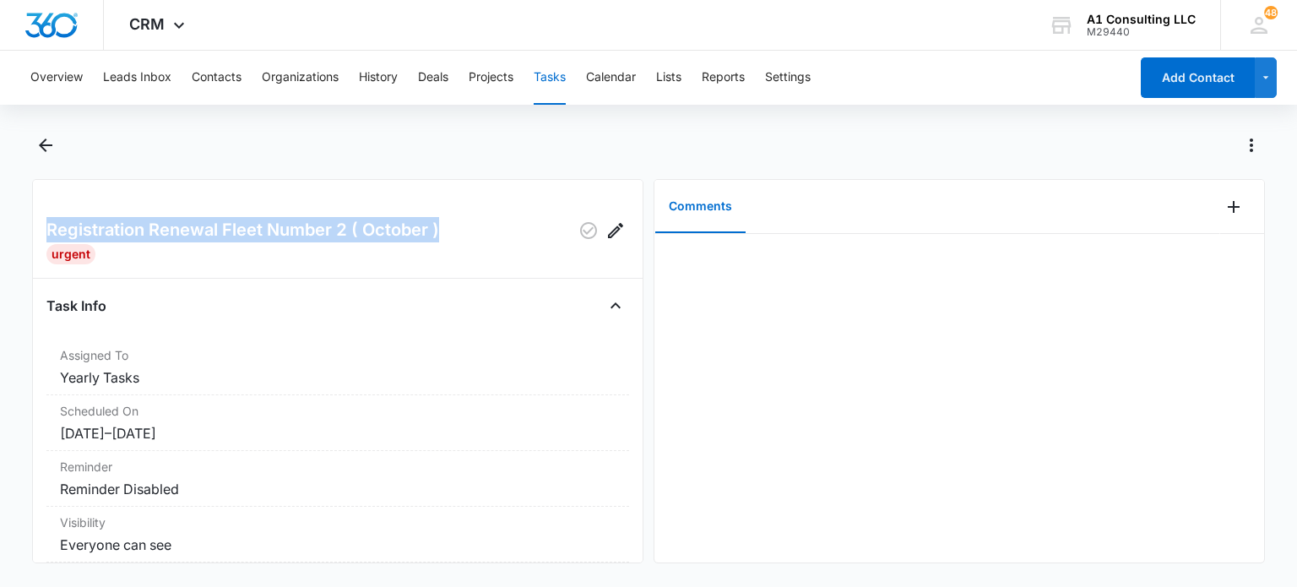
drag, startPoint x: 448, startPoint y: 227, endPoint x: 25, endPoint y: 229, distance: 423.0
click at [25, 229] on main "Registration Renewal Fleet Number 2 ( October ) Urgent Task Info Assigned To Ye…" at bounding box center [648, 358] width 1297 height 452
copy h2 "Registration Renewal Fleet Number 2 ( October )"
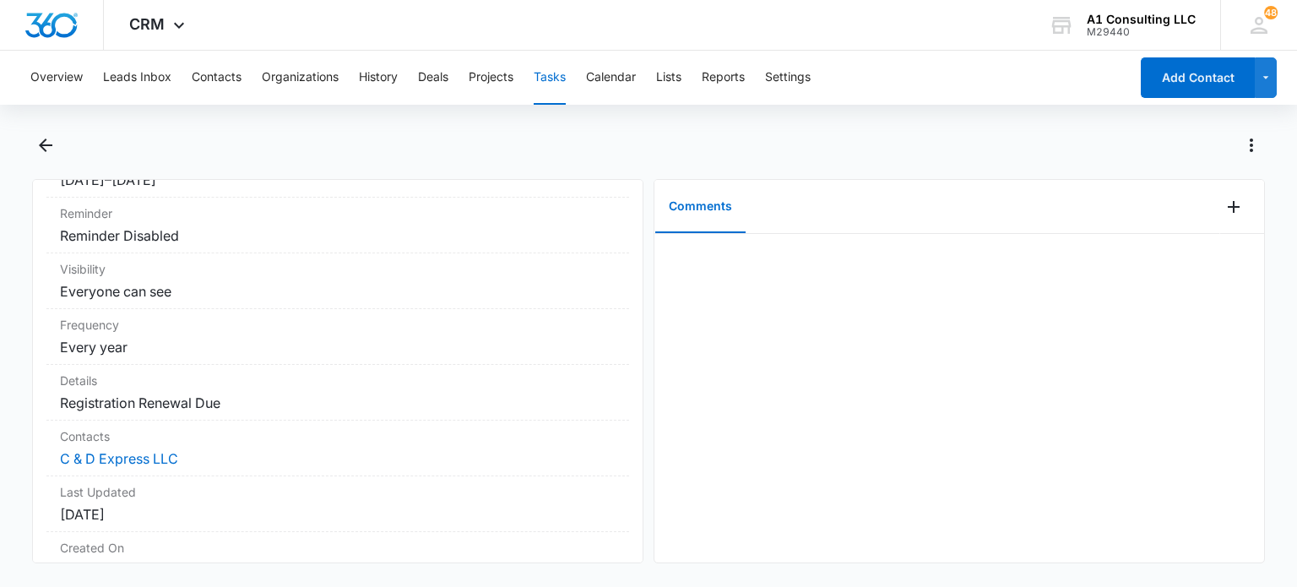
drag, startPoint x: 247, startPoint y: 398, endPoint x: 0, endPoint y: 400, distance: 246.5
click at [0, 401] on main "Registration Renewal Fleet Number 2 ( October ) Urgent Task Info Assigned To Ye…" at bounding box center [648, 358] width 1297 height 452
copy dd "Registration Renewal Due"
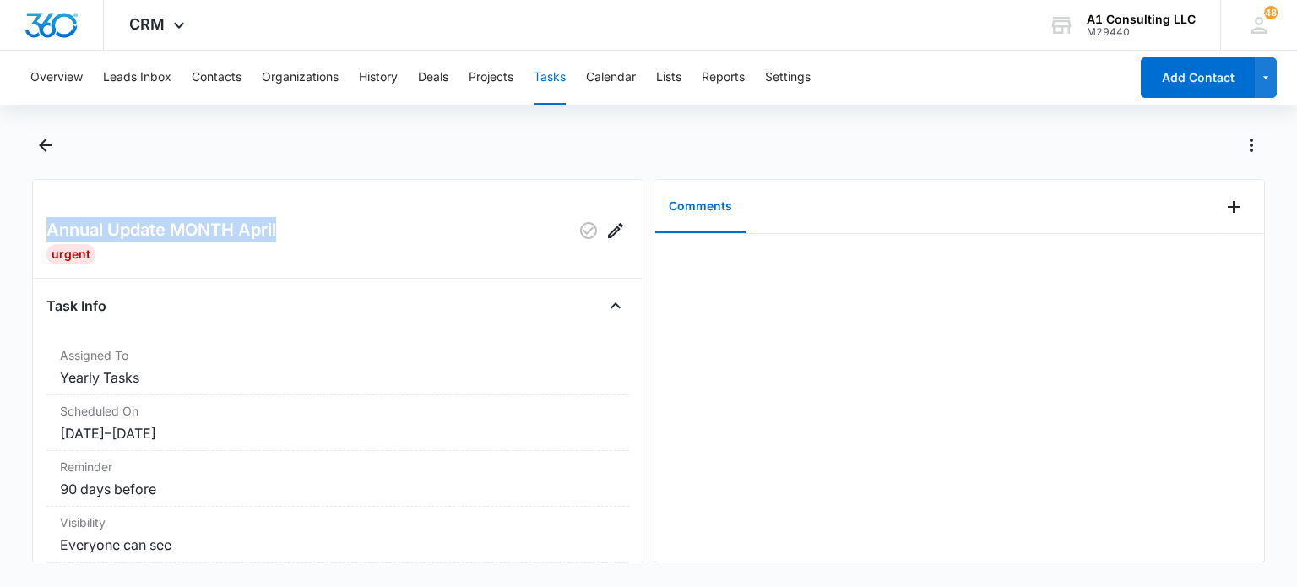
drag, startPoint x: 243, startPoint y: 230, endPoint x: 30, endPoint y: 211, distance: 214.4
click at [30, 212] on main "Annual Update MONTH April Urgent Task Info Assigned To Yearly Tasks Scheduled O…" at bounding box center [648, 358] width 1297 height 452
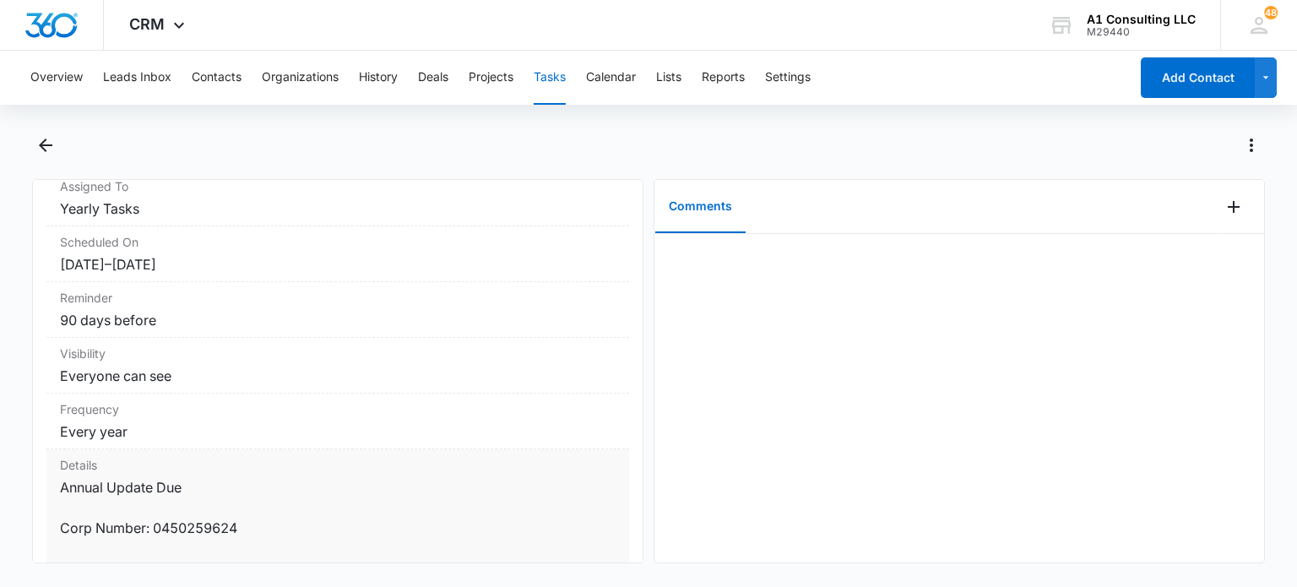
scroll to position [338, 0]
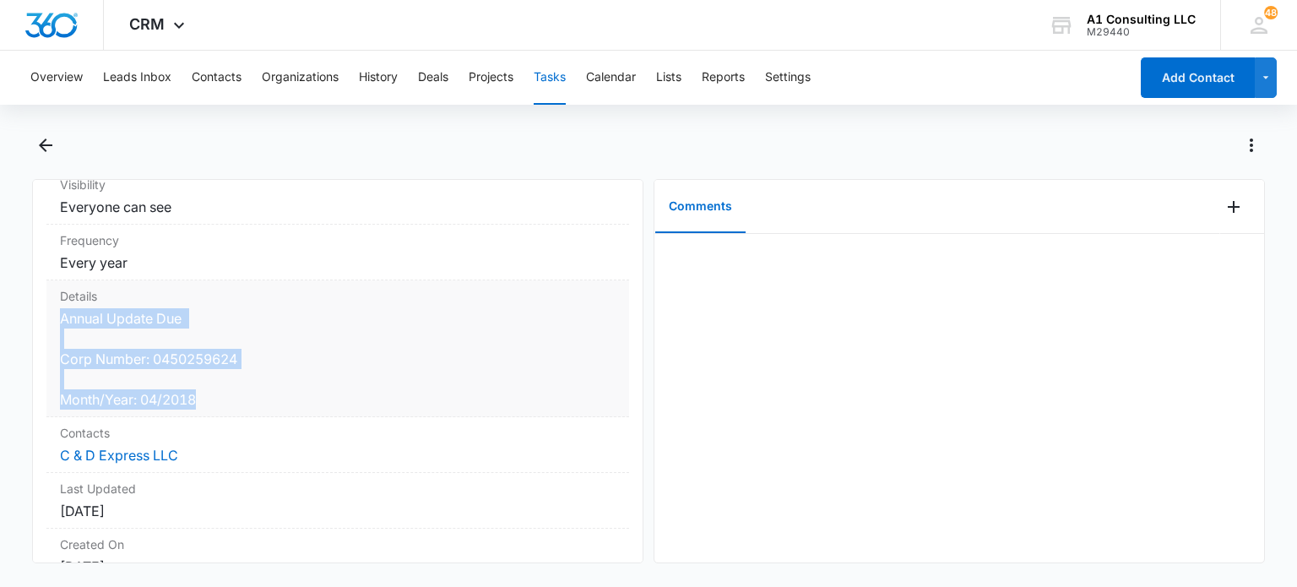
drag, startPoint x: 201, startPoint y: 397, endPoint x: 57, endPoint y: 316, distance: 164.8
click at [57, 316] on div "Details Annual Update Due Corp Number: 0450259624 Month/Year: 04/2018" at bounding box center [337, 348] width 583 height 137
copy dd "Annual Update Due Corp Number: 0450259624 Month/Year: 04/2018"
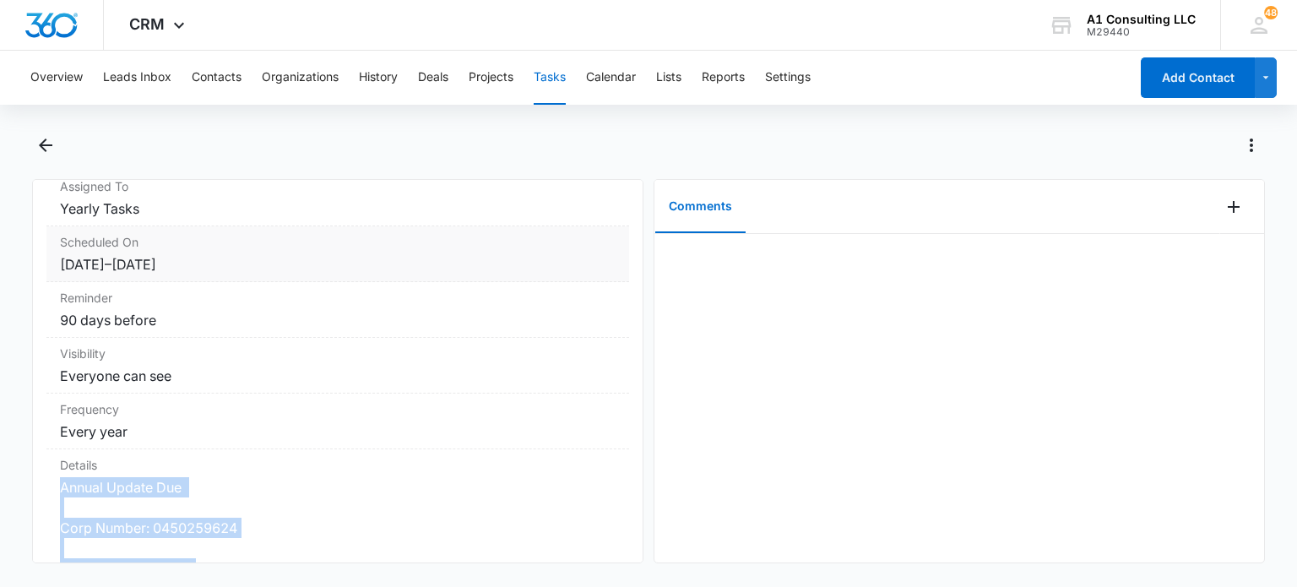
scroll to position [0, 0]
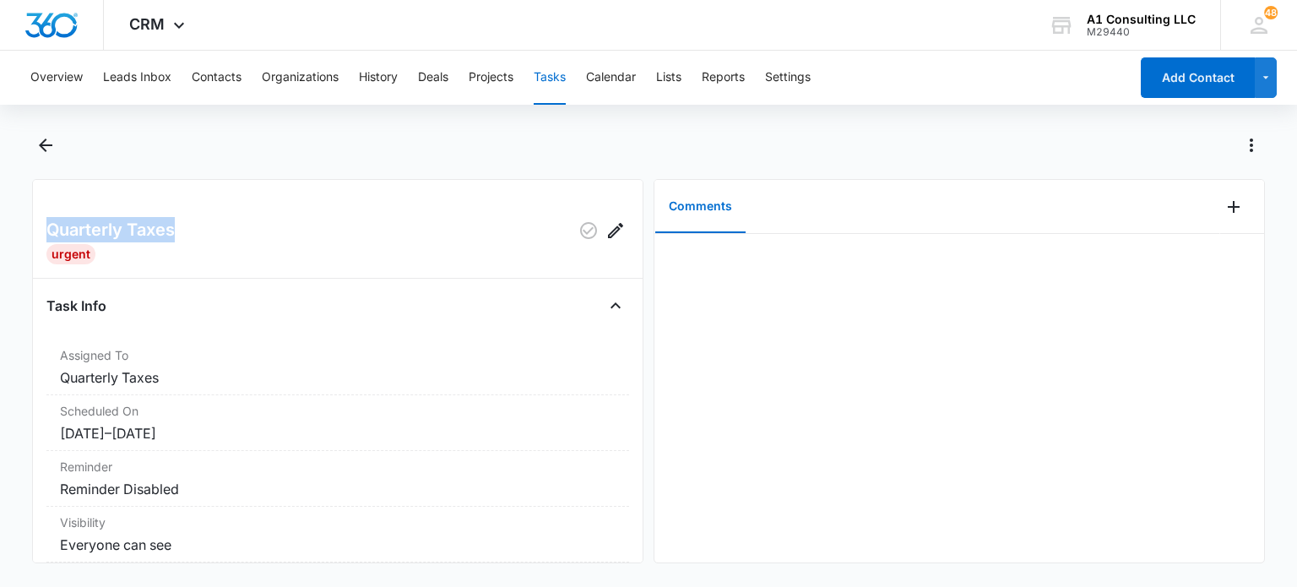
drag, startPoint x: 176, startPoint y: 227, endPoint x: 30, endPoint y: 232, distance: 145.3
click at [30, 232] on main "Quarterly Taxes Urgent Task Info Assigned To Quarterly Taxes Scheduled On 1/1/2…" at bounding box center [648, 358] width 1297 height 452
drag, startPoint x: 230, startPoint y: 220, endPoint x: 36, endPoint y: 236, distance: 194.0
click at [36, 236] on div "MCS 150 (July), EVEN Years ) Urgent Task Info Assigned To Yearly Tasks Schedule…" at bounding box center [337, 371] width 611 height 384
copy h2 "MCS 150 (July), EVEN Years )"
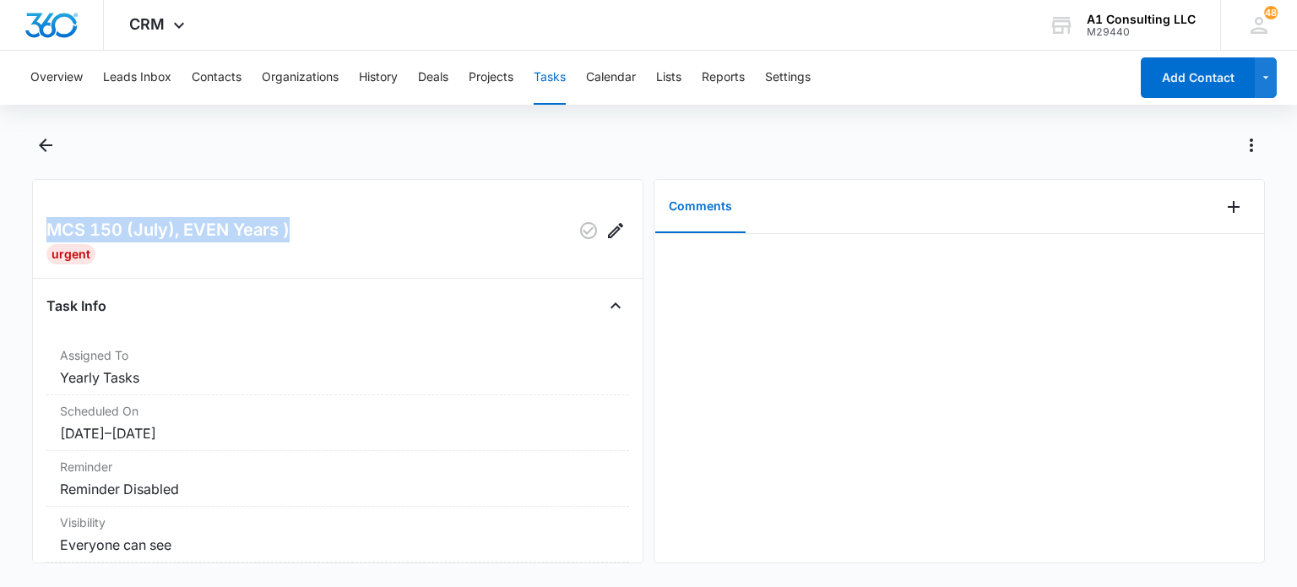
scroll to position [253, 0]
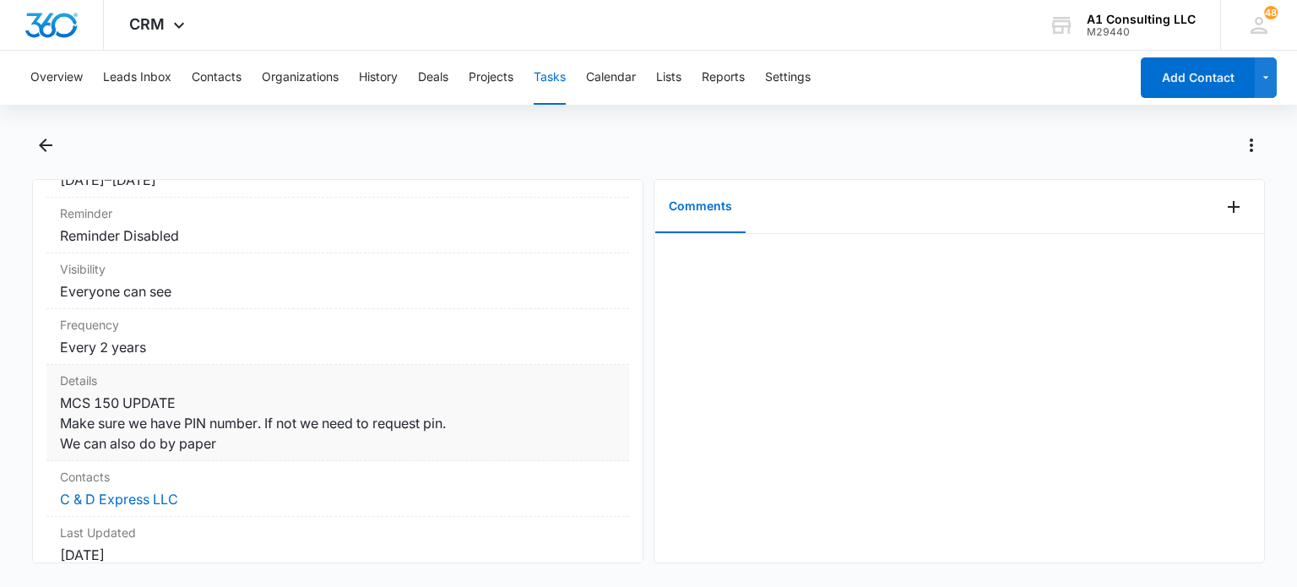
drag, startPoint x: 236, startPoint y: 440, endPoint x: 59, endPoint y: 401, distance: 180.7
click at [59, 401] on div "Details MCS 150 UPDATE Make sure we have PIN number. If not we need to request …" at bounding box center [337, 413] width 583 height 96
copy dd "MCS 150 UPDATE Make sure we have PIN number. If not we need to request pin. We …"
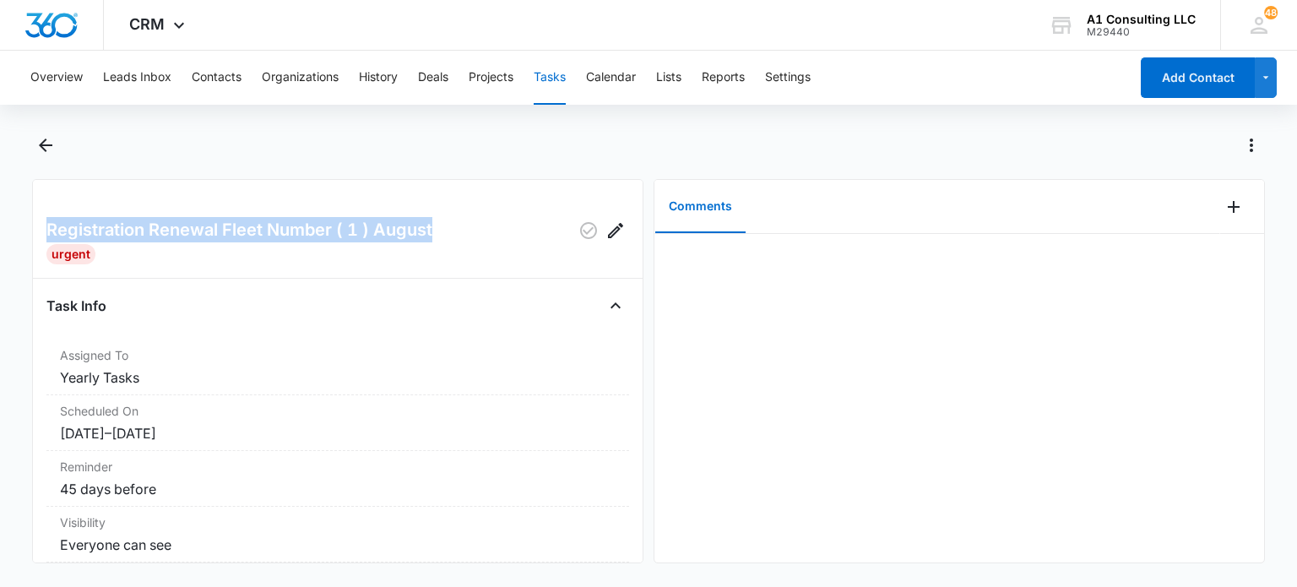
drag, startPoint x: 437, startPoint y: 231, endPoint x: 84, endPoint y: 225, distance: 353.0
click at [47, 230] on div "Registration Renewal Fleet Number ( 1 ) August" at bounding box center [337, 230] width 583 height 27
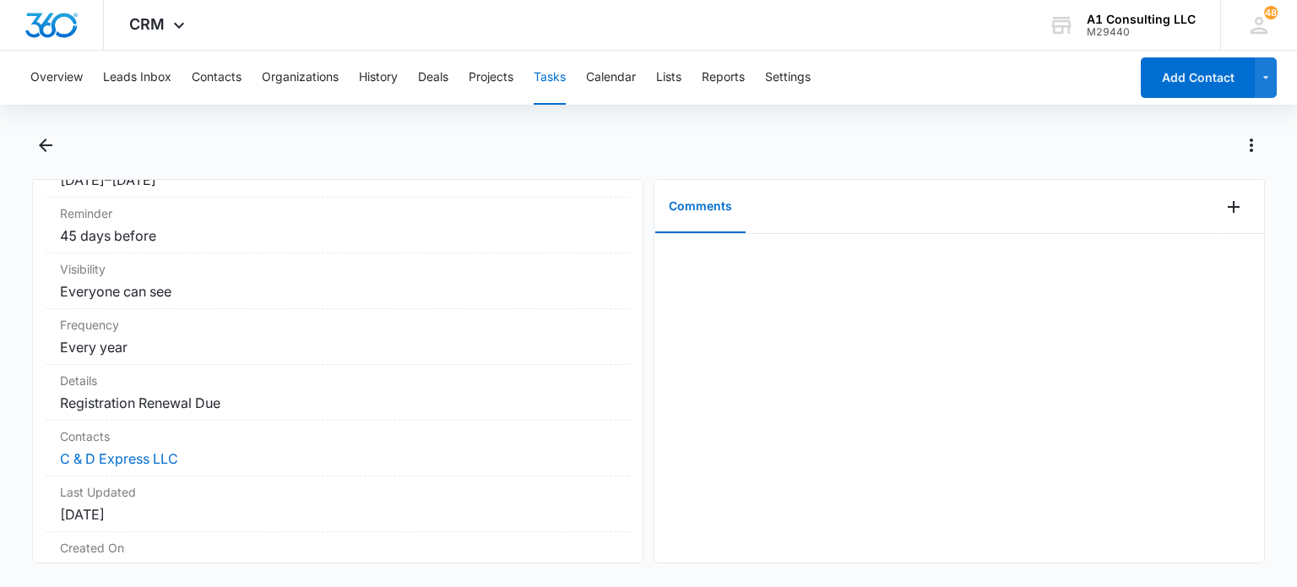
drag, startPoint x: 237, startPoint y: 400, endPoint x: 41, endPoint y: 401, distance: 195.9
click at [41, 401] on div "Registration Renewal Fleet Number ( 1 ) August Urgent Task Info Assigned To Yea…" at bounding box center [337, 371] width 611 height 384
copy dd "Registration Renewal Due"
